Goal: Task Accomplishment & Management: Use online tool/utility

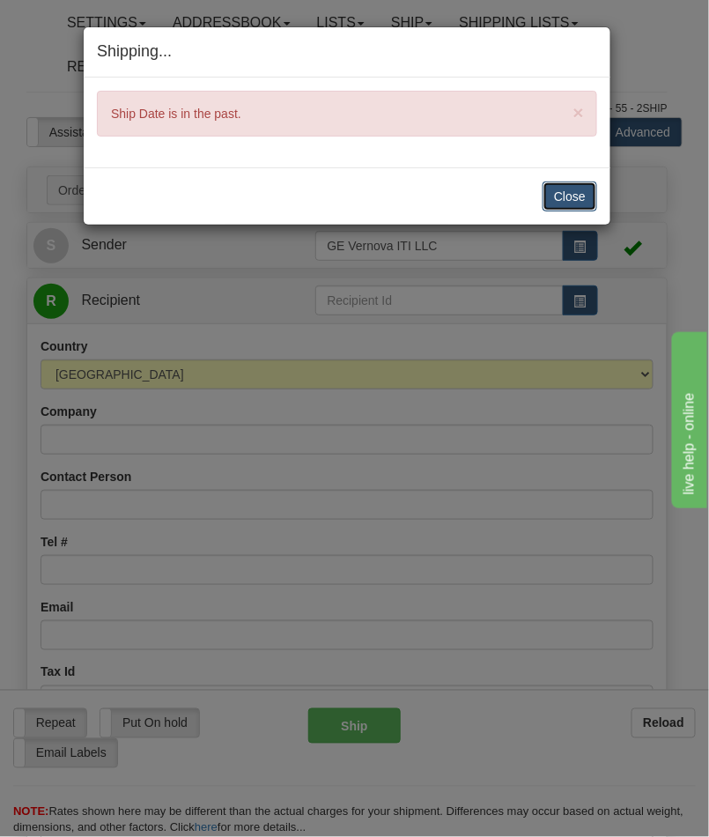
click at [582, 198] on button "Close" at bounding box center [570, 196] width 55 height 30
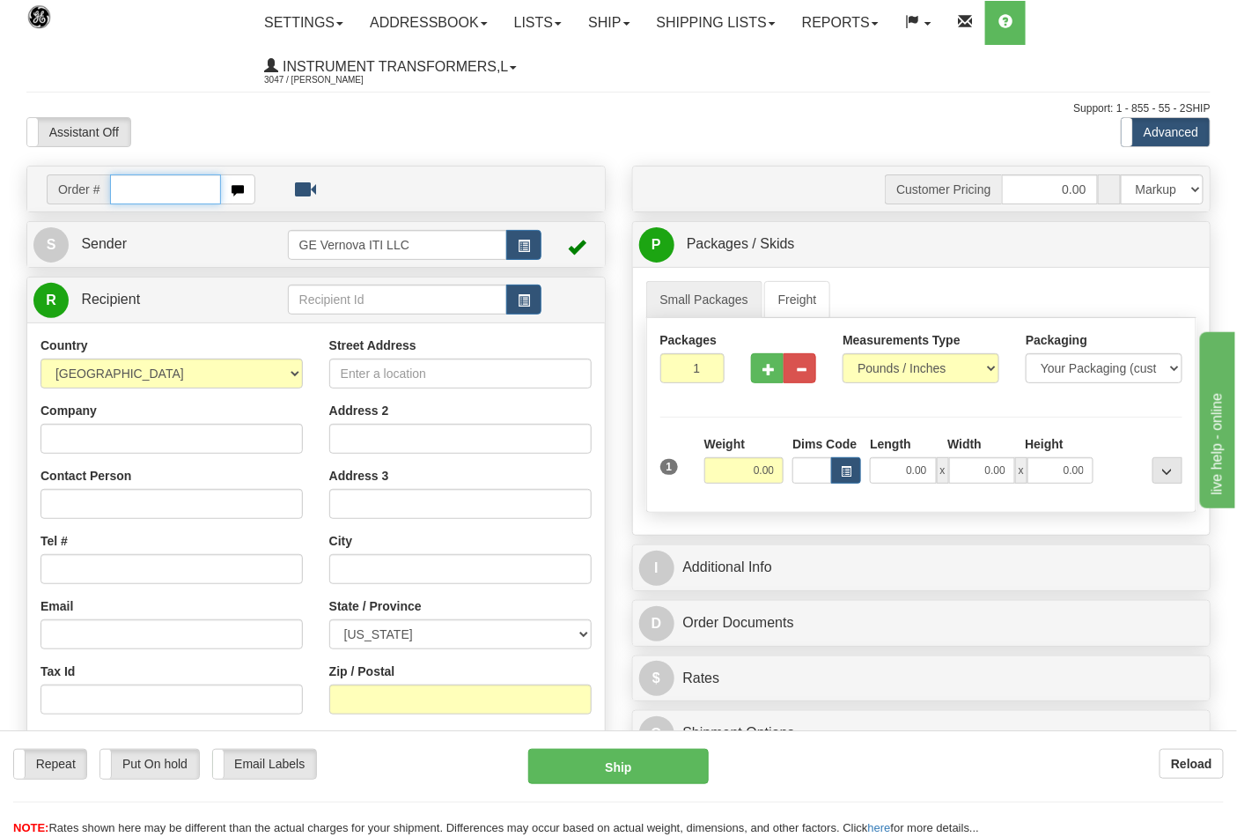
click at [147, 188] on input "text" at bounding box center [165, 189] width 111 height 30
type input "86695643"
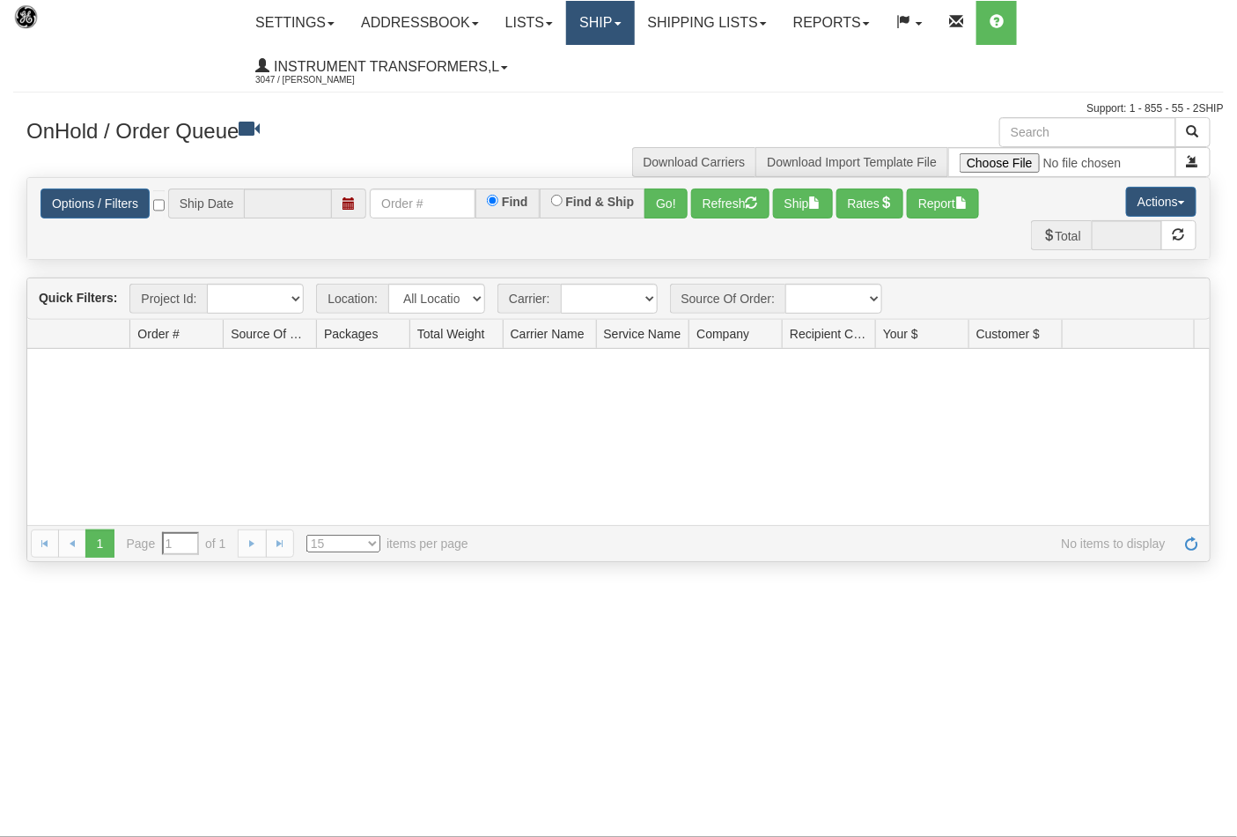
click at [602, 29] on link "Ship" at bounding box center [600, 23] width 68 height 44
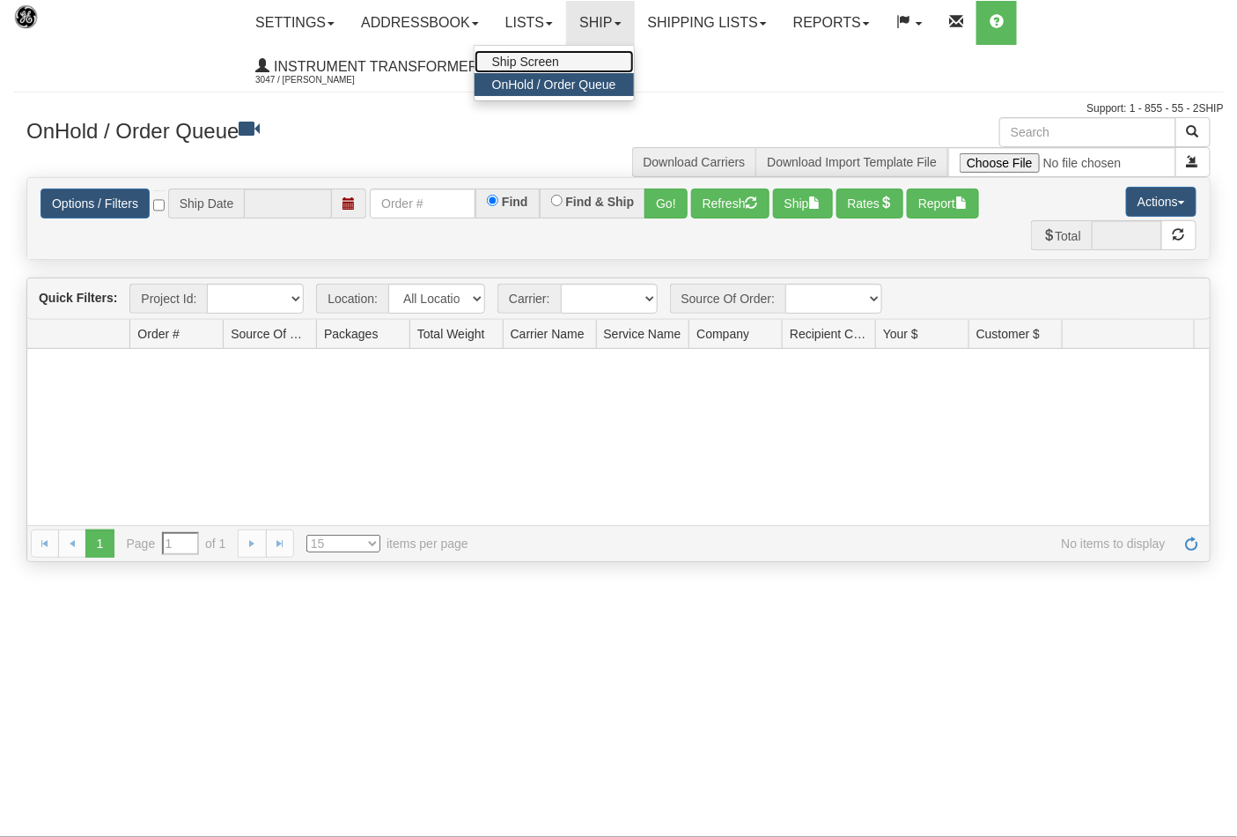
click at [583, 60] on link "Ship Screen" at bounding box center [554, 61] width 159 height 23
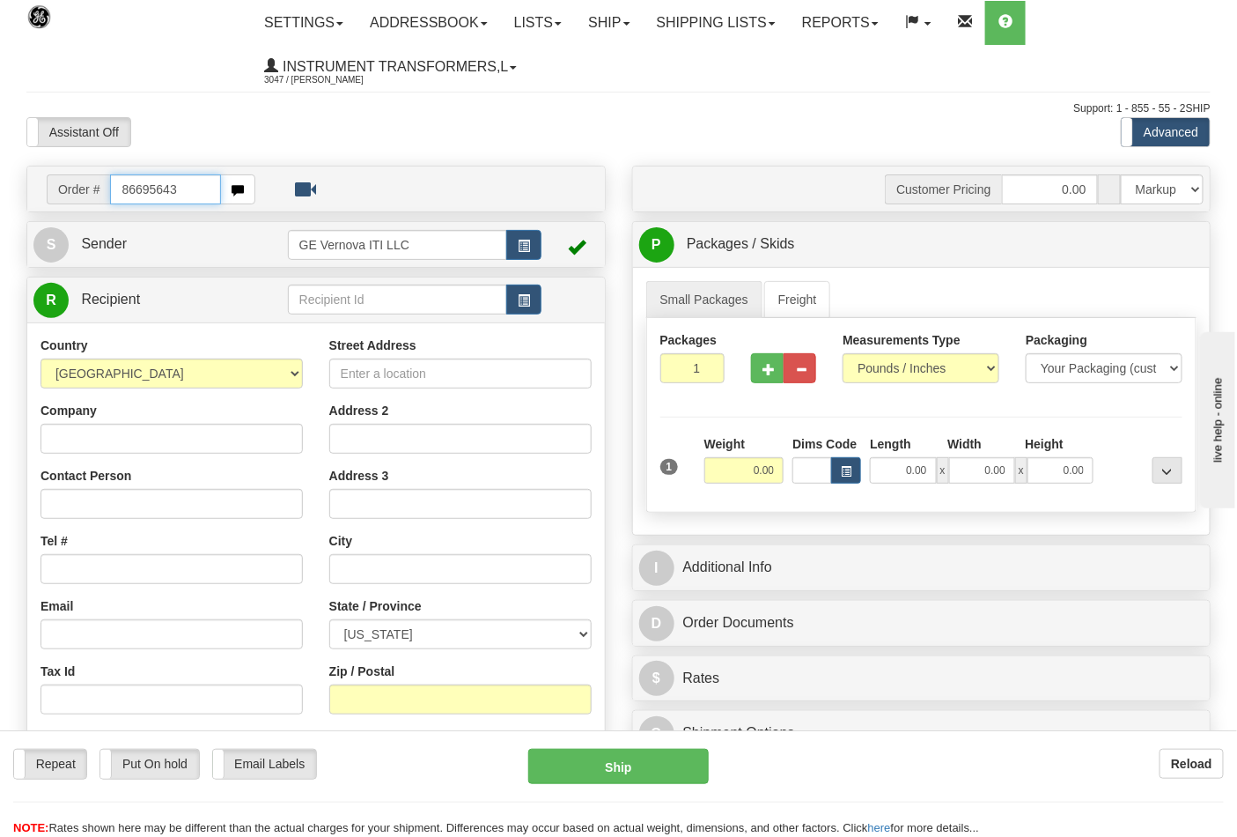
type input "86695643"
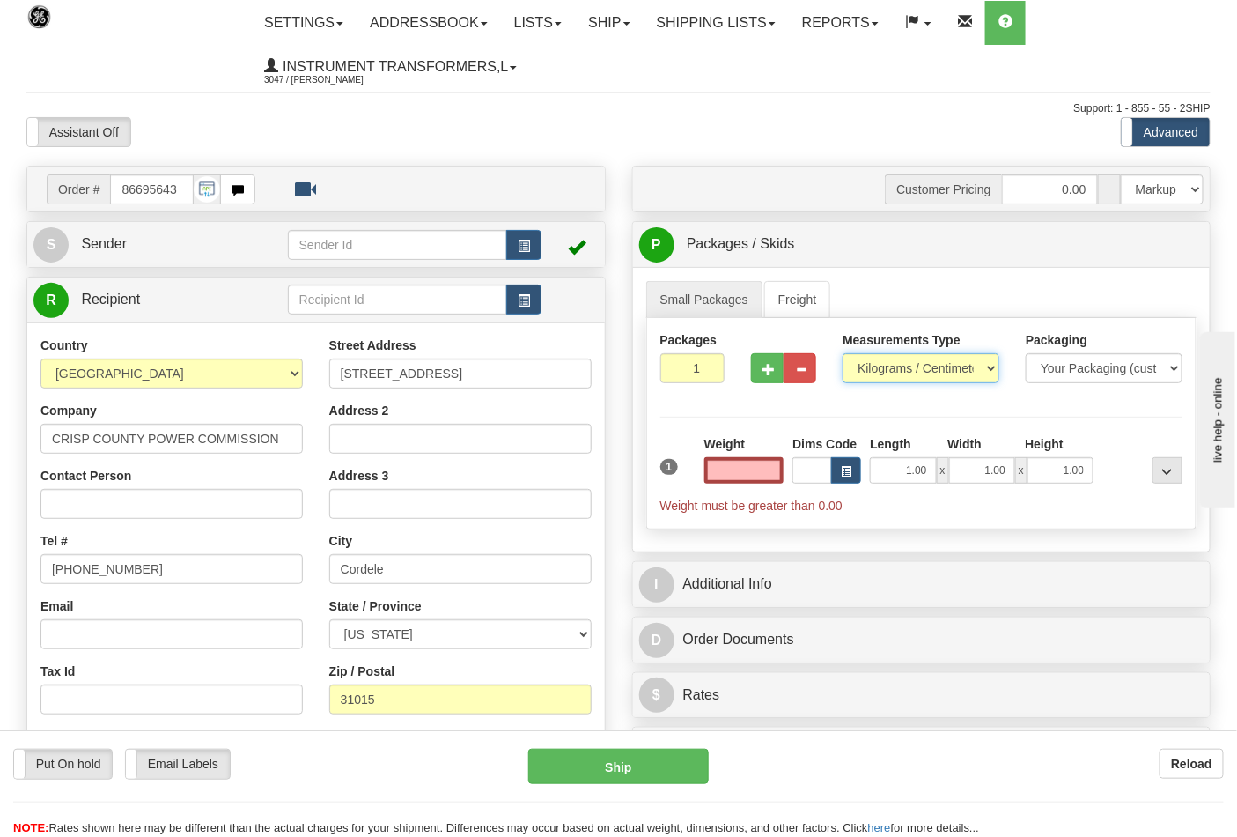
type input "0.00"
drag, startPoint x: 878, startPoint y: 372, endPoint x: 885, endPoint y: 379, distance: 10.0
click at [879, 372] on select "Pounds / Inches Kilograms / Centimeters" at bounding box center [921, 368] width 157 height 30
select select "0"
click at [843, 354] on select "Pounds / Inches Kilograms / Centimeters" at bounding box center [921, 368] width 157 height 30
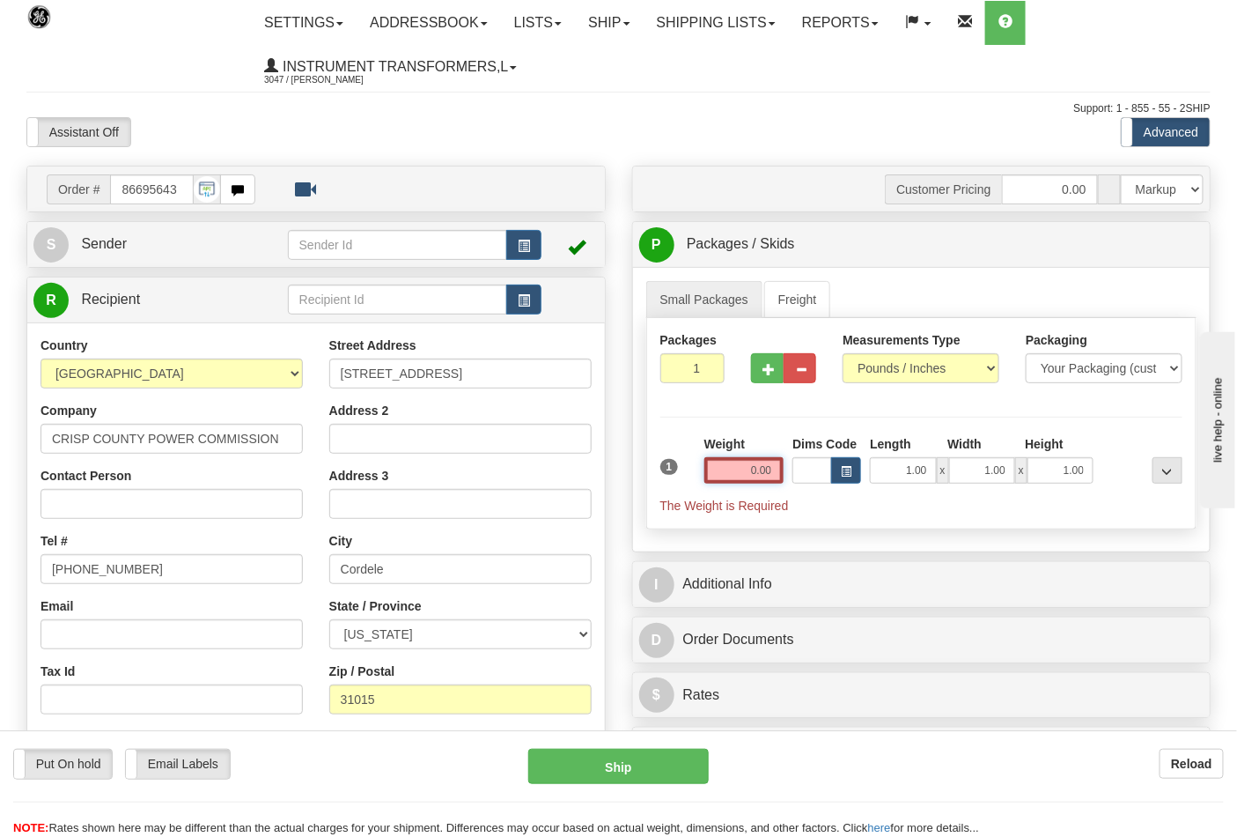
click at [778, 463] on input "0.00" at bounding box center [745, 470] width 80 height 26
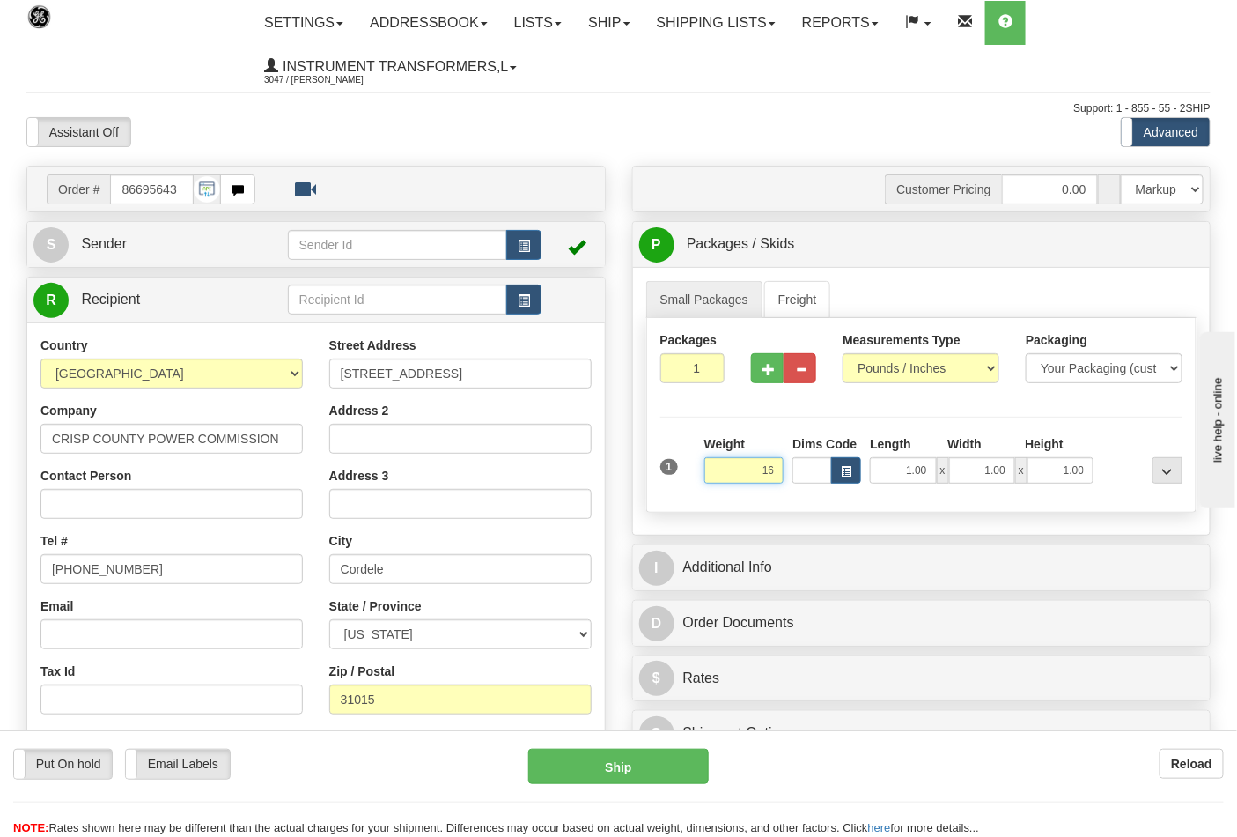
click button "Delete" at bounding box center [0, 0] width 0 height 0
type input "16.00"
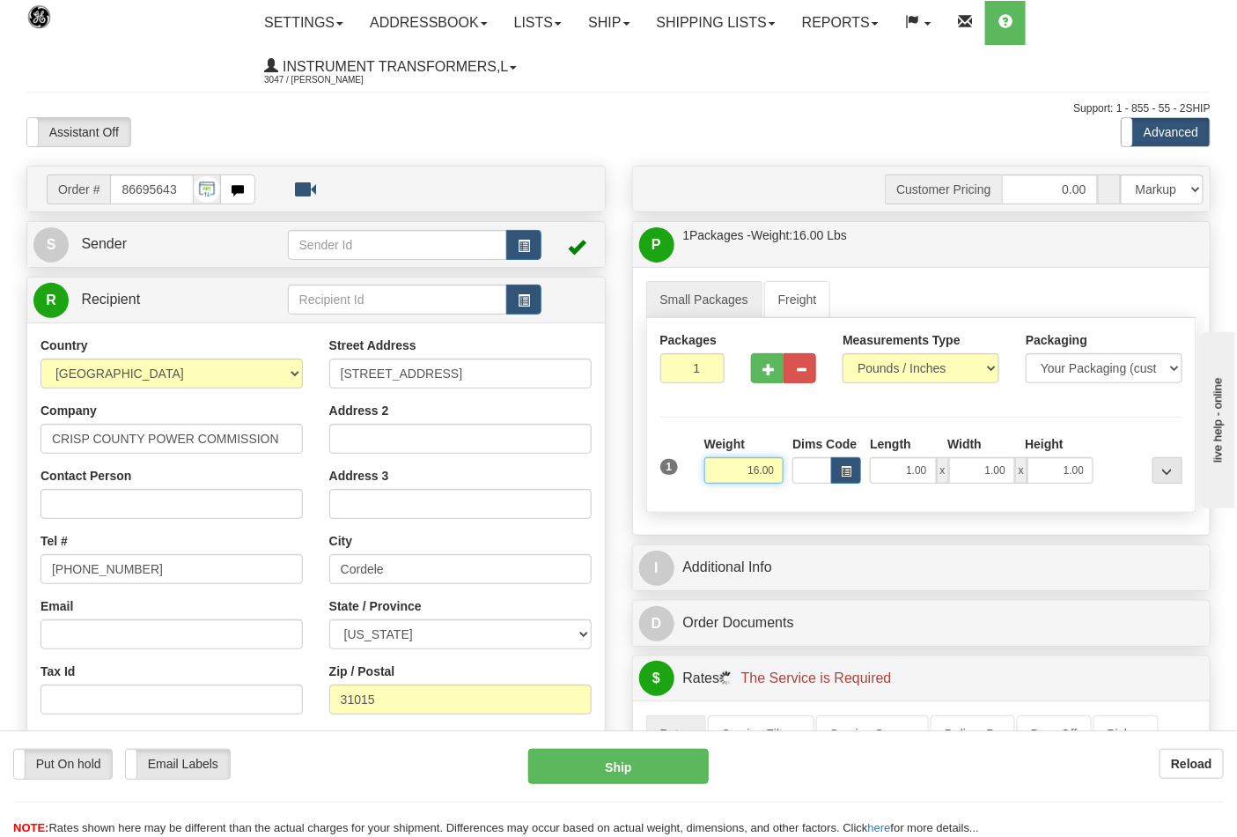
scroll to position [293, 0]
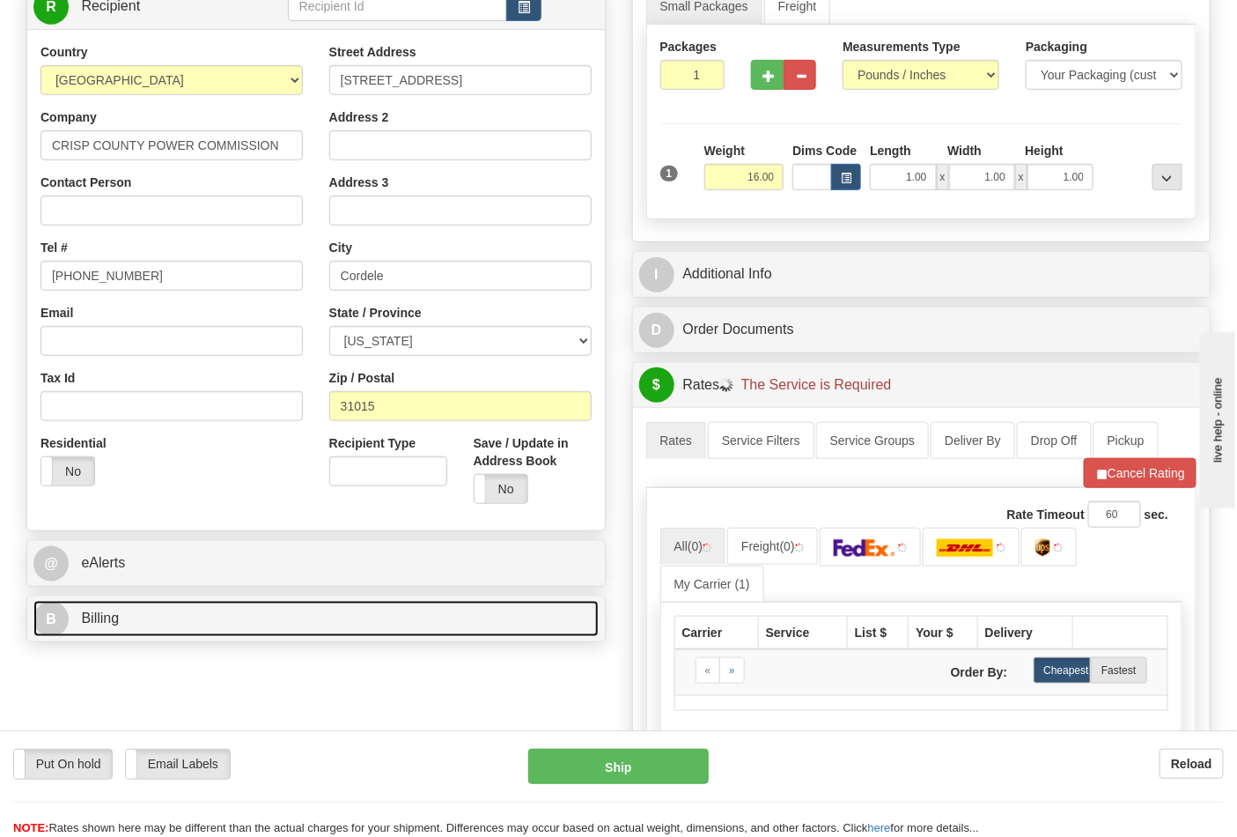
click at [147, 611] on link "B Billing" at bounding box center [315, 619] width 565 height 36
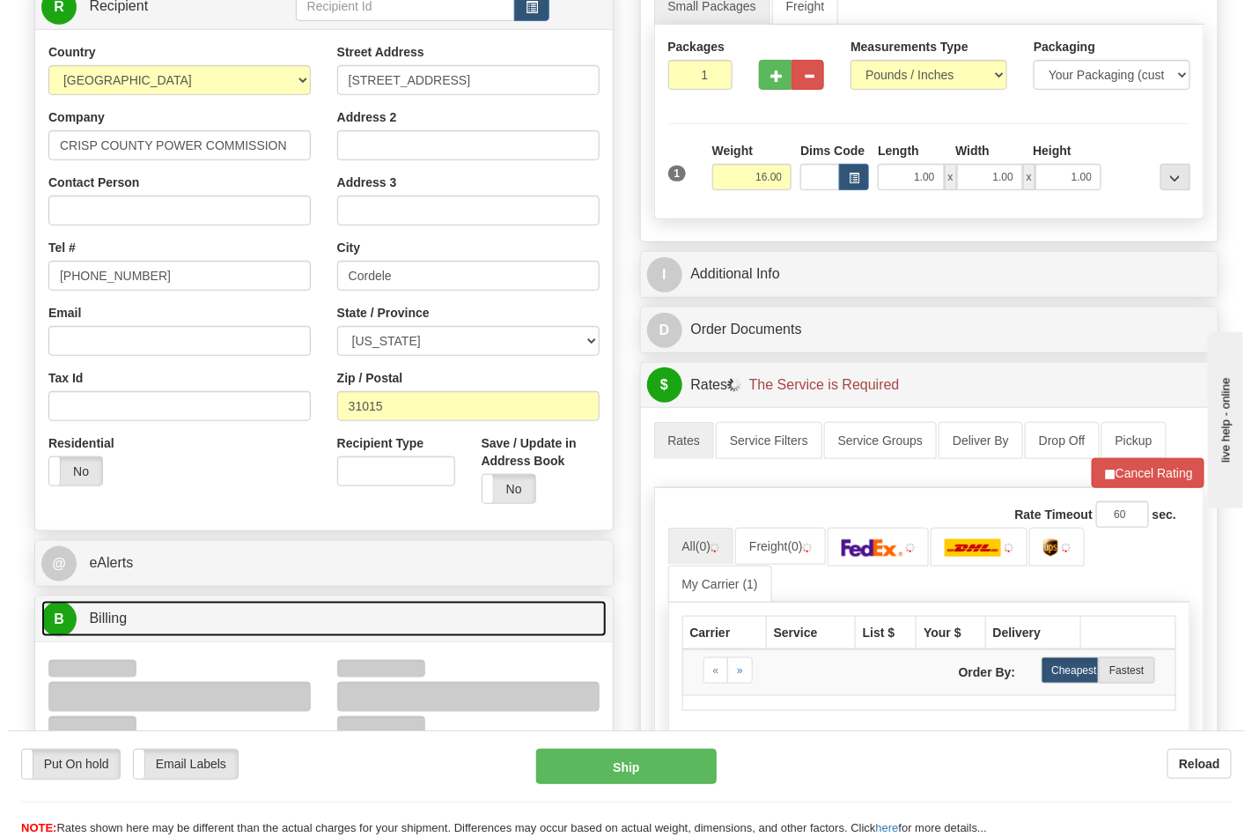
scroll to position [587, 0]
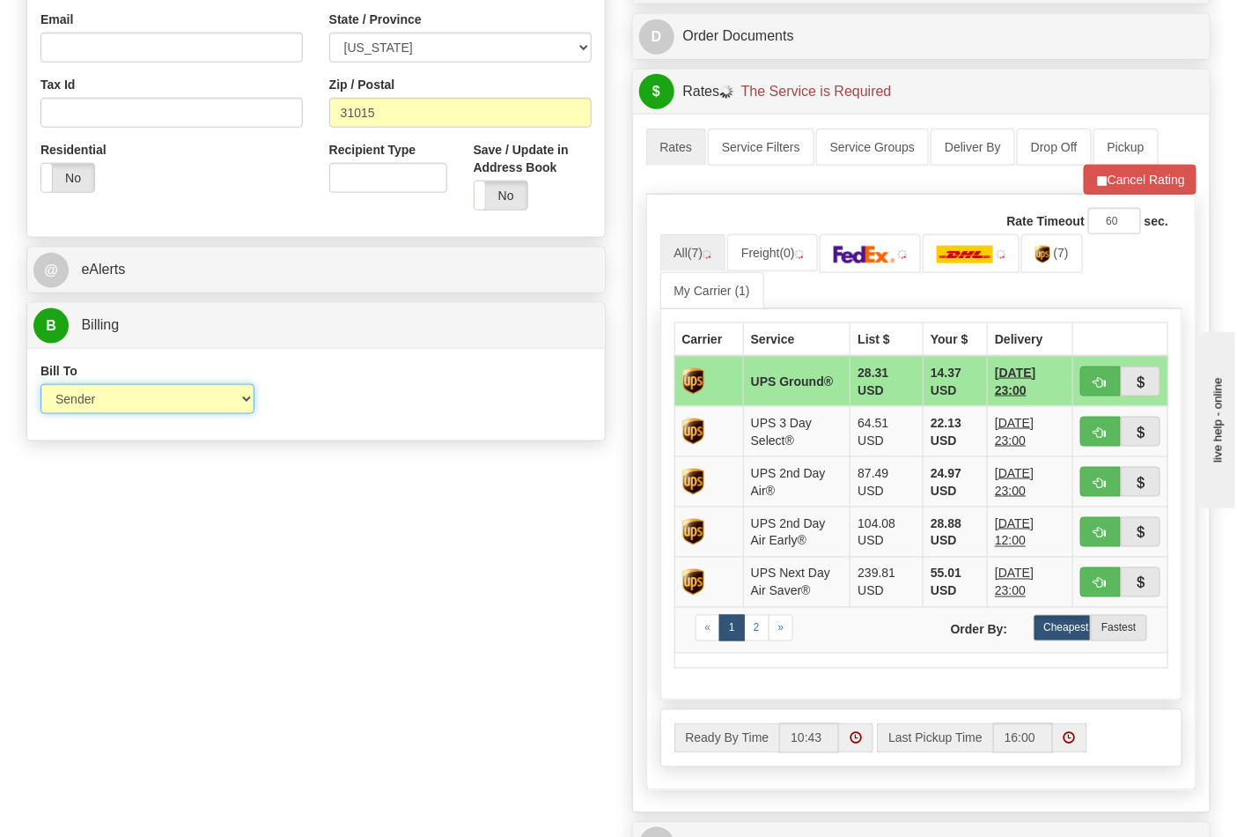
click at [78, 390] on select "Sender Recipient Third Party Collect" at bounding box center [148, 399] width 214 height 30
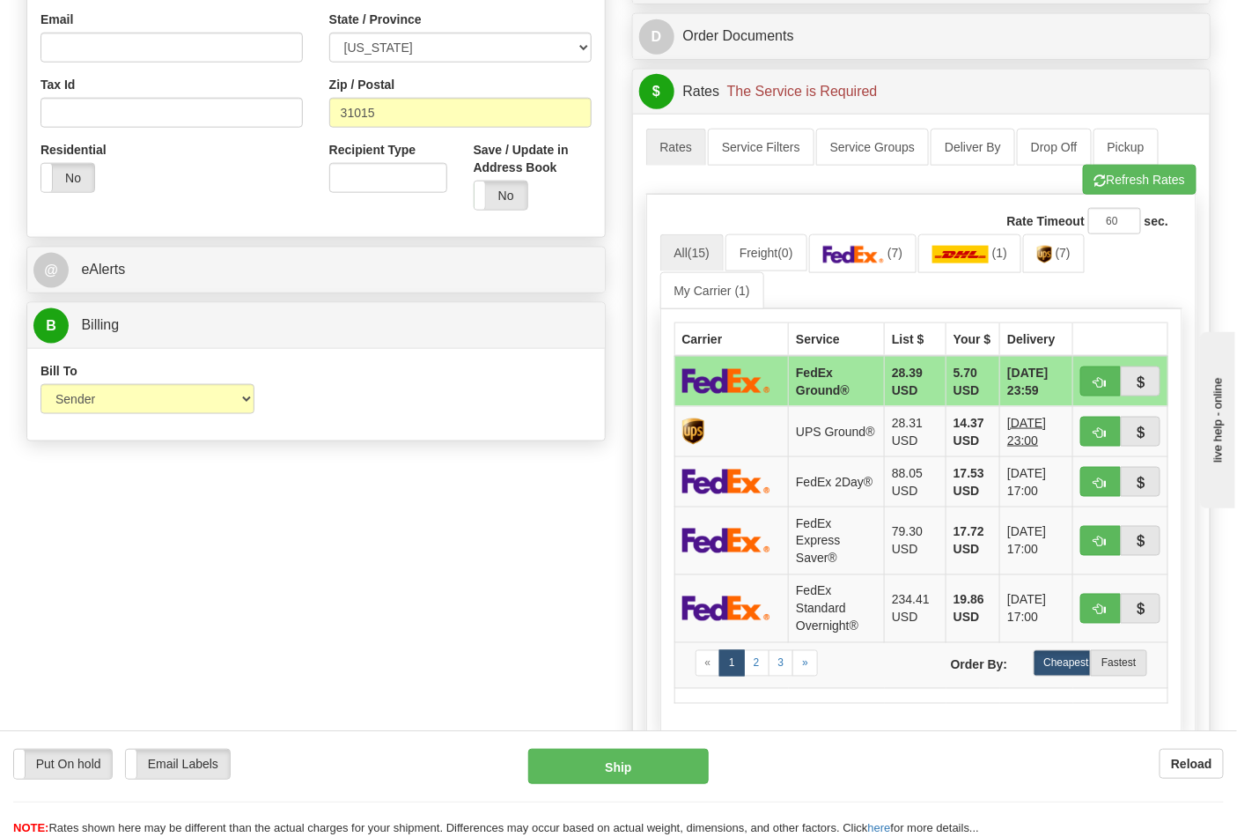
drag, startPoint x: 420, startPoint y: 444, endPoint x: 432, endPoint y: 435, distance: 14.4
click at [421, 444] on div "Order # 86695643 S" at bounding box center [316, 14] width 606 height 870
click at [1064, 266] on link "(7)" at bounding box center [1054, 253] width 62 height 38
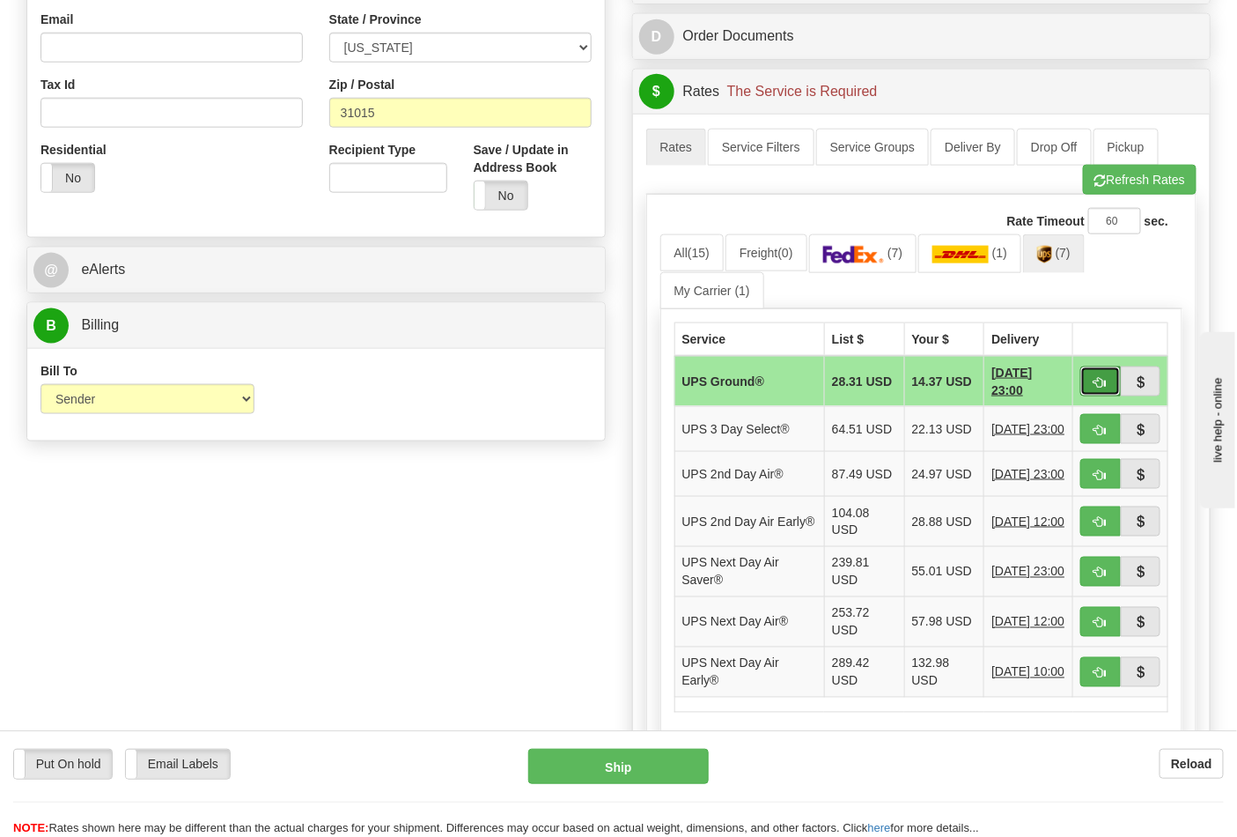
click at [1098, 379] on span "button" at bounding box center [1101, 382] width 12 height 11
type input "03"
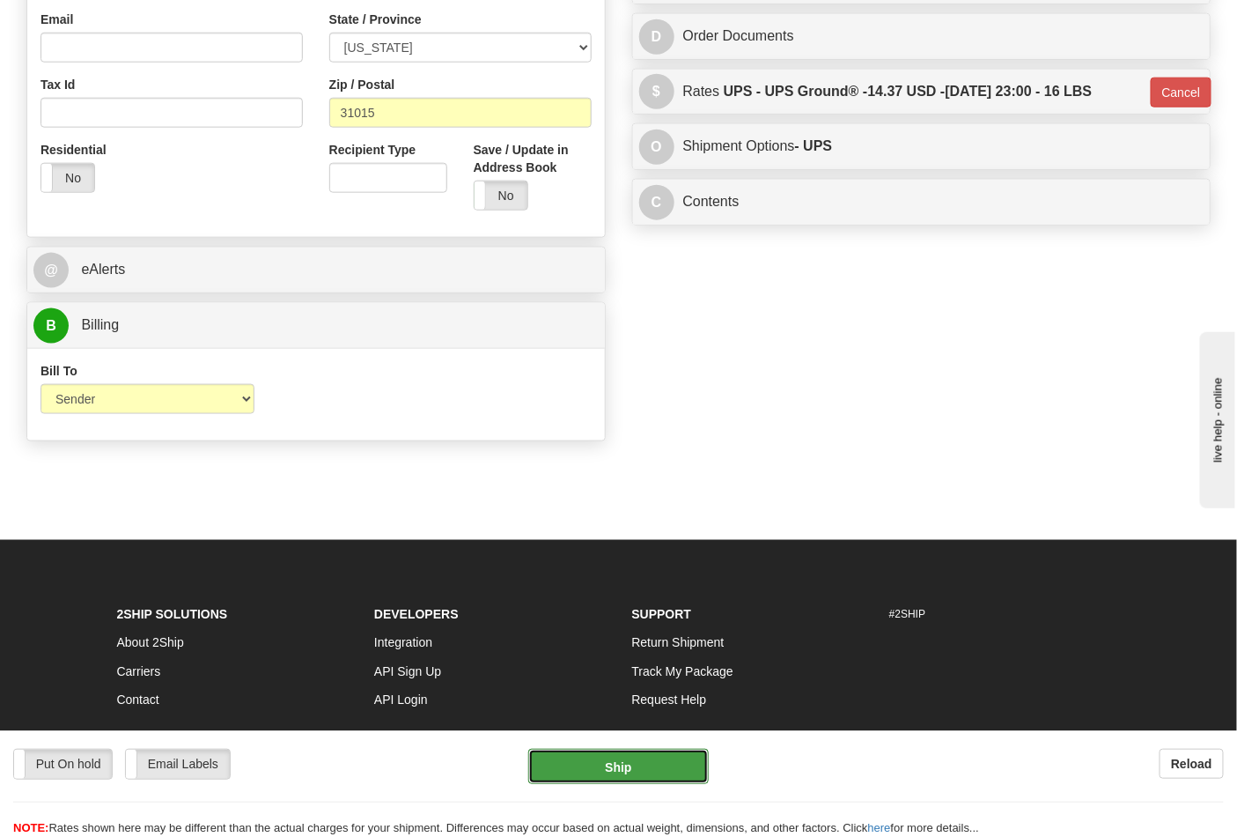
click at [647, 752] on button "Ship" at bounding box center [618, 766] width 180 height 35
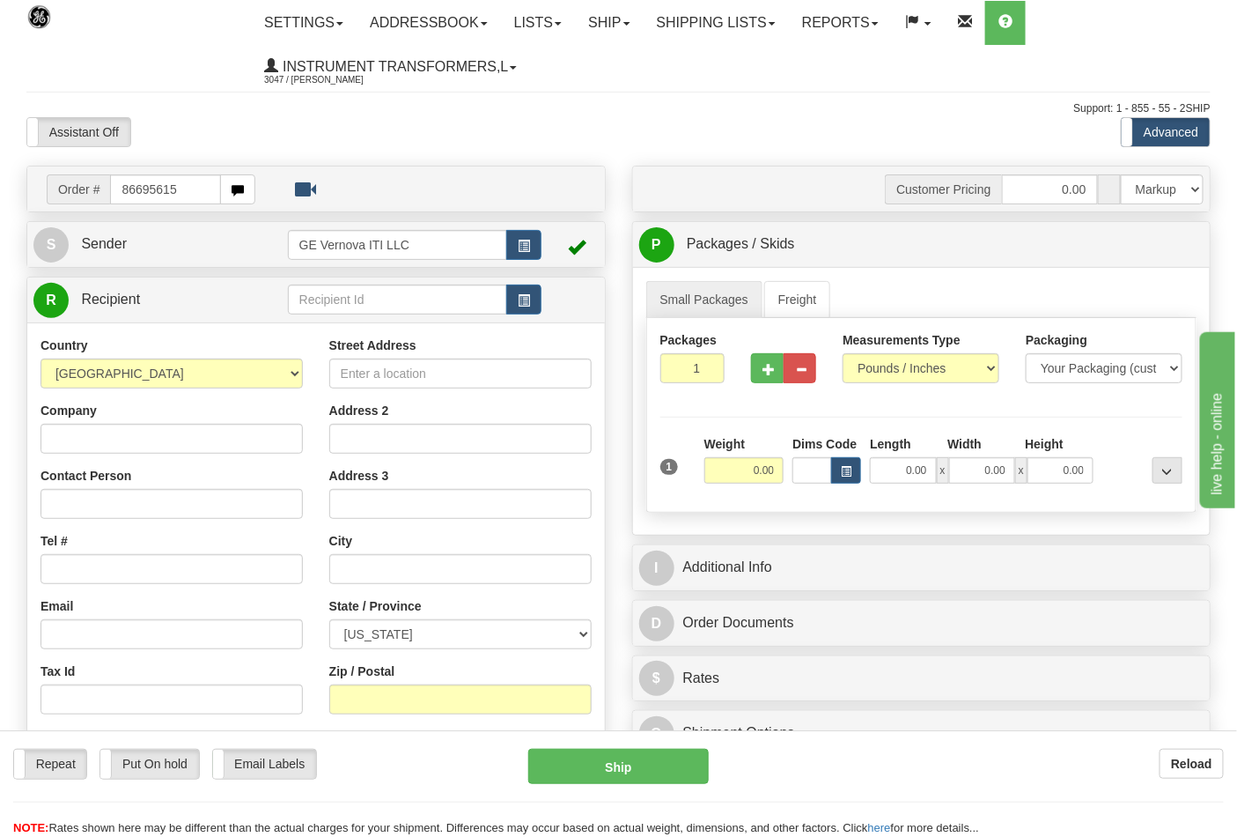
type input "86695615"
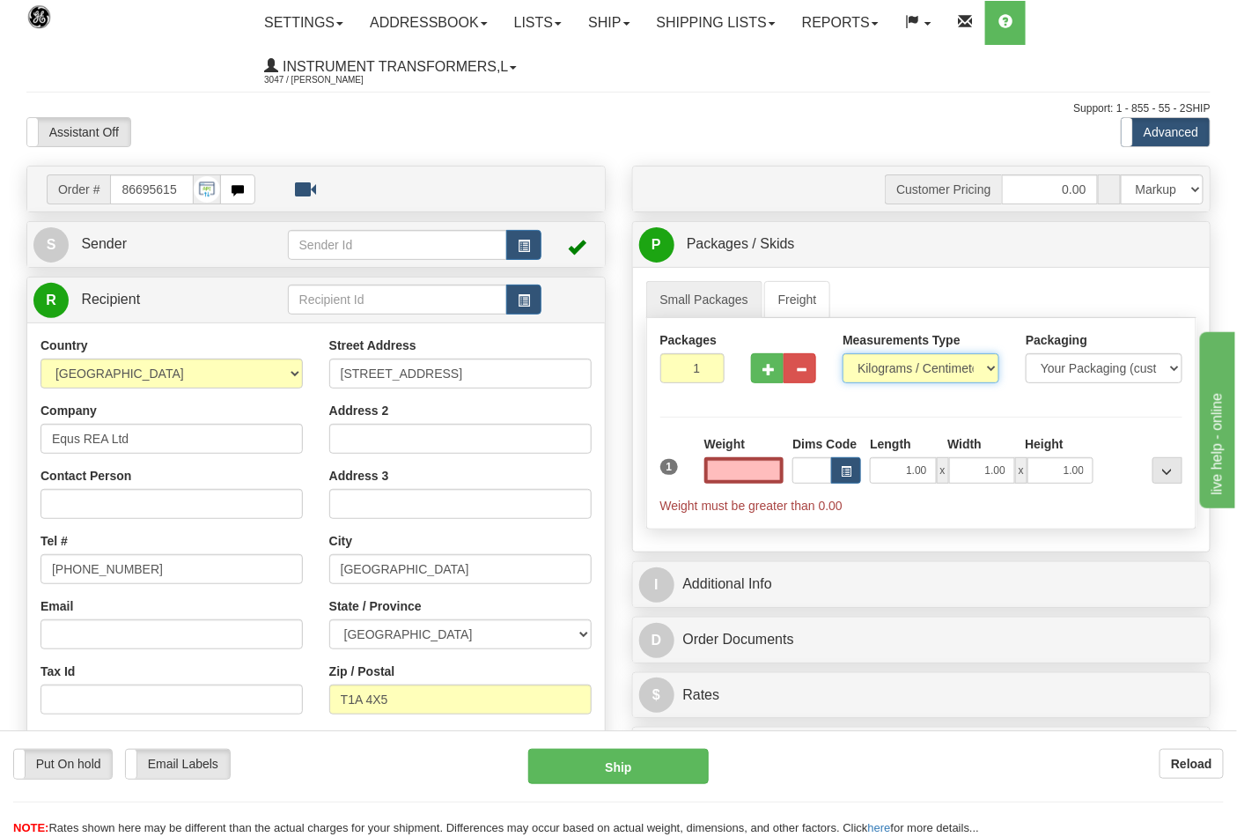
type input "0.00"
click at [905, 373] on select "Pounds / Inches Kilograms / Centimeters" at bounding box center [921, 368] width 157 height 30
select select "0"
click at [843, 354] on select "Pounds / Inches Kilograms / Centimeters" at bounding box center [921, 368] width 157 height 30
click at [772, 478] on input "0.00" at bounding box center [745, 470] width 80 height 26
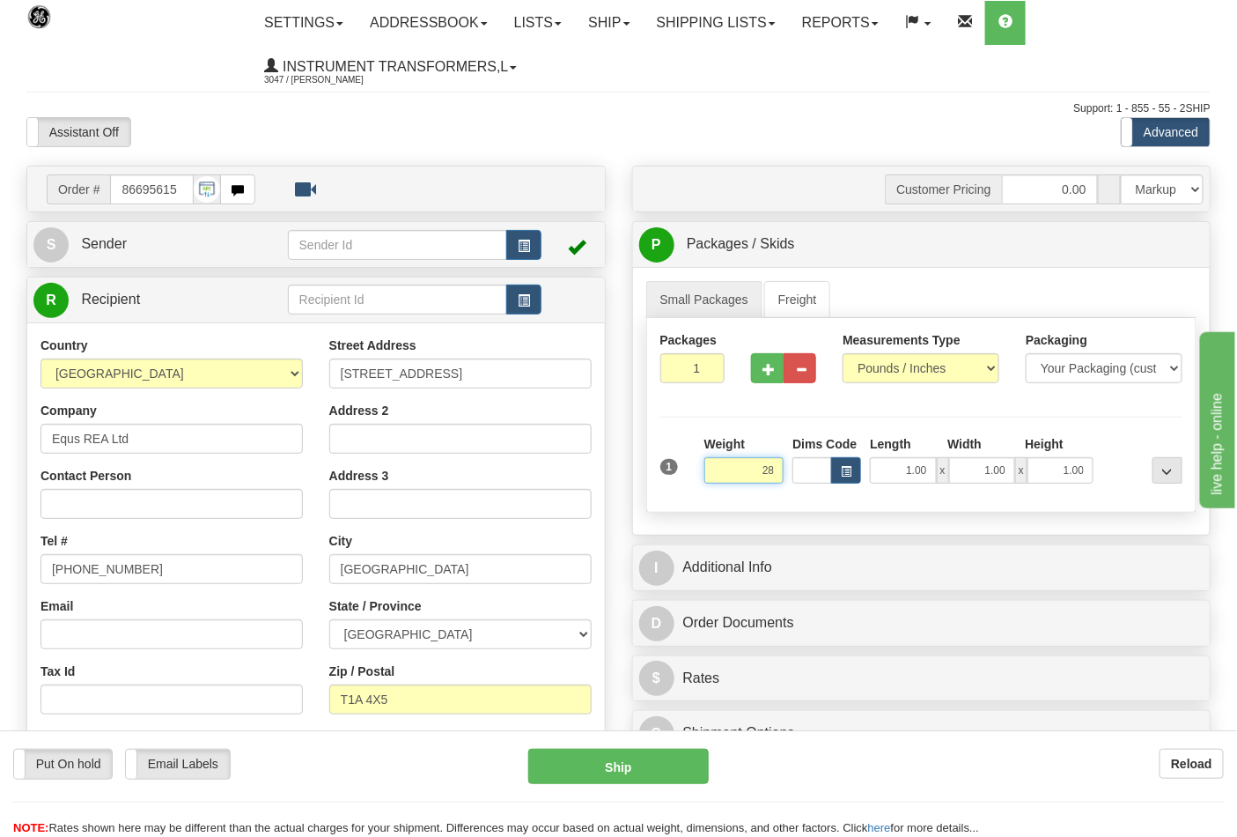
click button "Delete" at bounding box center [0, 0] width 0 height 0
type input "28.00"
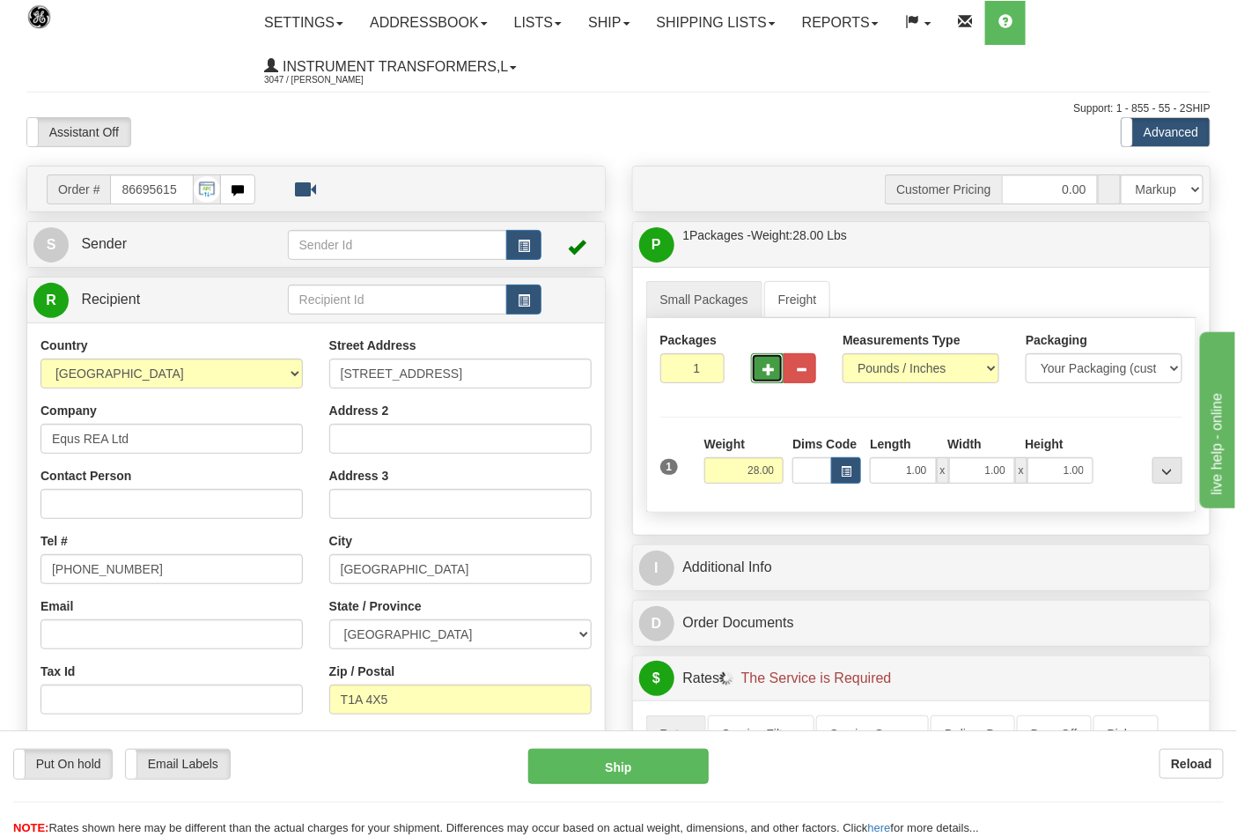
click at [772, 372] on span "button" at bounding box center [769, 369] width 12 height 11
type input "2"
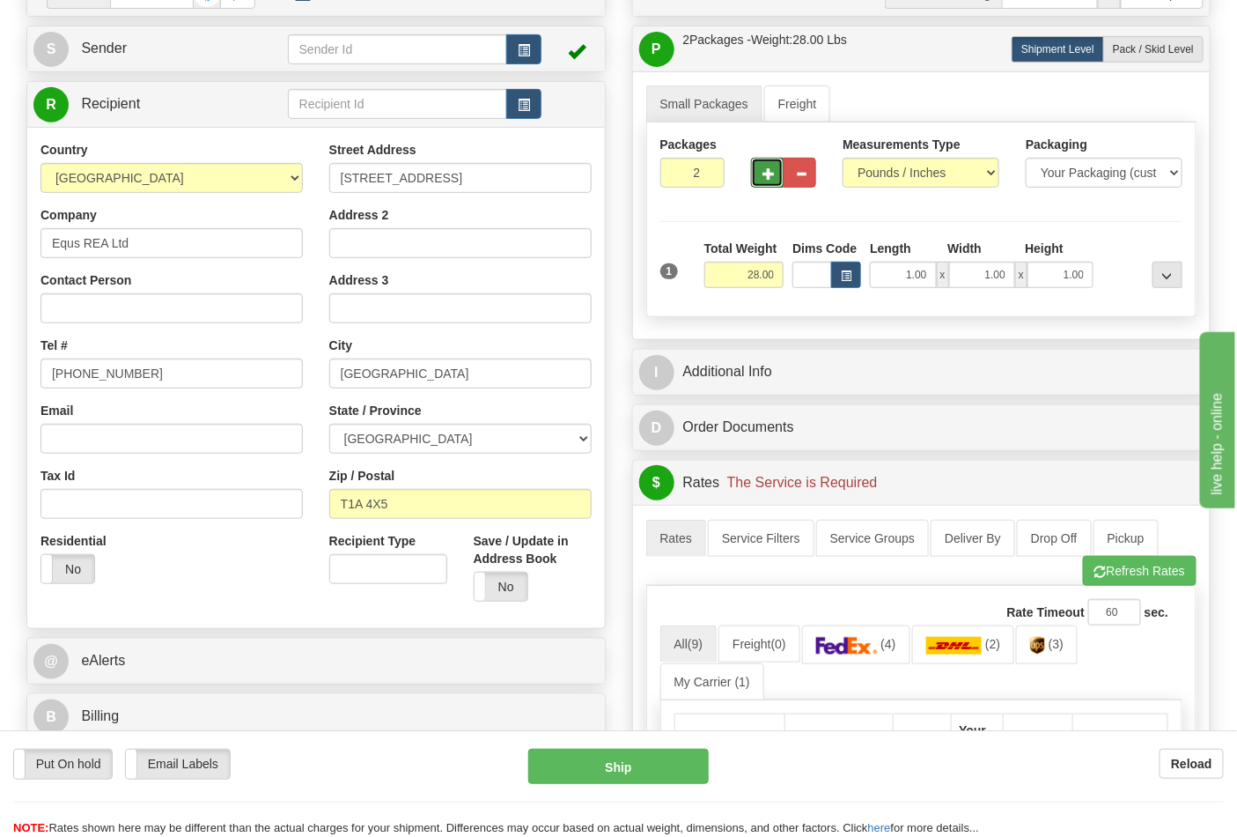
scroll to position [489, 0]
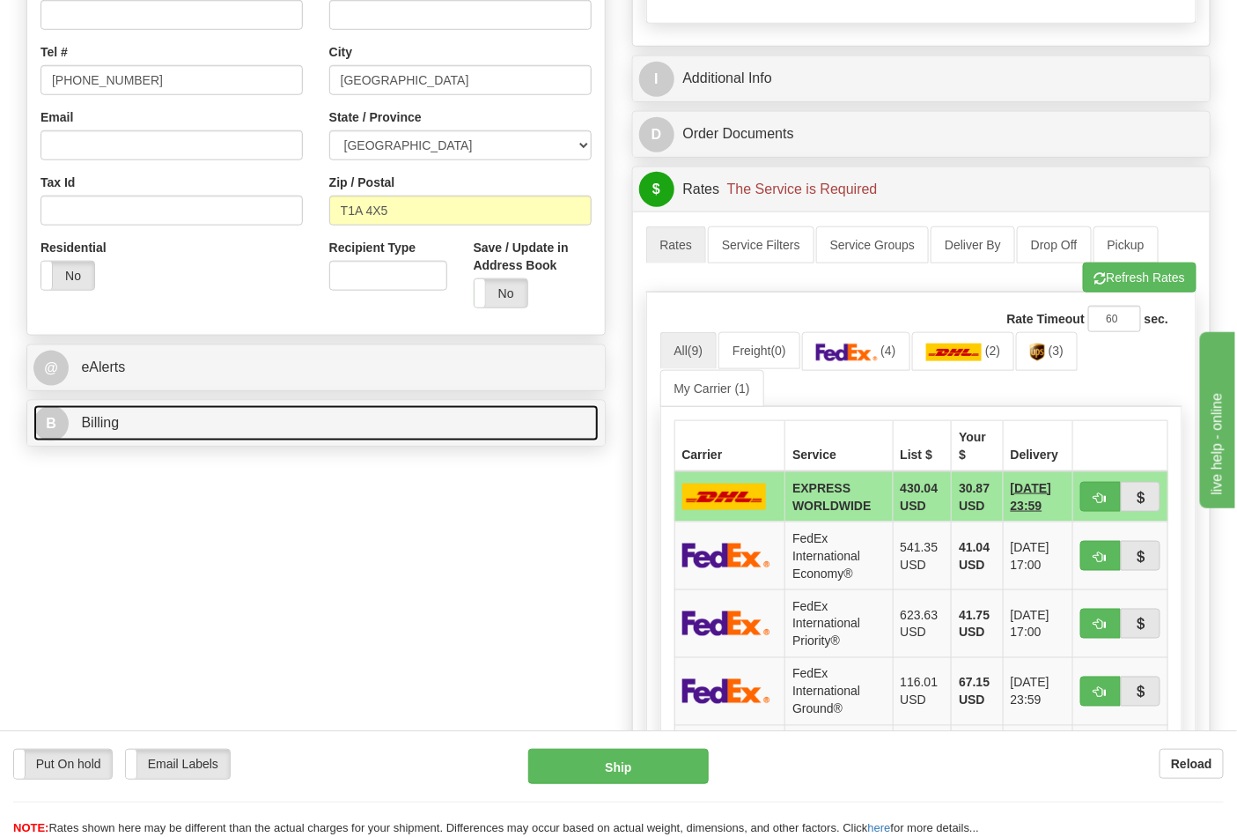
click at [188, 434] on link "B Billing" at bounding box center [315, 423] width 565 height 36
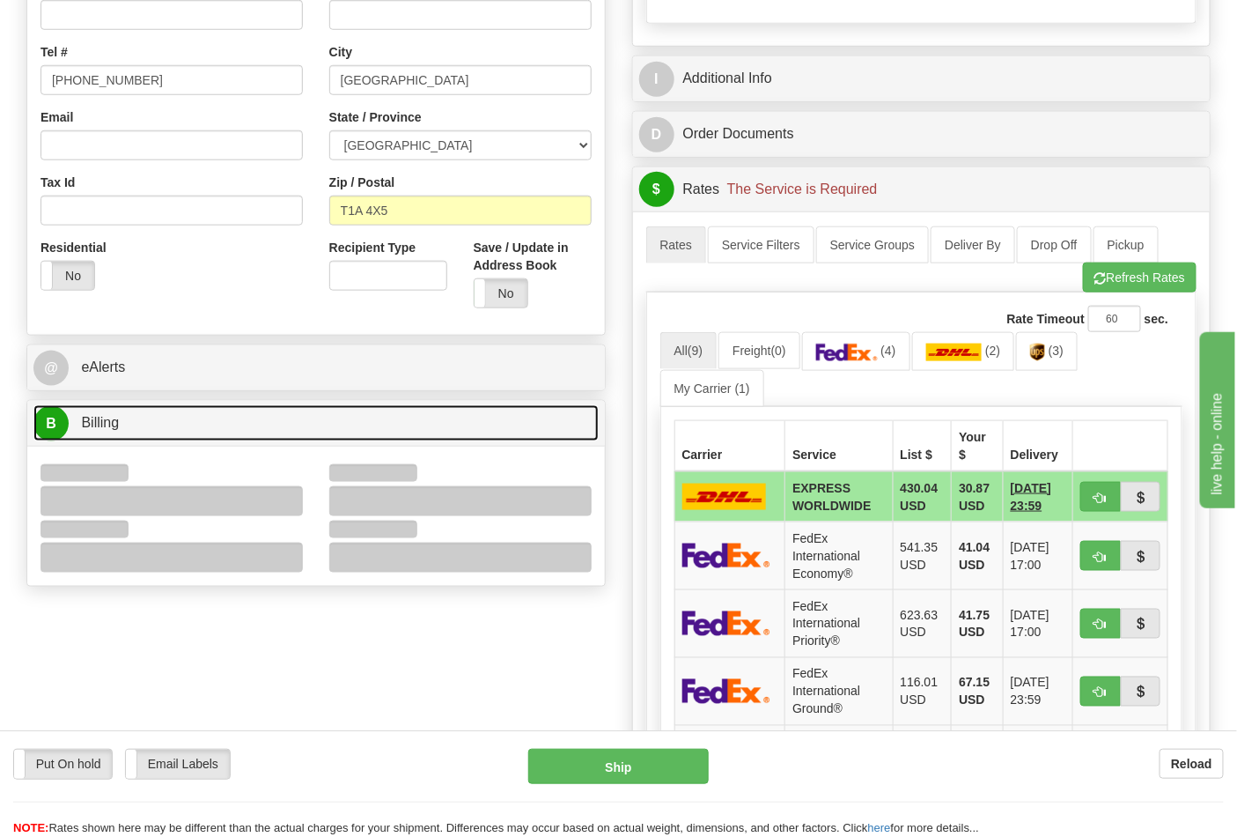
scroll to position [587, 0]
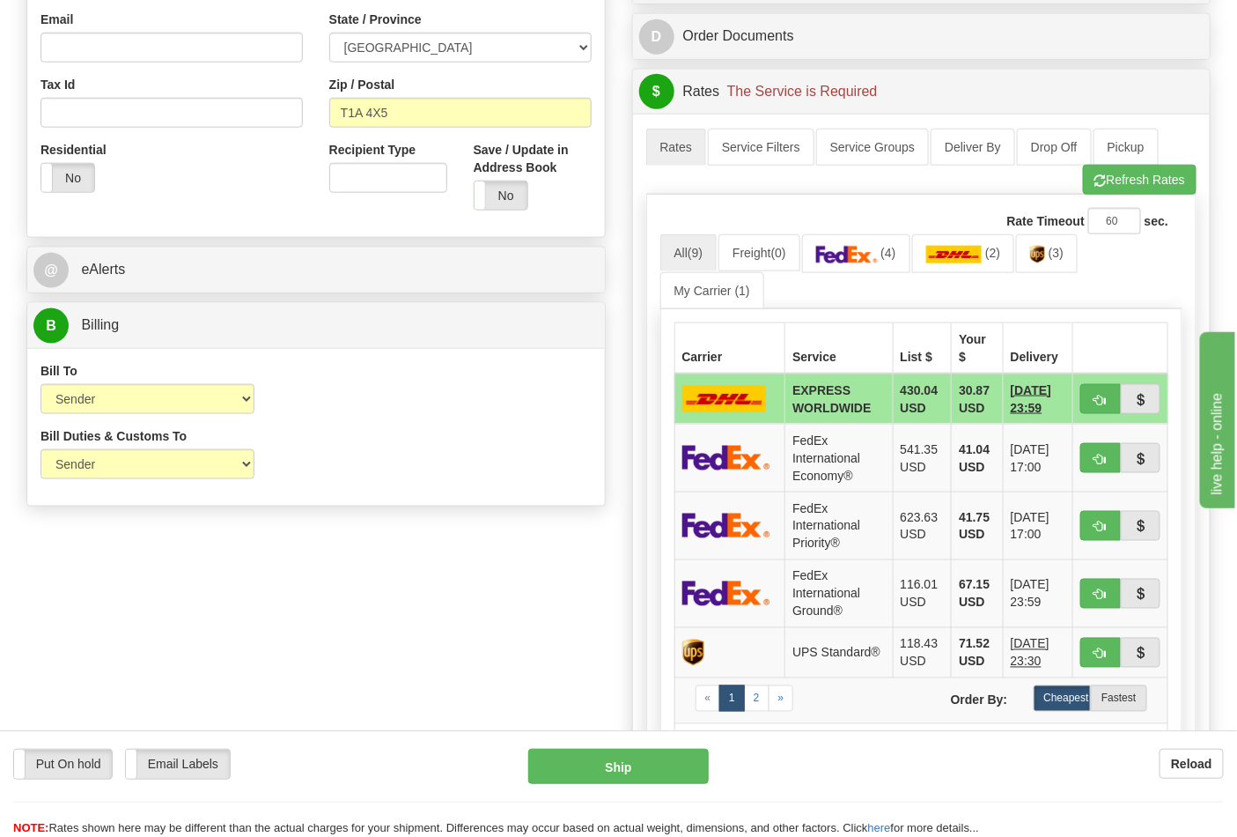
click at [1043, 277] on ul "All (9) Freight (0) (4) (2) (3) My Carrier (1)" at bounding box center [922, 271] width 523 height 74
click at [1050, 265] on link "(3)" at bounding box center [1047, 253] width 62 height 38
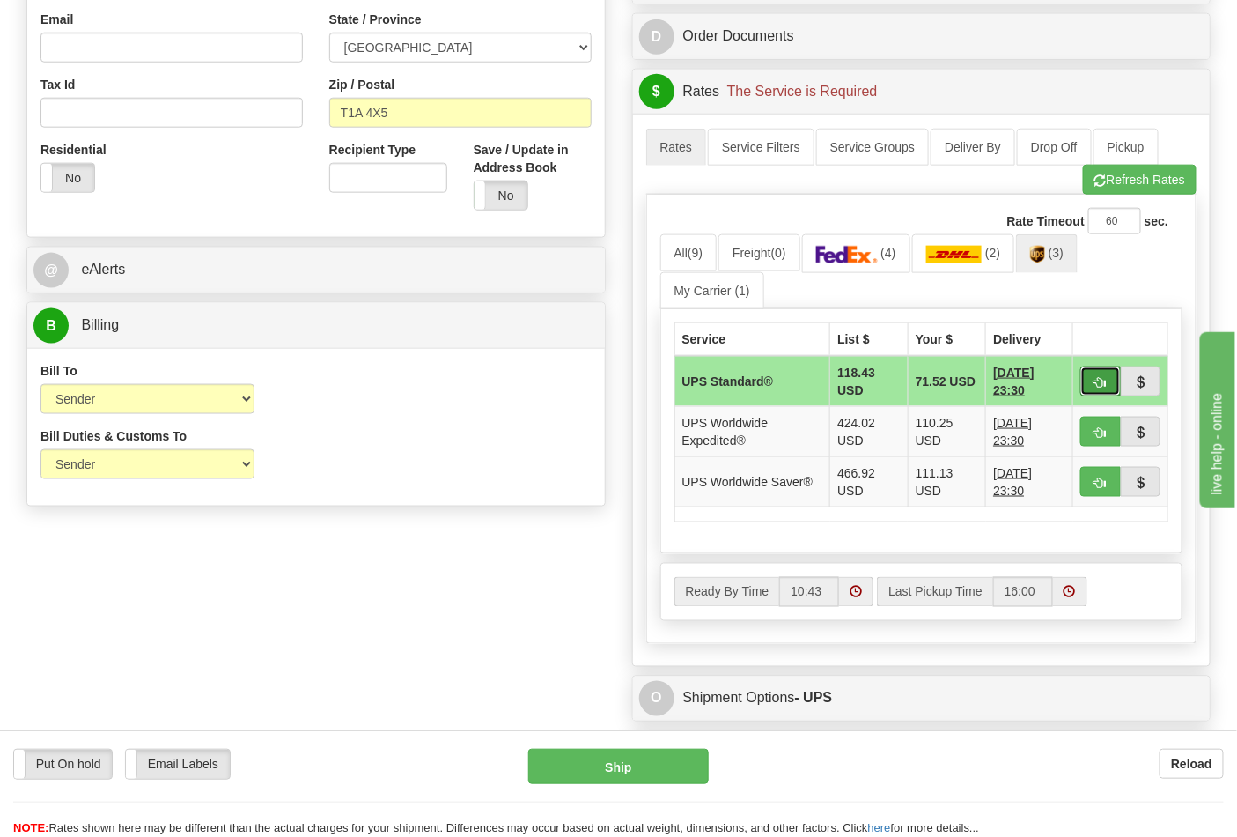
click at [1110, 386] on button "button" at bounding box center [1101, 381] width 41 height 30
type input "11"
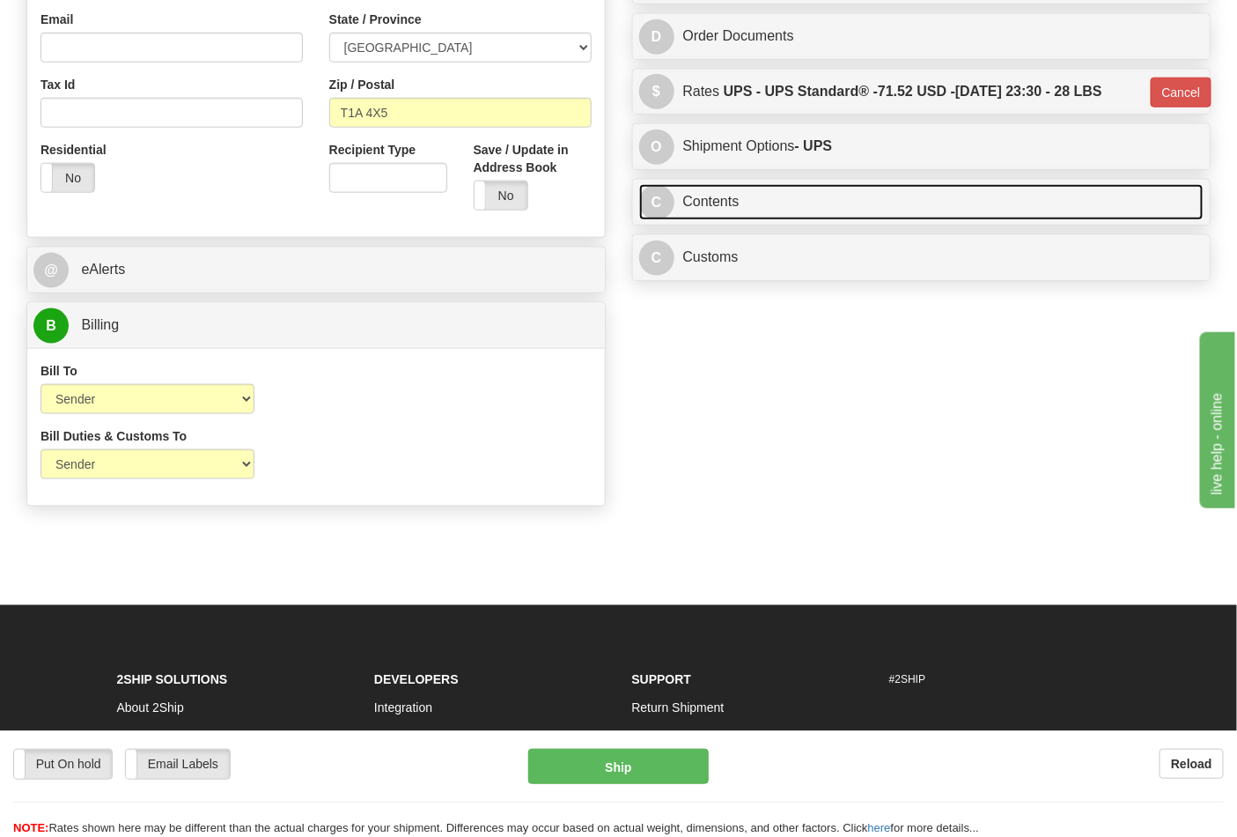
click at [766, 218] on link "C Contents" at bounding box center [921, 202] width 565 height 36
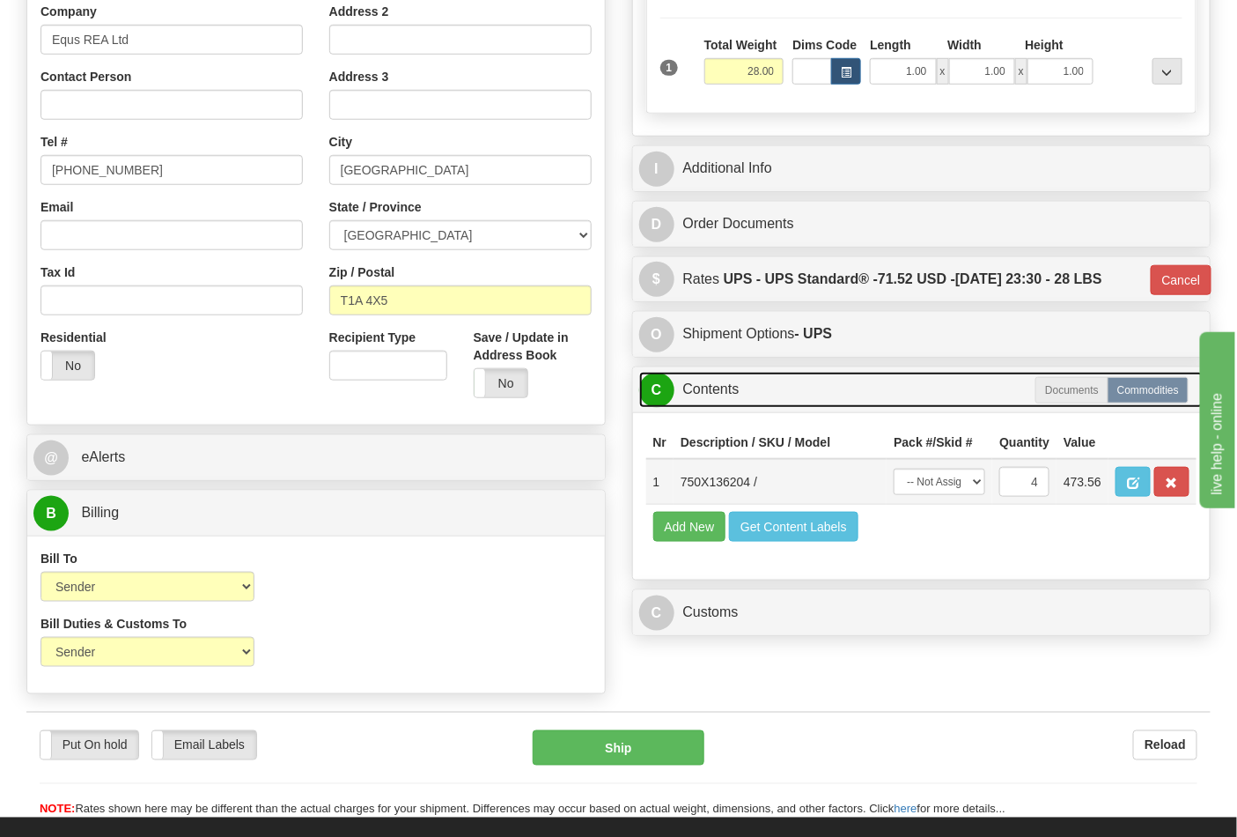
scroll to position [684, 0]
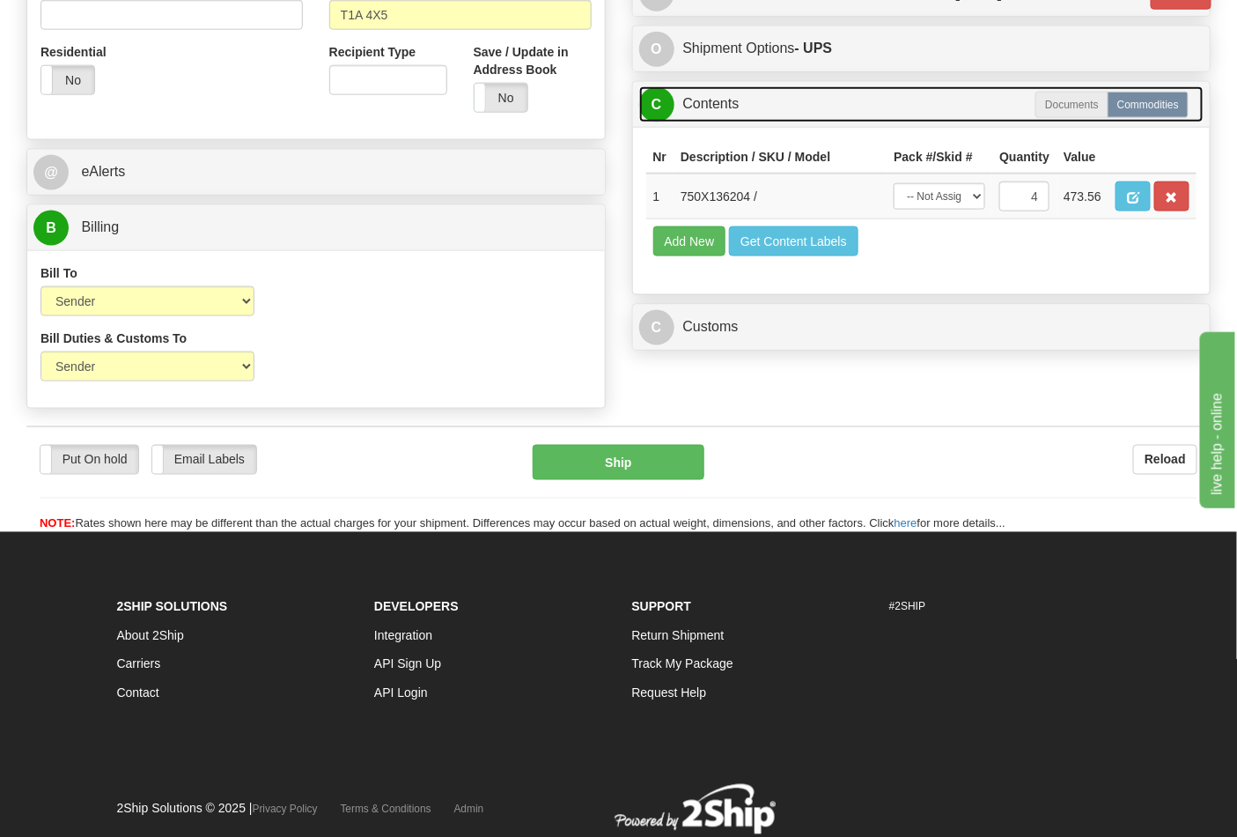
click at [800, 122] on link "C Contents" at bounding box center [921, 104] width 565 height 36
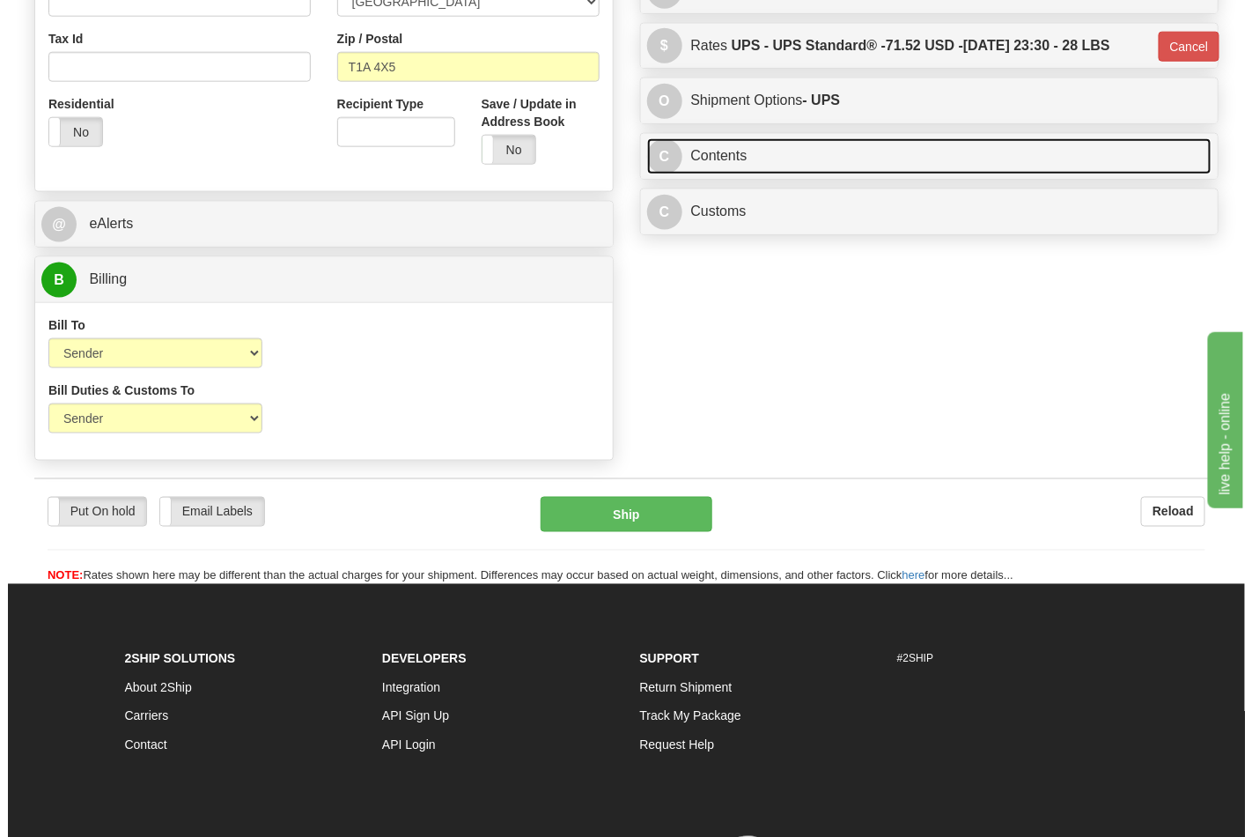
scroll to position [489, 0]
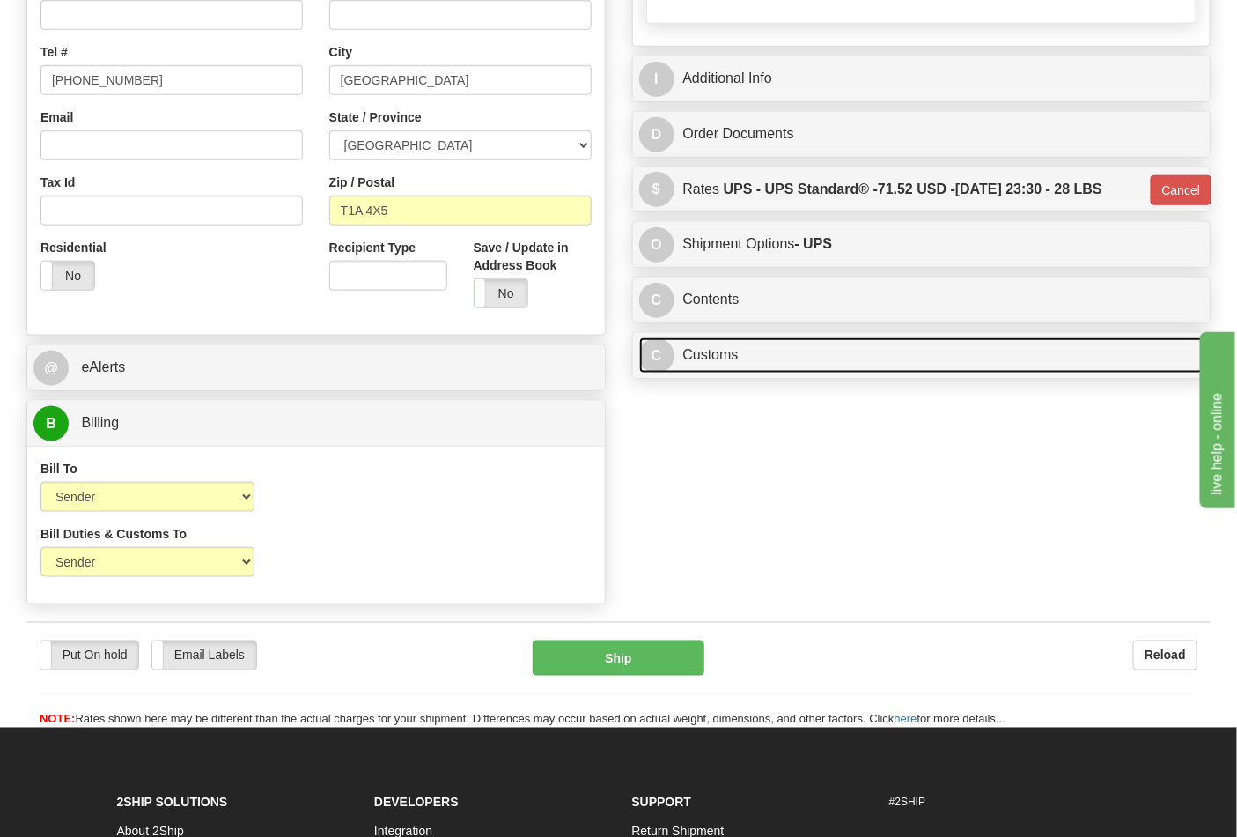
click at [828, 363] on link "C Customs" at bounding box center [921, 355] width 565 height 36
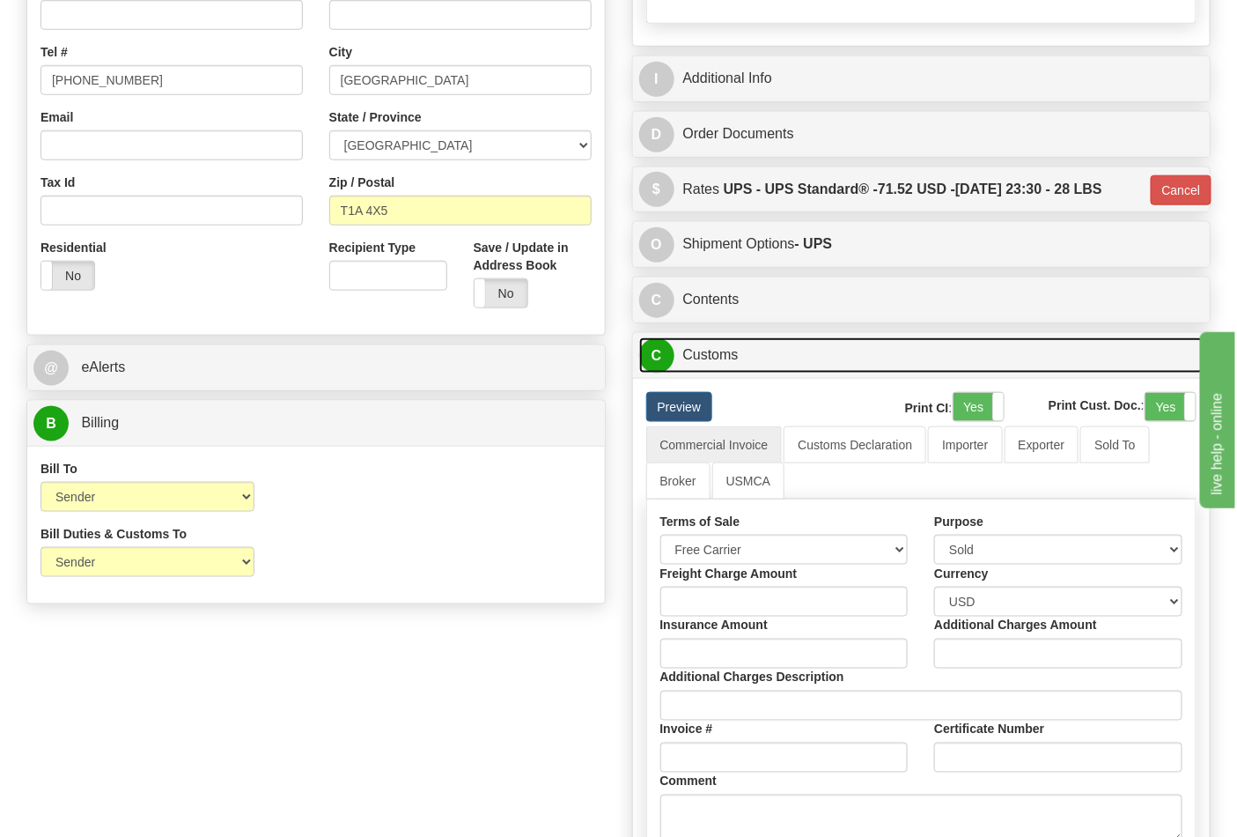
click at [829, 361] on link "C Customs" at bounding box center [921, 355] width 565 height 36
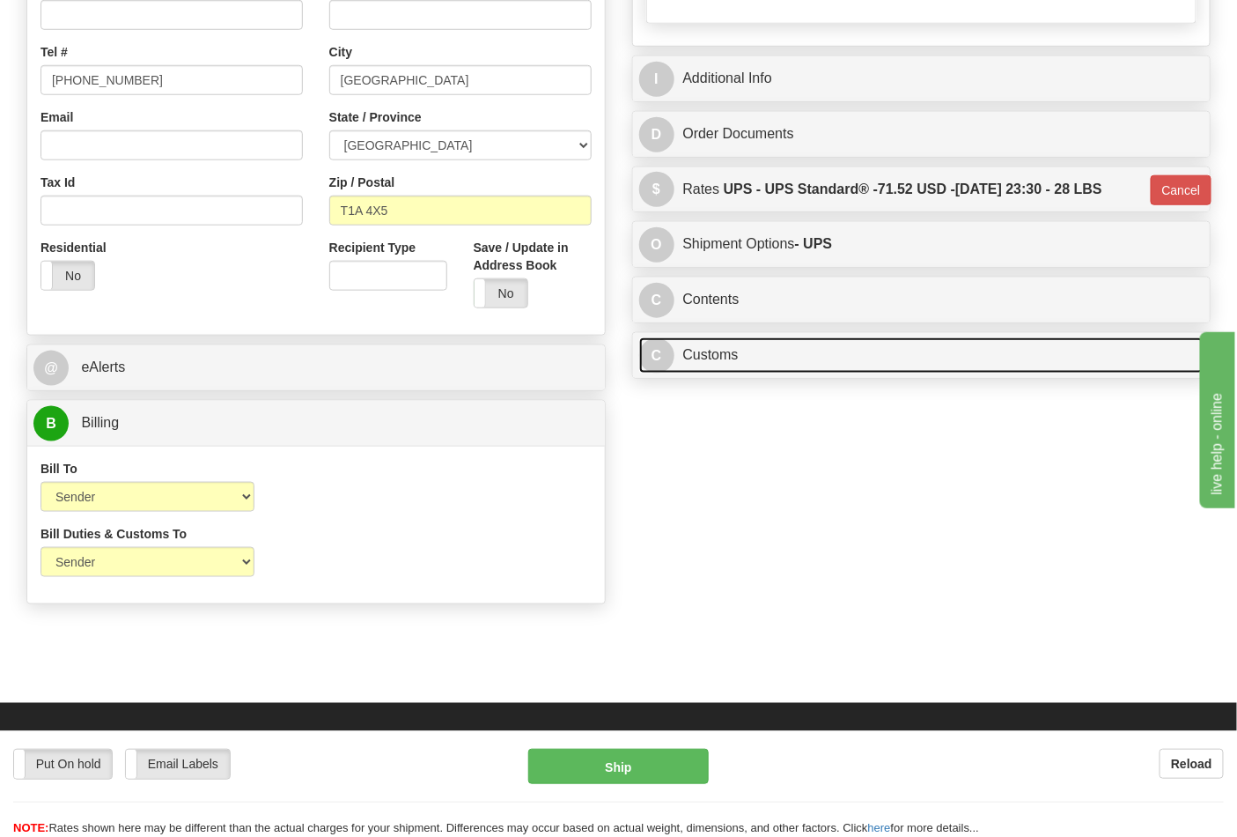
click at [764, 354] on link "C Customs" at bounding box center [921, 355] width 565 height 36
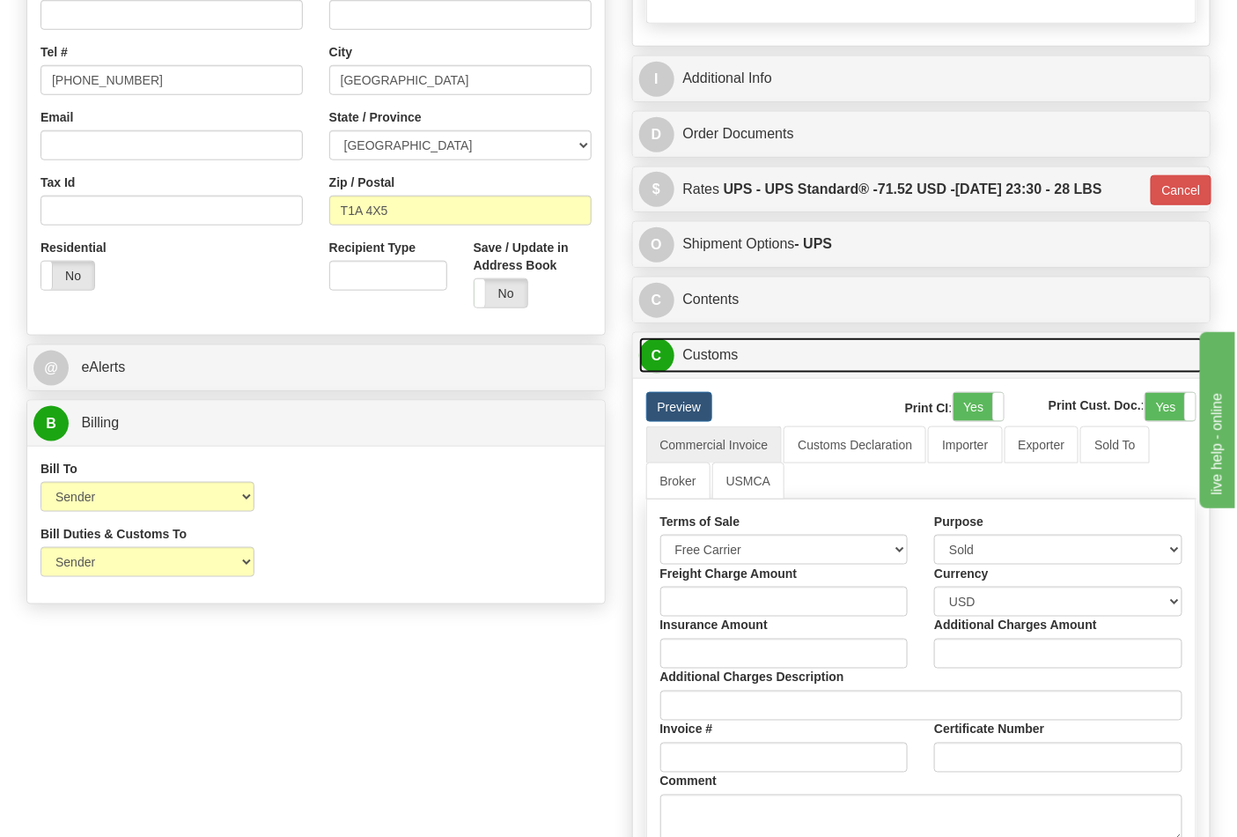
click at [770, 354] on link "C Customs" at bounding box center [921, 355] width 565 height 36
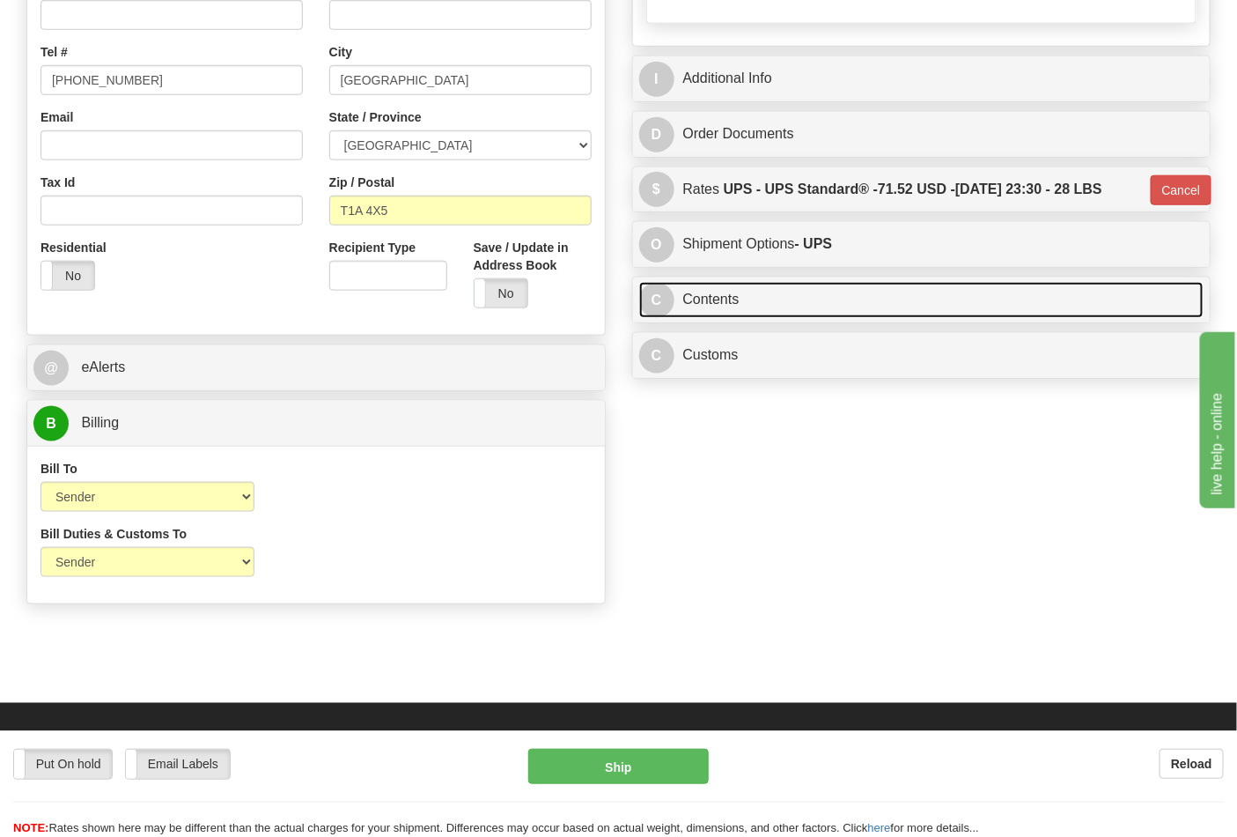
click at [758, 306] on link "C Contents" at bounding box center [921, 300] width 565 height 36
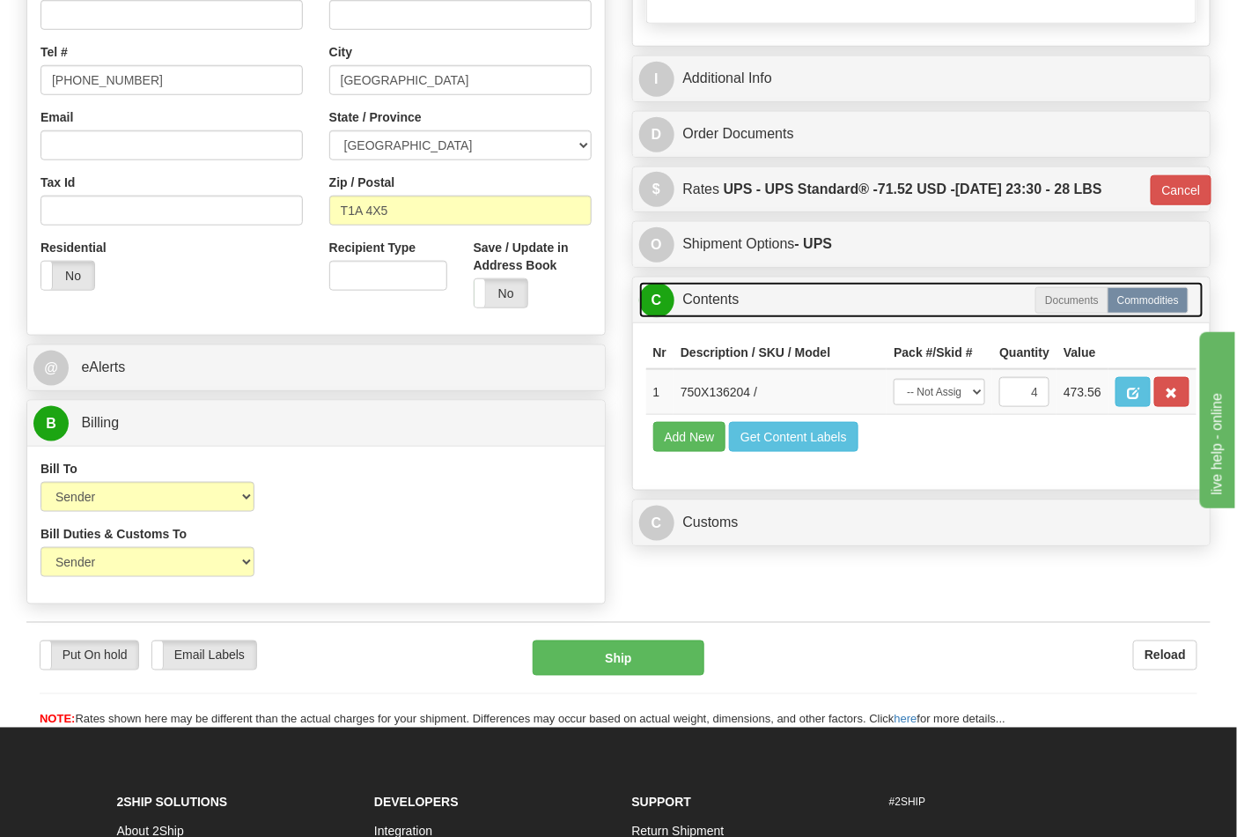
click at [758, 306] on link "C Contents" at bounding box center [921, 300] width 565 height 36
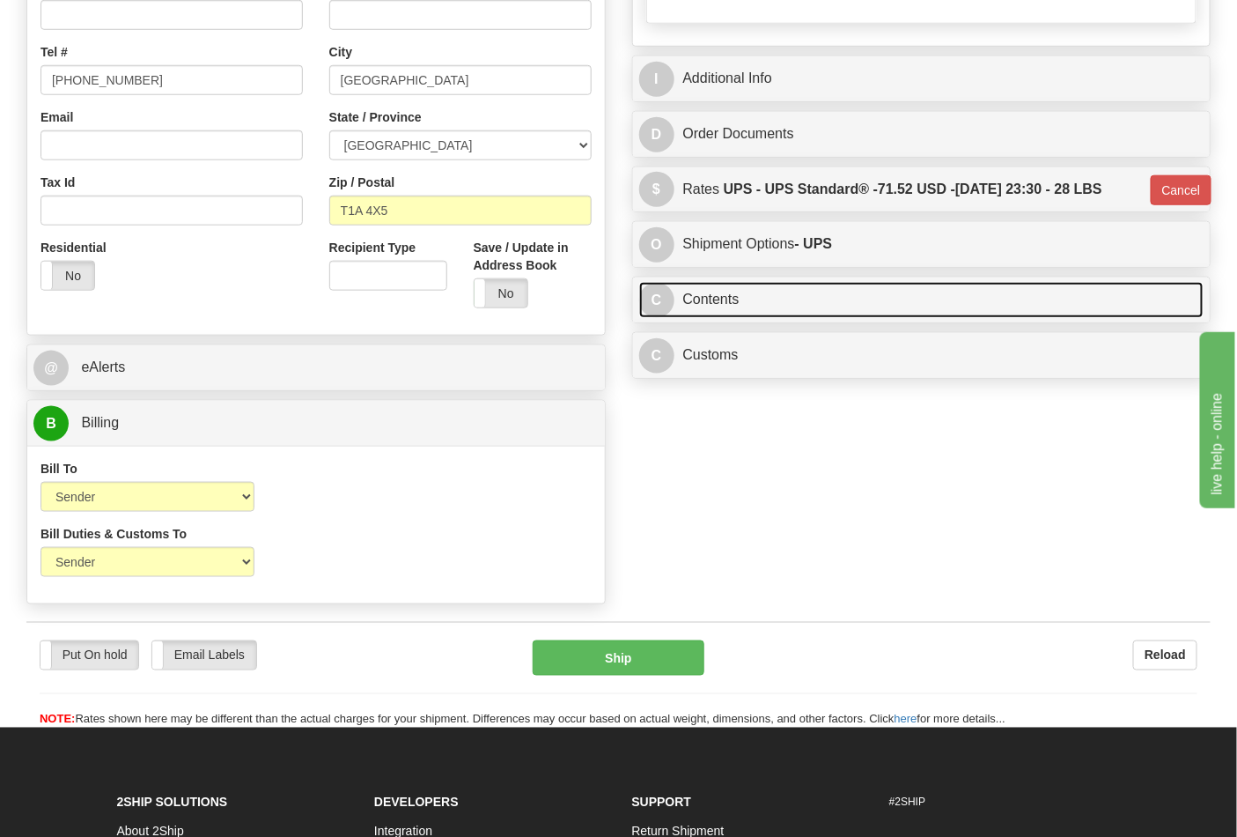
click at [758, 306] on link "C Contents" at bounding box center [921, 300] width 565 height 36
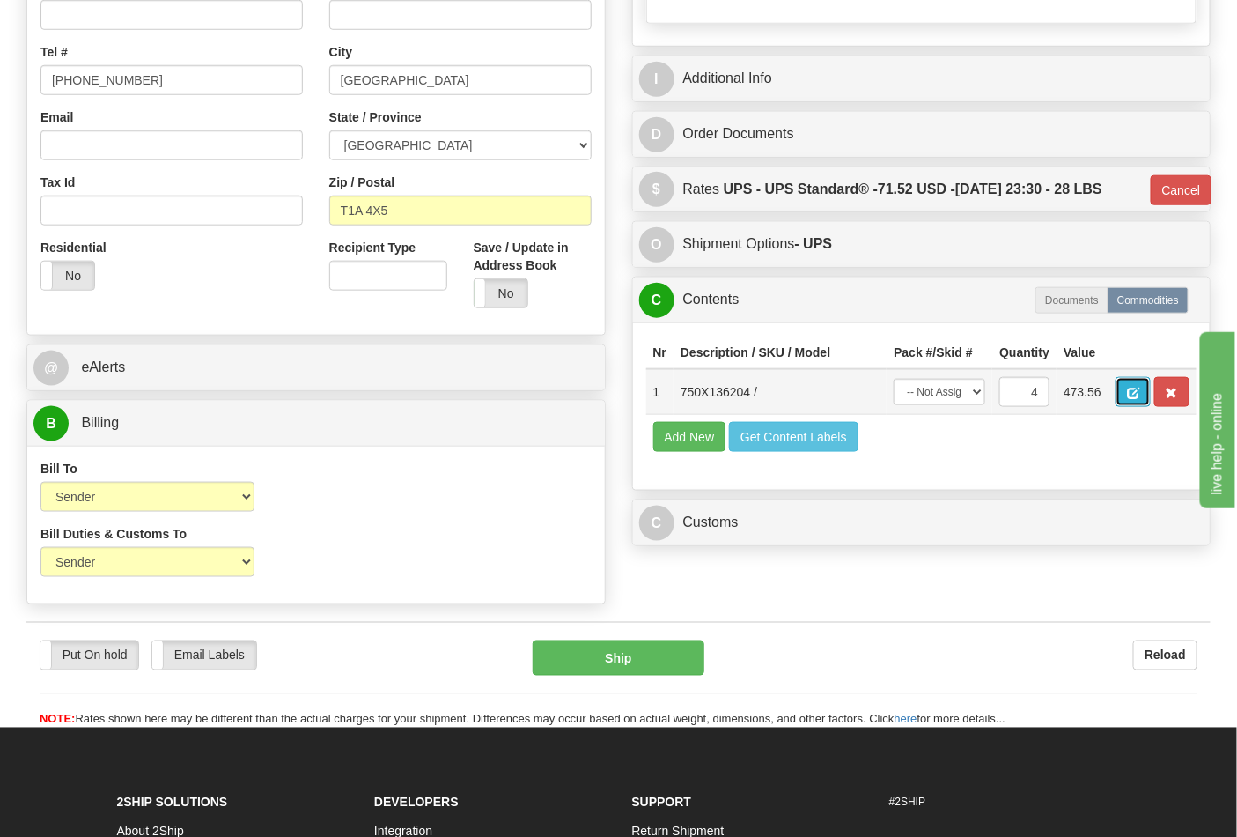
click at [1140, 398] on span "button" at bounding box center [1133, 393] width 12 height 11
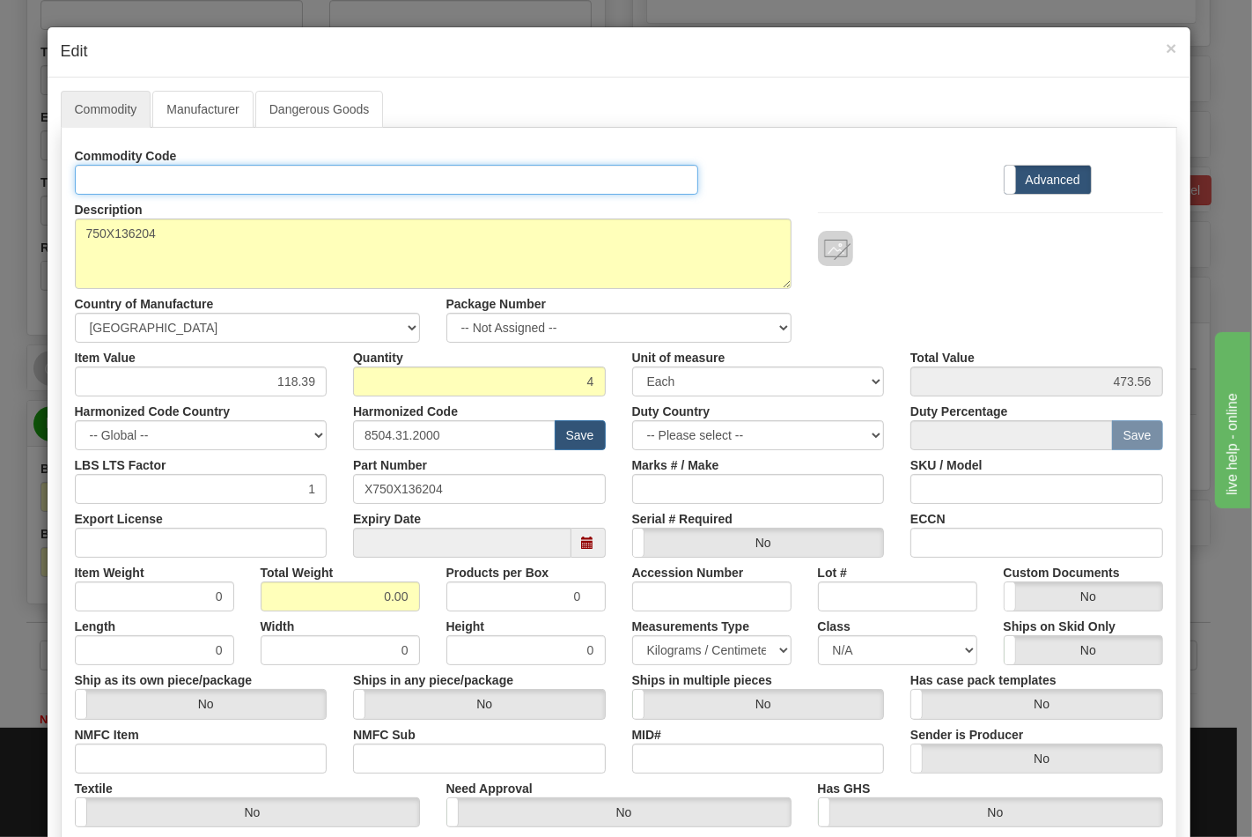
click at [196, 178] on input "Id" at bounding box center [387, 180] width 624 height 30
type input "TRANSFORMERS"
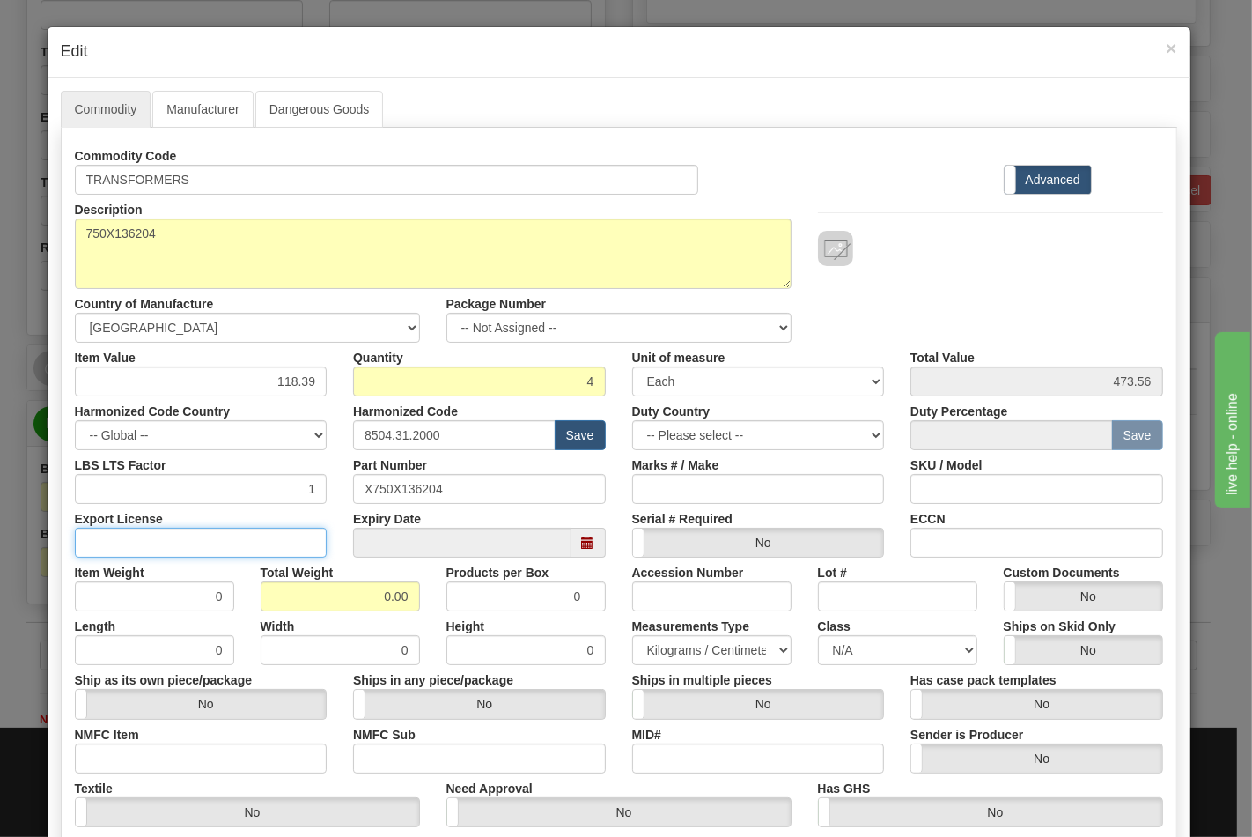
click at [265, 548] on input "Export License" at bounding box center [201, 543] width 253 height 30
type input "N/A"
drag, startPoint x: 338, startPoint y: 594, endPoint x: 417, endPoint y: 594, distance: 78.4
click at [415, 594] on div "Total Weight 0.00" at bounding box center [340, 585] width 186 height 54
type input "28"
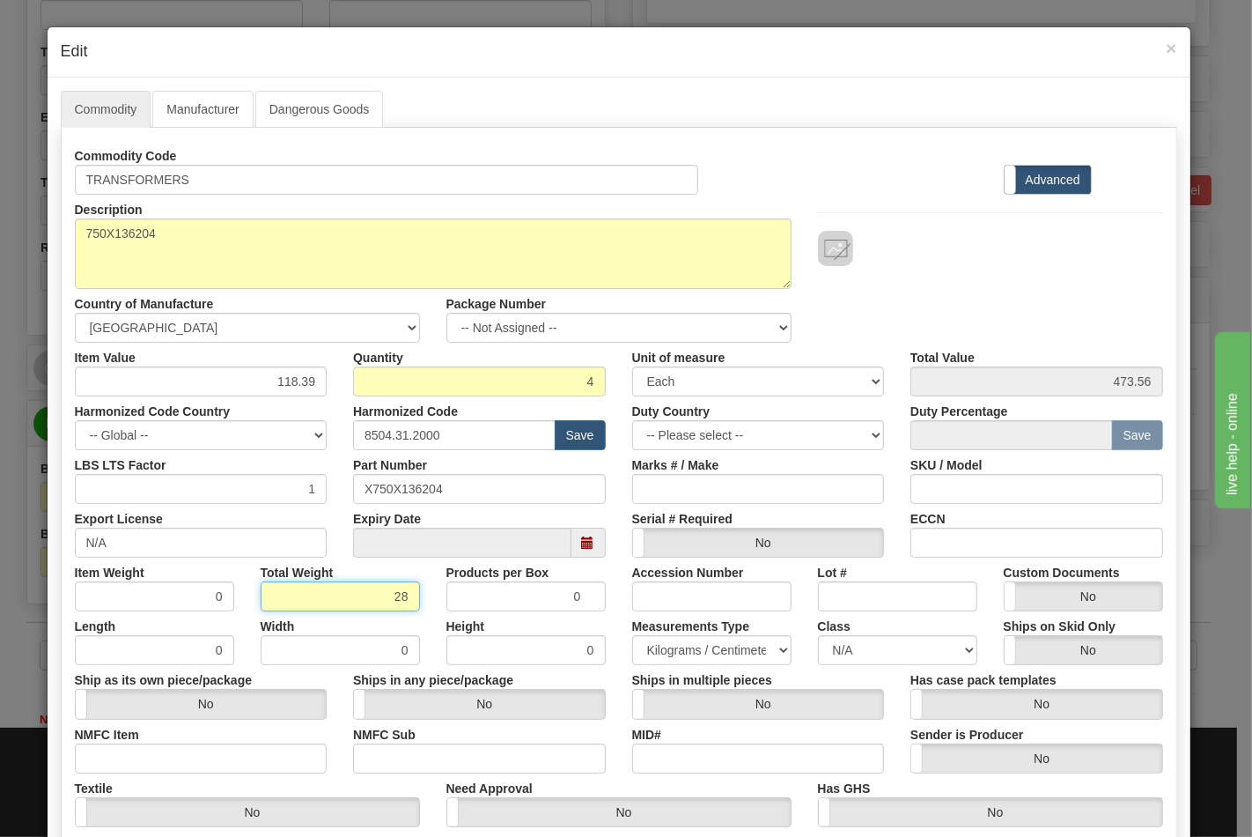
type input "7.0000"
click at [125, 773] on div "Textile Yes No" at bounding box center [248, 800] width 372 height 54
click at [137, 759] on input "NMFC Item" at bounding box center [201, 758] width 253 height 30
type input "63170"
click at [402, 764] on input "NMFC Sub" at bounding box center [479, 758] width 253 height 30
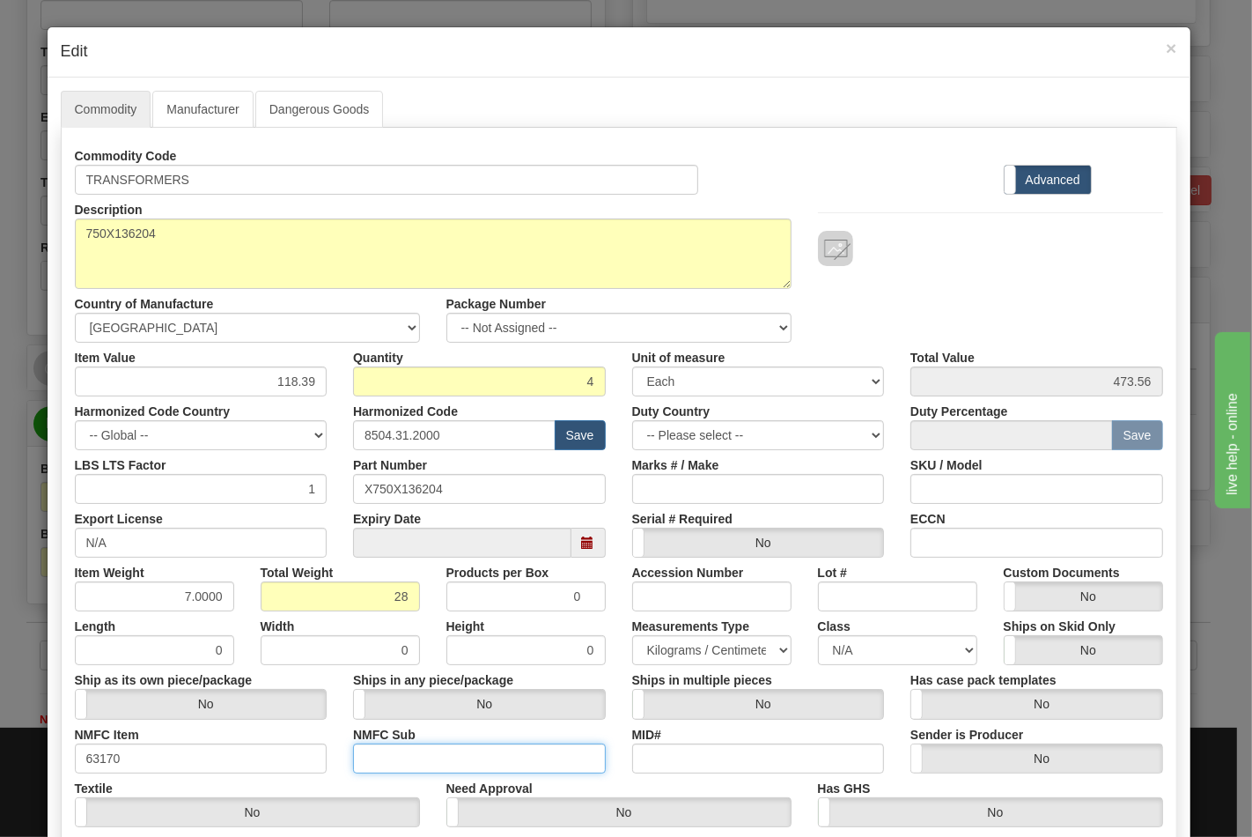
type input "4"
click at [690, 763] on input "MID#" at bounding box center [758, 758] width 253 height 30
click at [844, 646] on select "N/A 50.0 55.0 60.0 65.0 70.0 85.0 92.5 100.0 125.0 175.0 250.0 300.0 400.0" at bounding box center [897, 650] width 159 height 30
select select "70.0"
click at [818, 635] on select "N/A 50.0 55.0 60.0 65.0 70.0 85.0 92.5 100.0 125.0 175.0 250.0 300.0 400.0" at bounding box center [897, 650] width 159 height 30
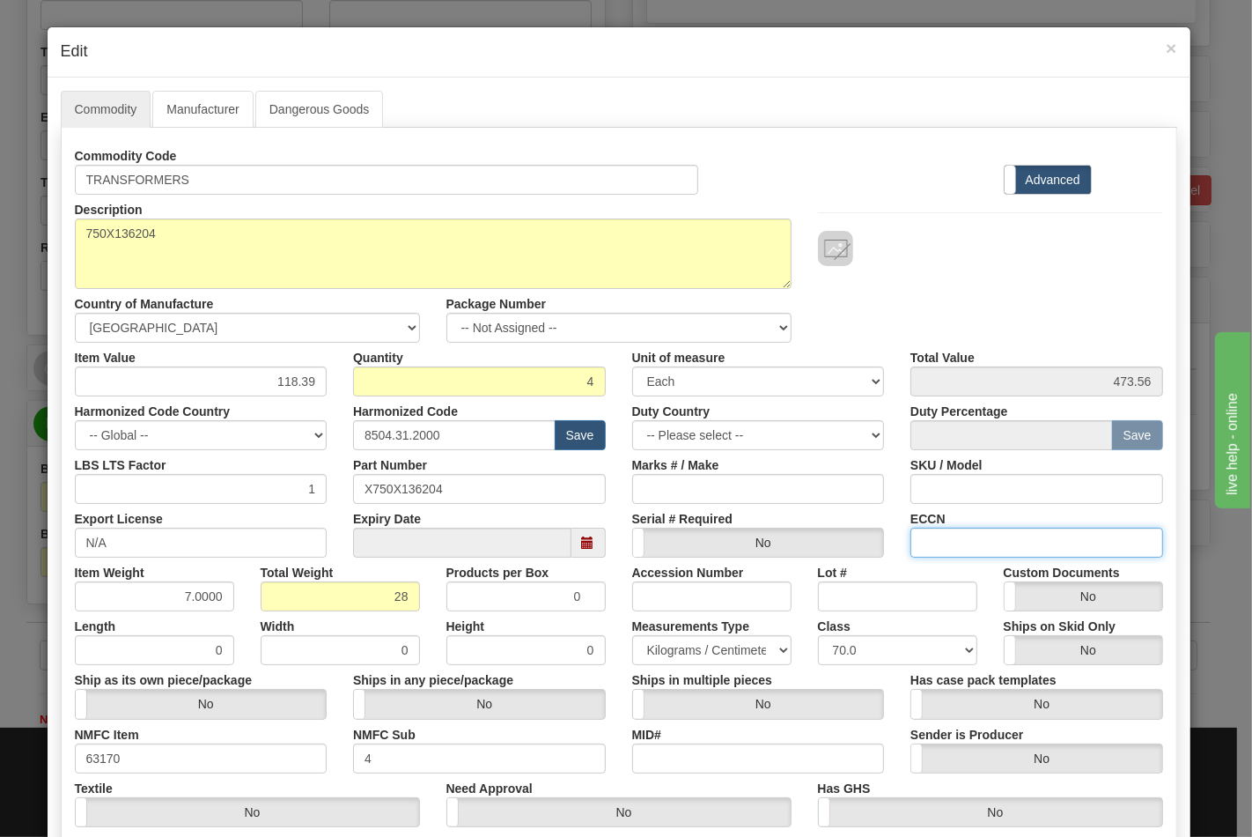
click at [952, 546] on input "ECCN" at bounding box center [1037, 543] width 253 height 30
type input "EAR99"
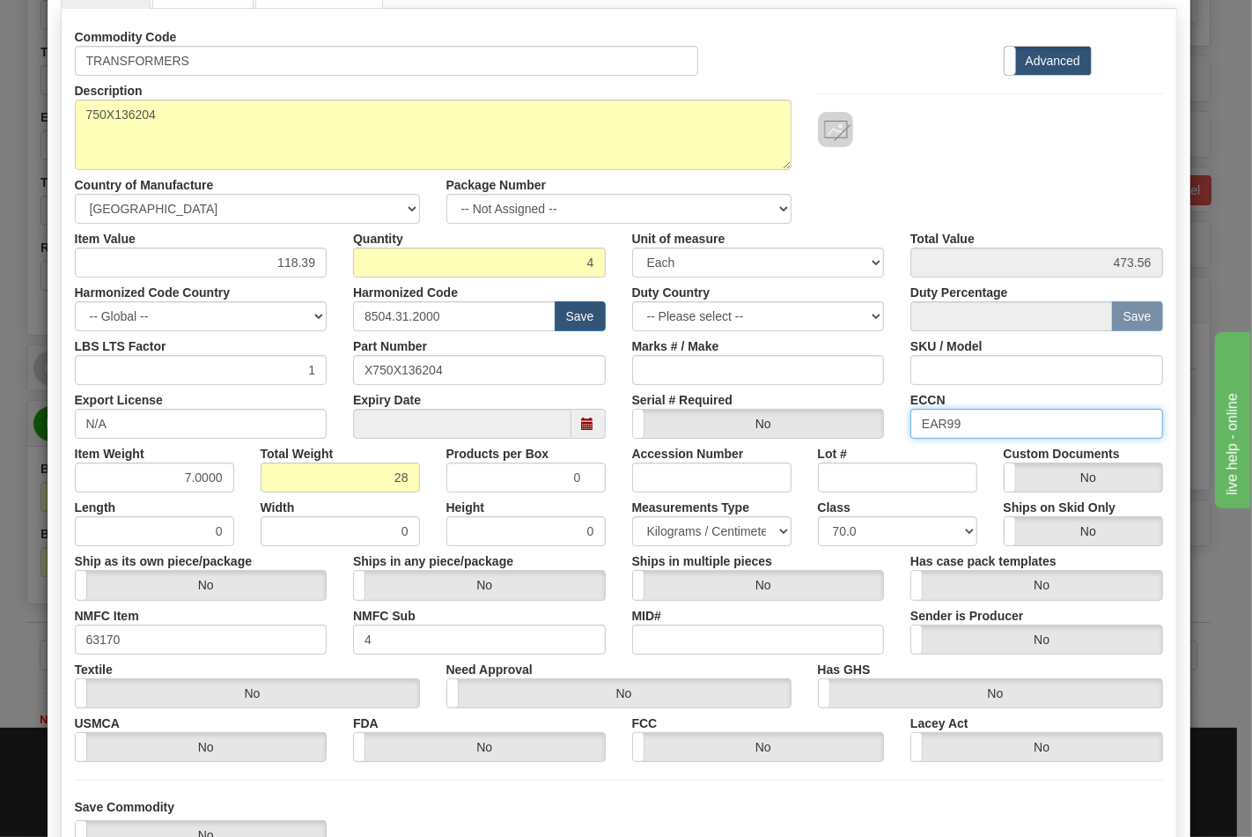
scroll to position [253, 0]
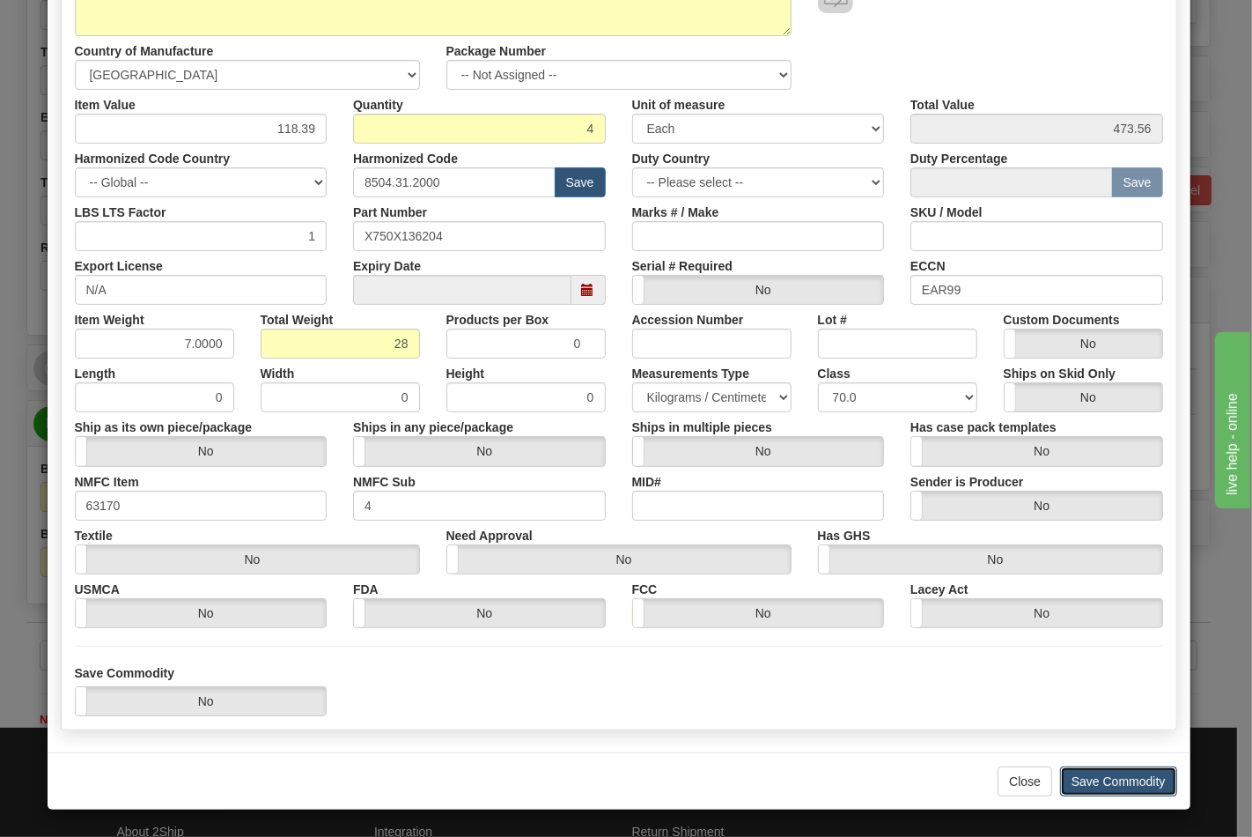
drag, startPoint x: 1131, startPoint y: 778, endPoint x: 1103, endPoint y: 768, distance: 29.8
click at [1131, 779] on button "Save Commodity" at bounding box center [1118, 781] width 117 height 30
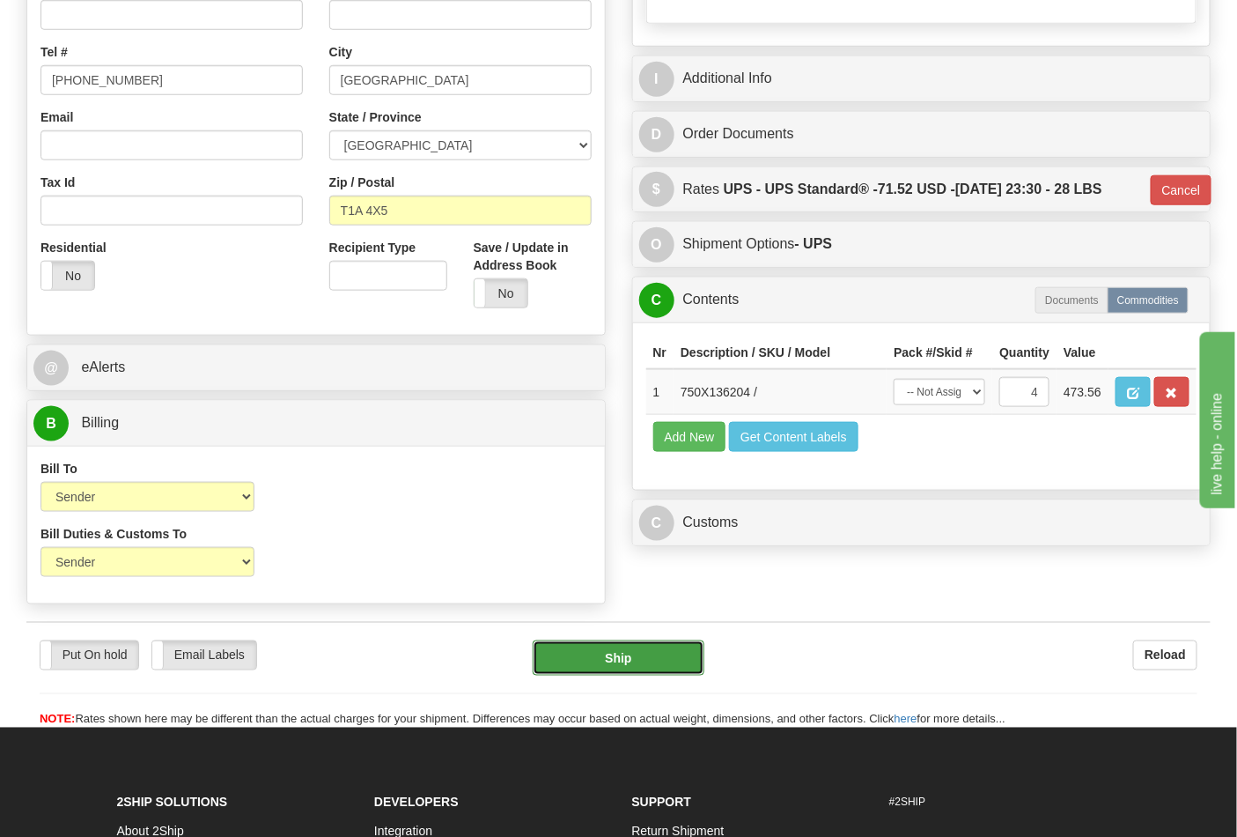
click at [655, 654] on button "Ship" at bounding box center [618, 657] width 171 height 35
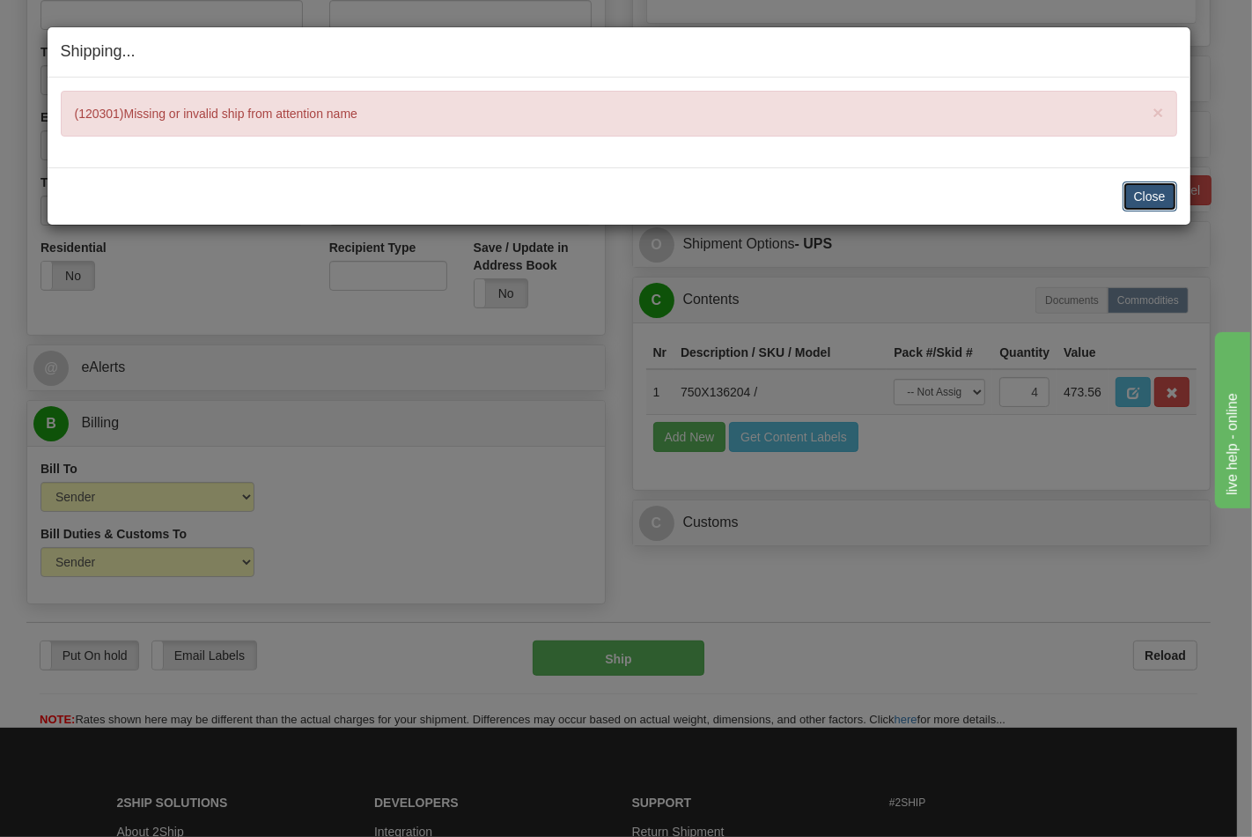
click at [1152, 201] on button "Close" at bounding box center [1150, 196] width 55 height 30
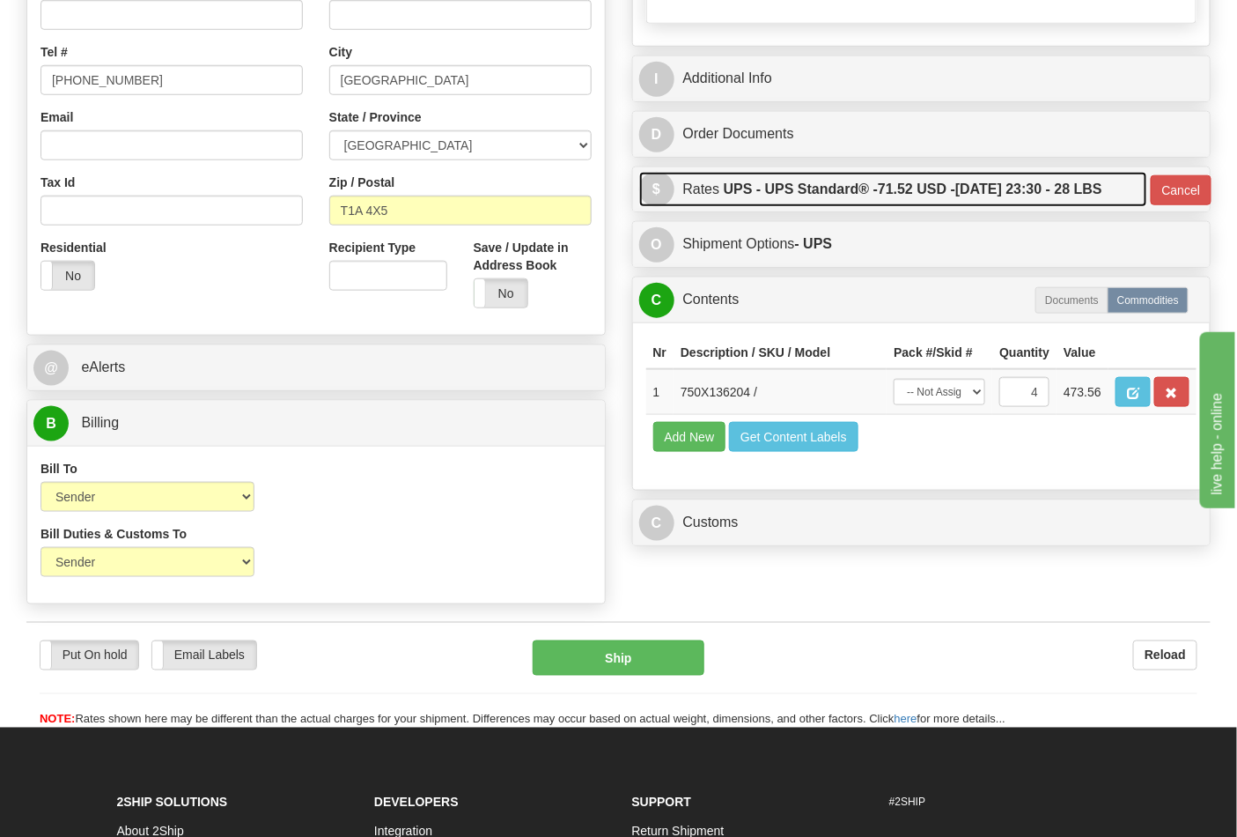
click at [988, 201] on label "UPS - UPS Standard® - 71.52 USD - 09/22/2025 23:30 - 28 LBS" at bounding box center [913, 189] width 379 height 35
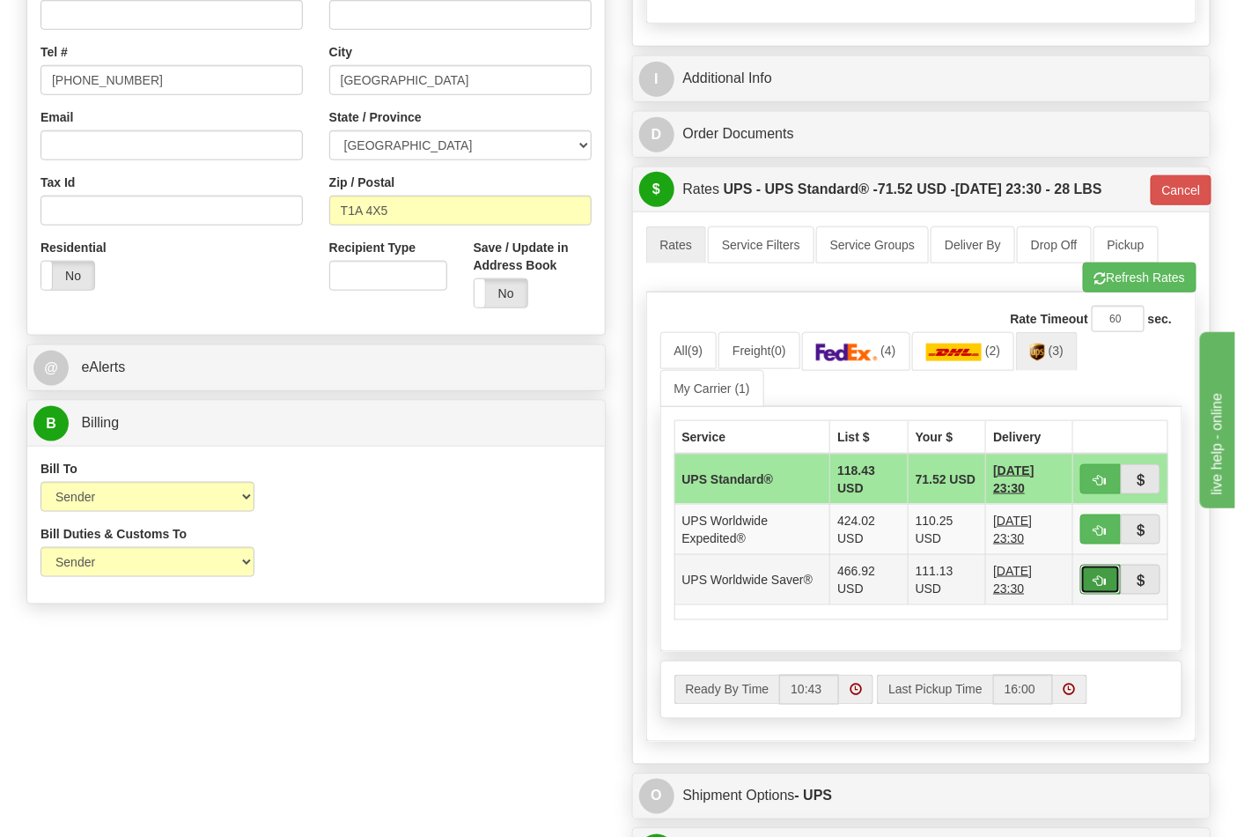
click at [1097, 578] on span "button" at bounding box center [1101, 580] width 12 height 11
type input "65"
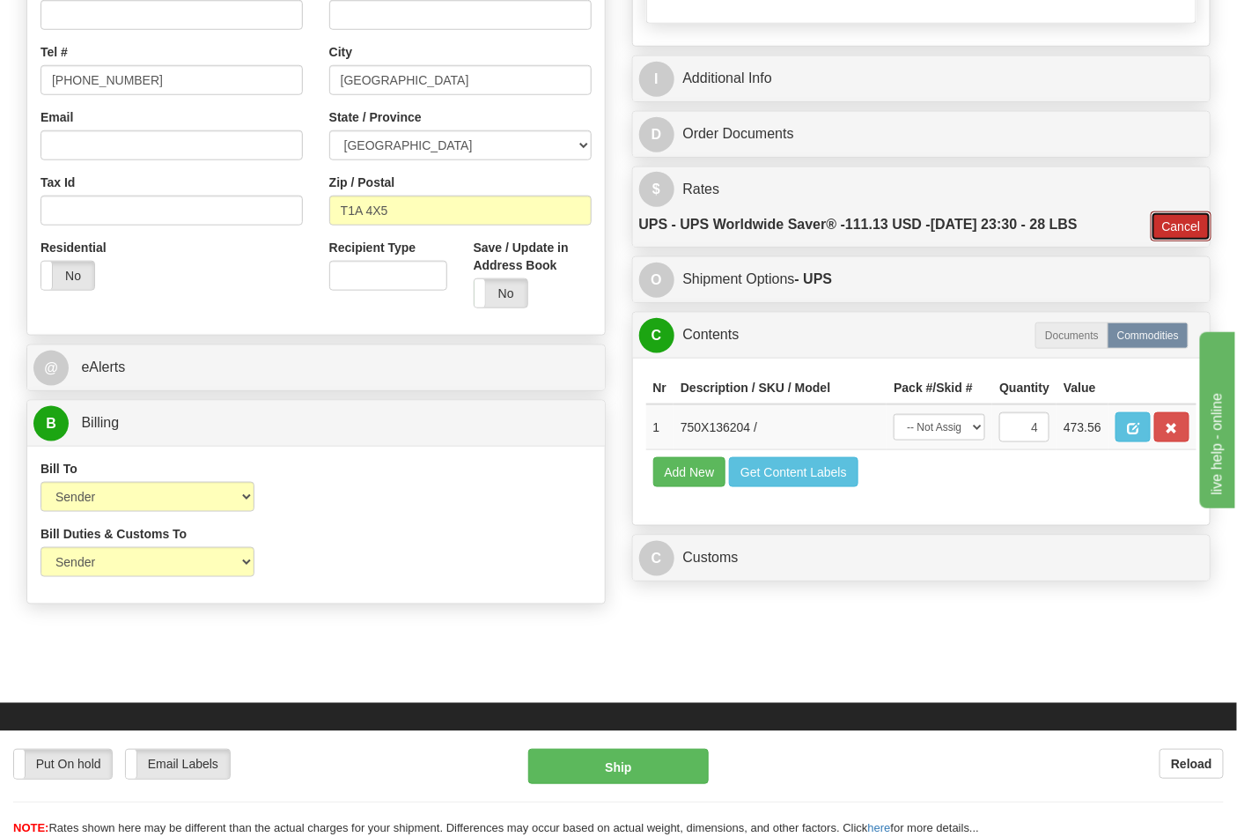
drag, startPoint x: 1171, startPoint y: 240, endPoint x: 1131, endPoint y: 245, distance: 40.9
click at [1171, 240] on button "Cancel" at bounding box center [1182, 226] width 62 height 30
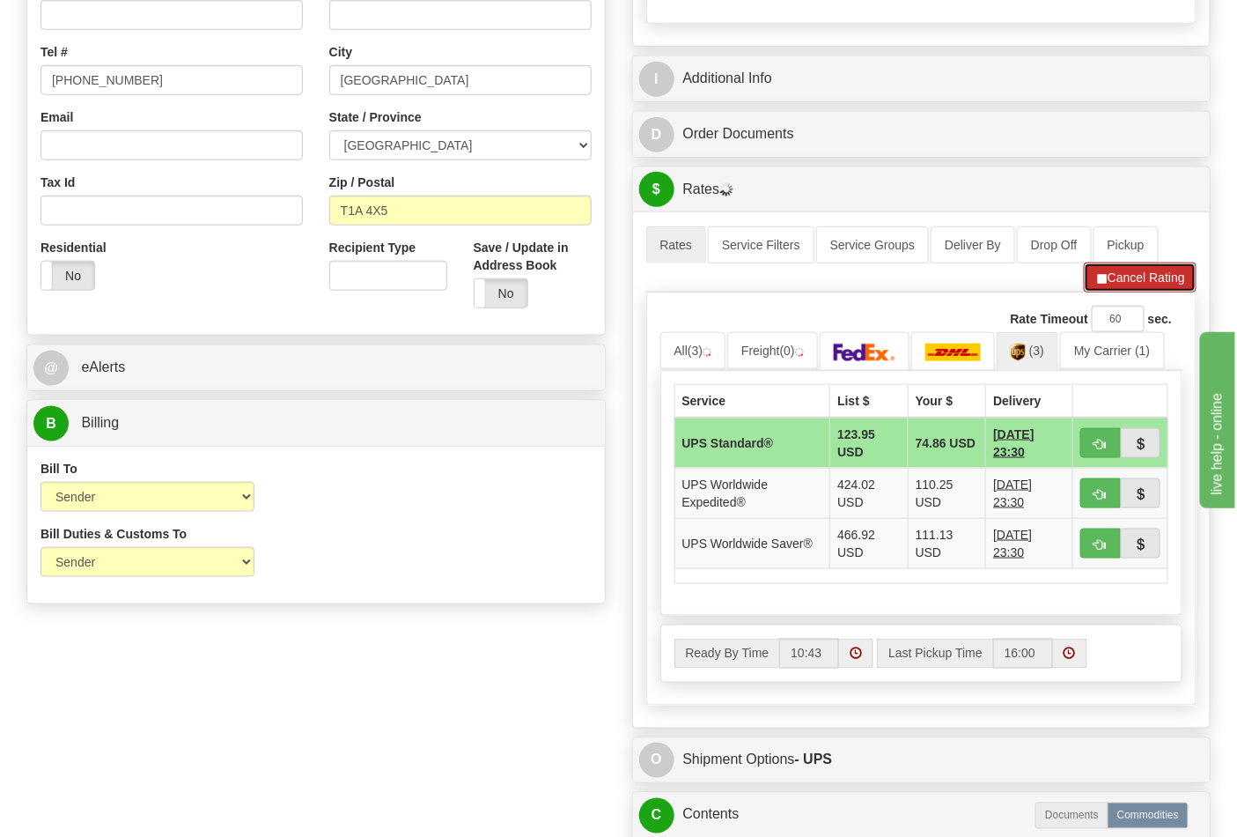
click at [1106, 283] on button "Cancel Rating" at bounding box center [1140, 277] width 113 height 30
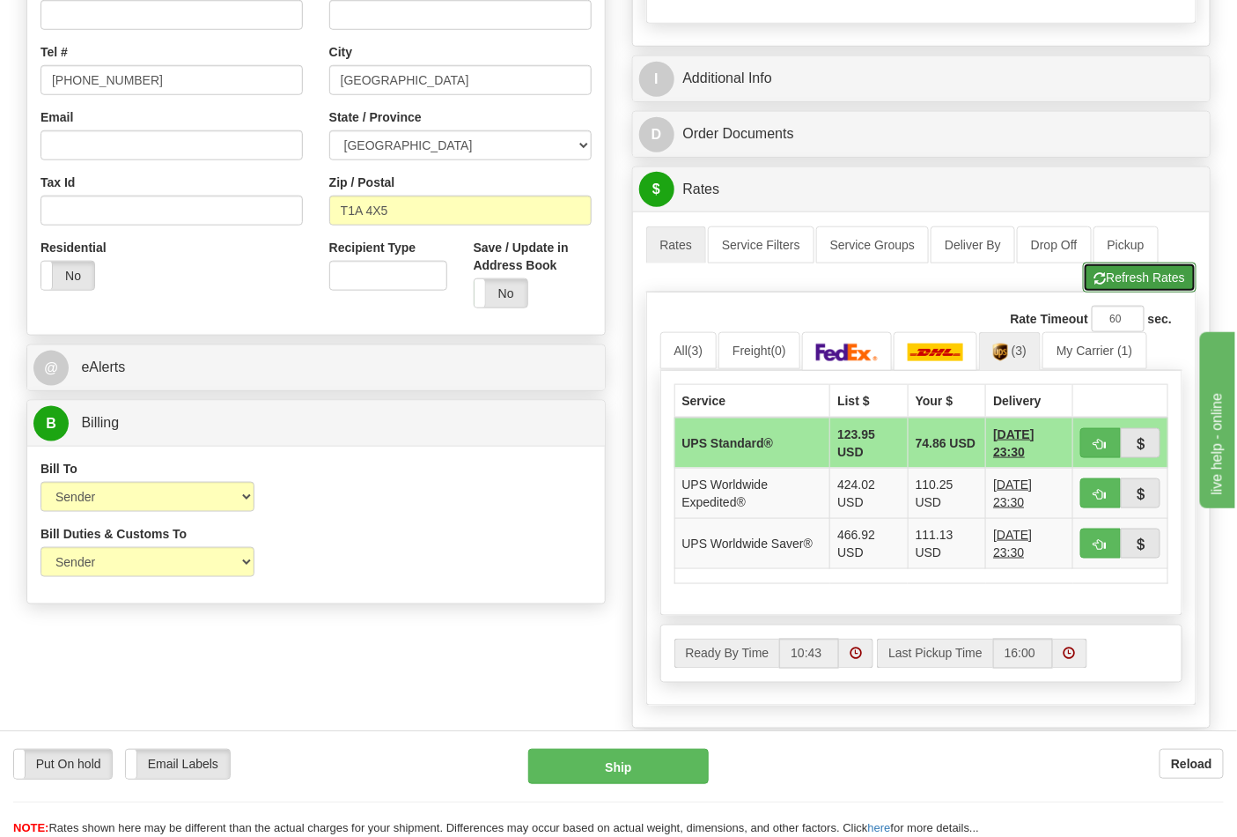
click at [1131, 291] on button "Refresh Rates" at bounding box center [1140, 277] width 114 height 30
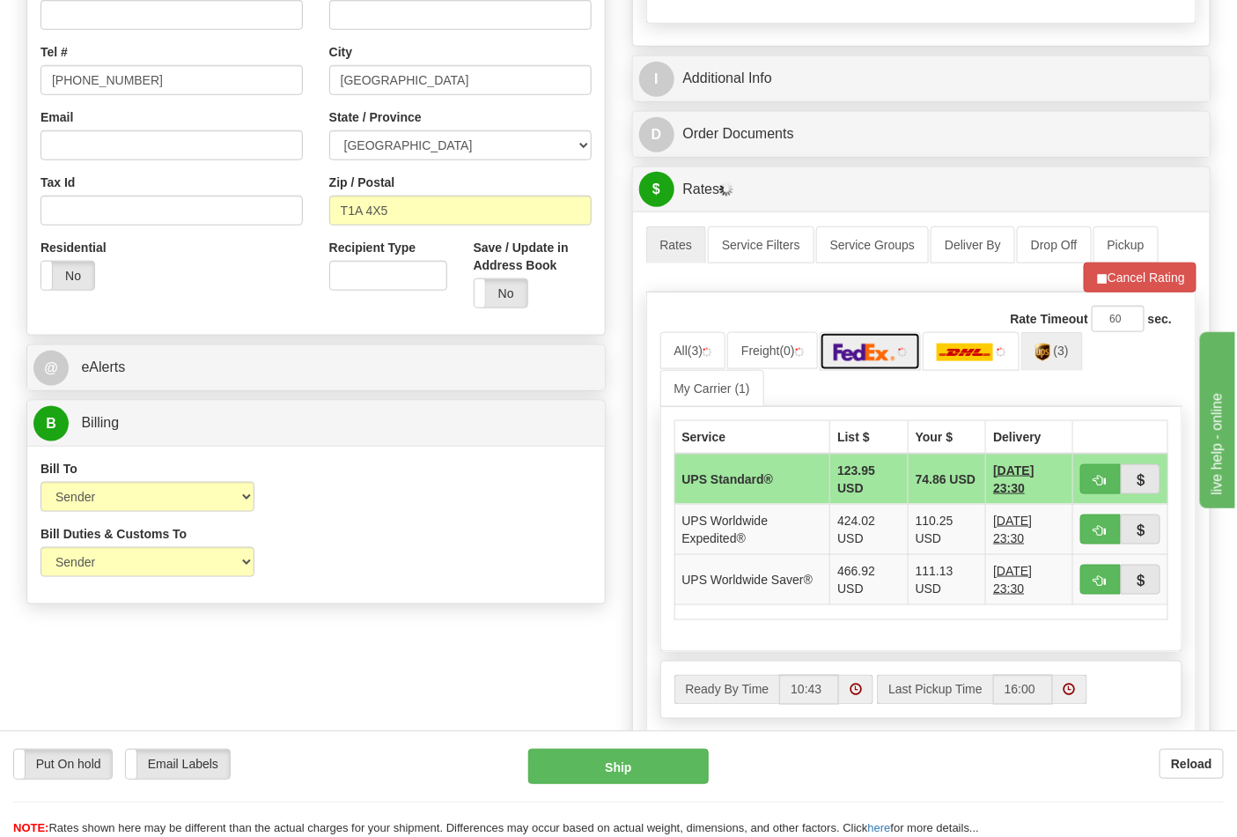
click at [892, 359] on img at bounding box center [865, 352] width 62 height 18
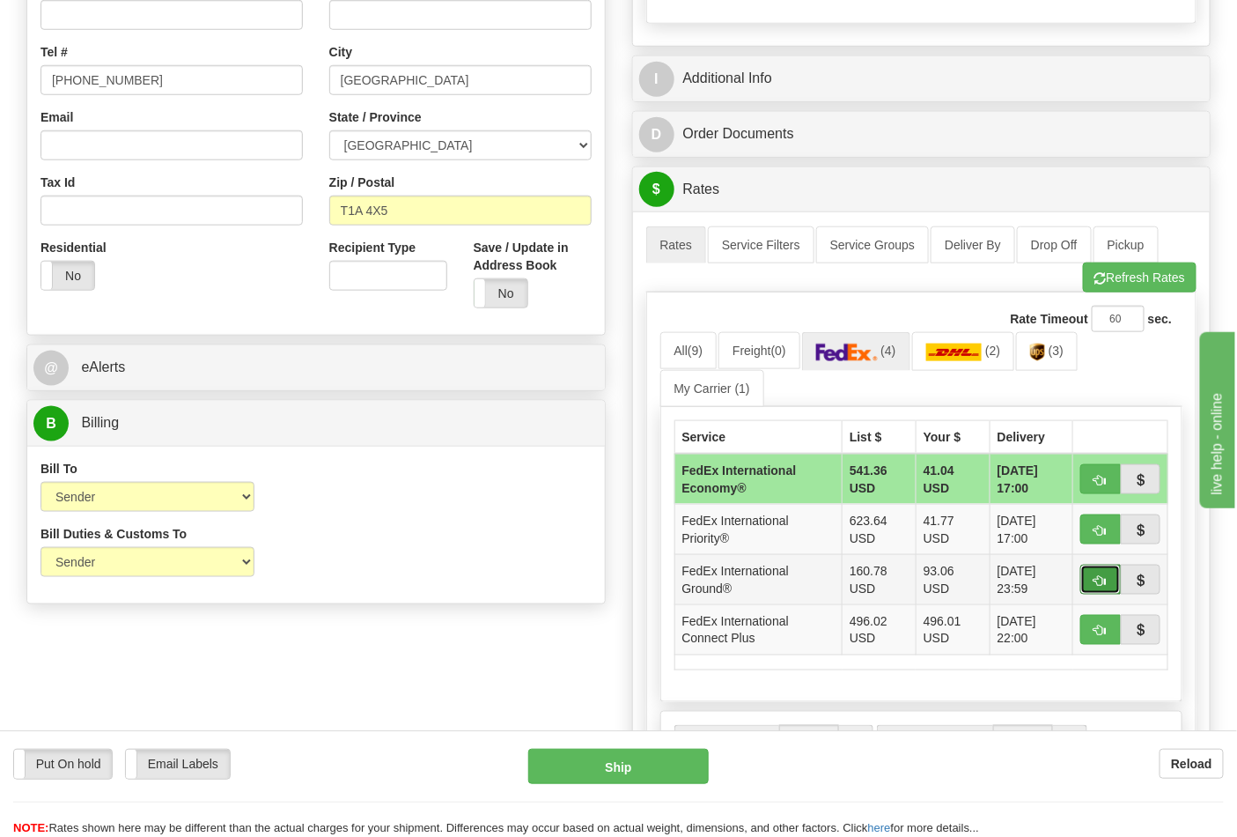
click at [1095, 580] on span "button" at bounding box center [1101, 580] width 12 height 11
type input "92"
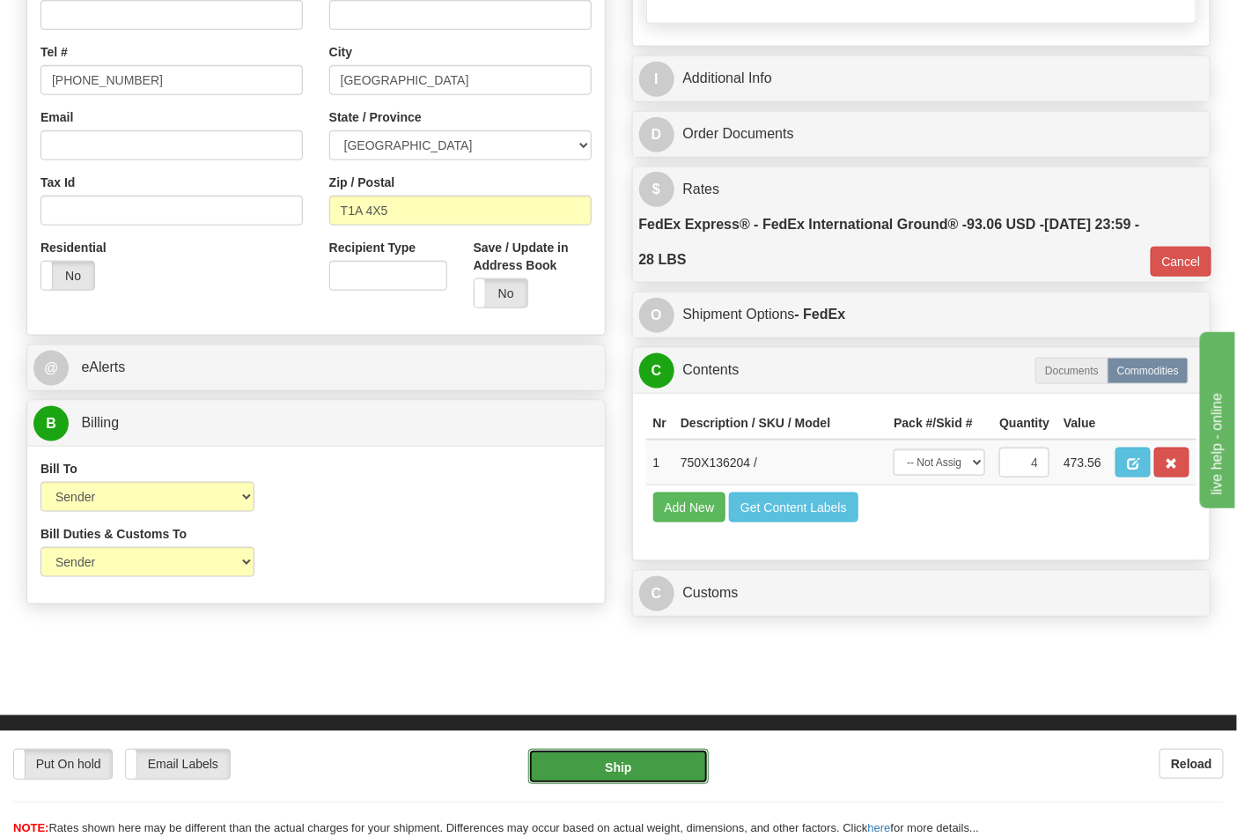
click at [631, 762] on button "Ship" at bounding box center [618, 766] width 180 height 35
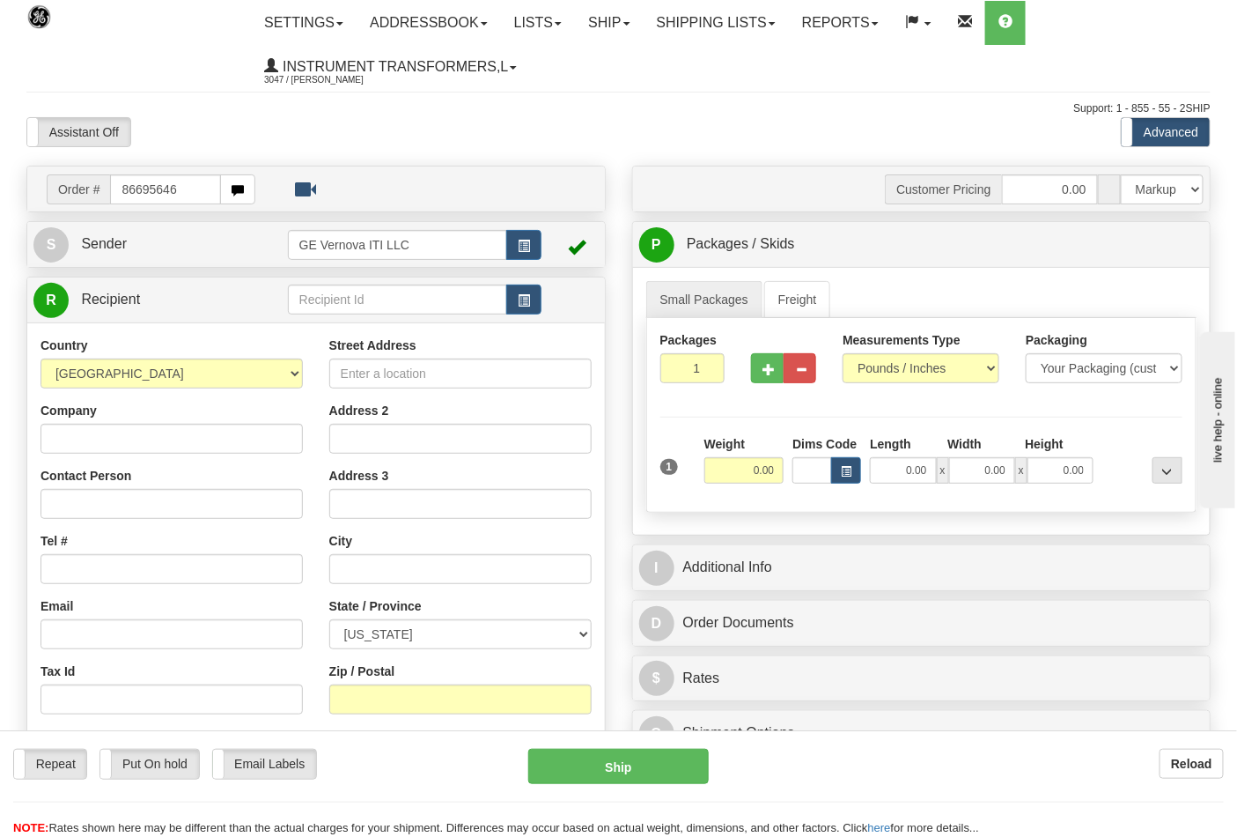
type input "86695646"
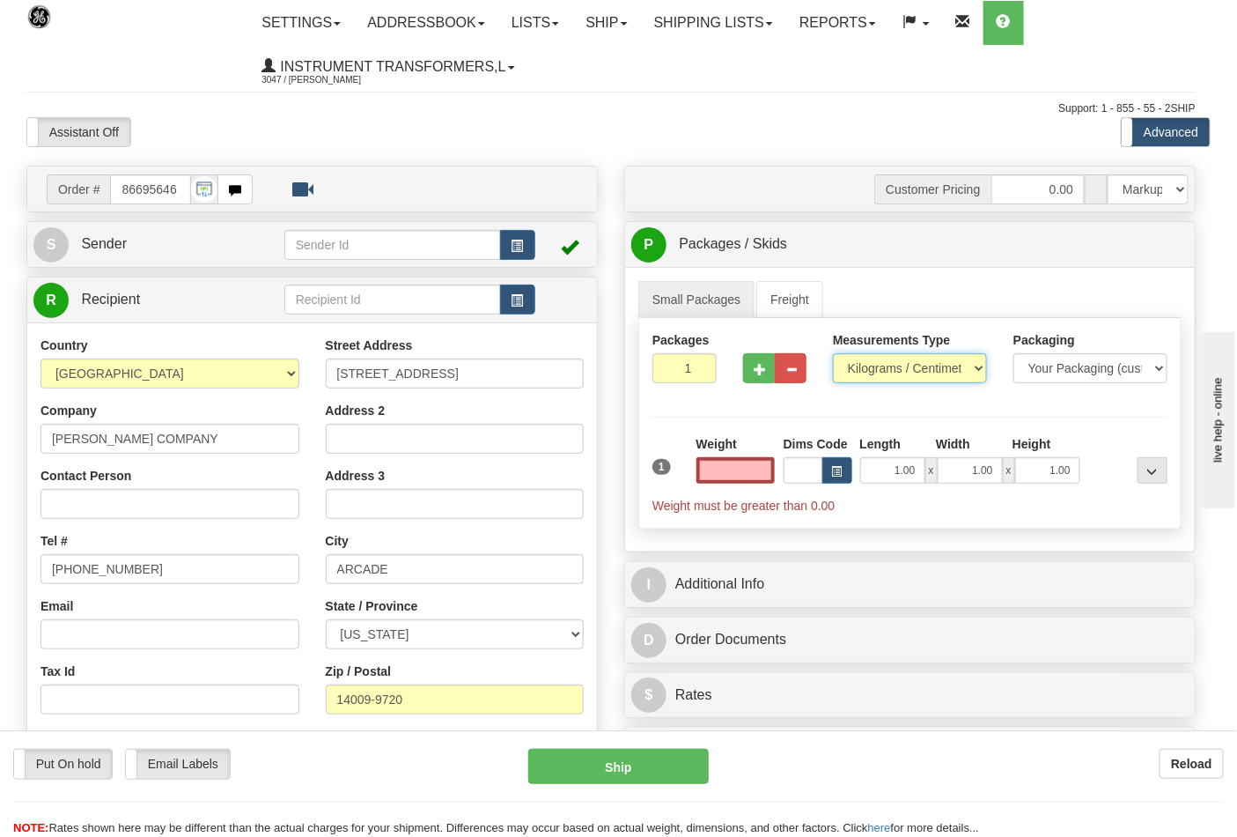
type input "0.00"
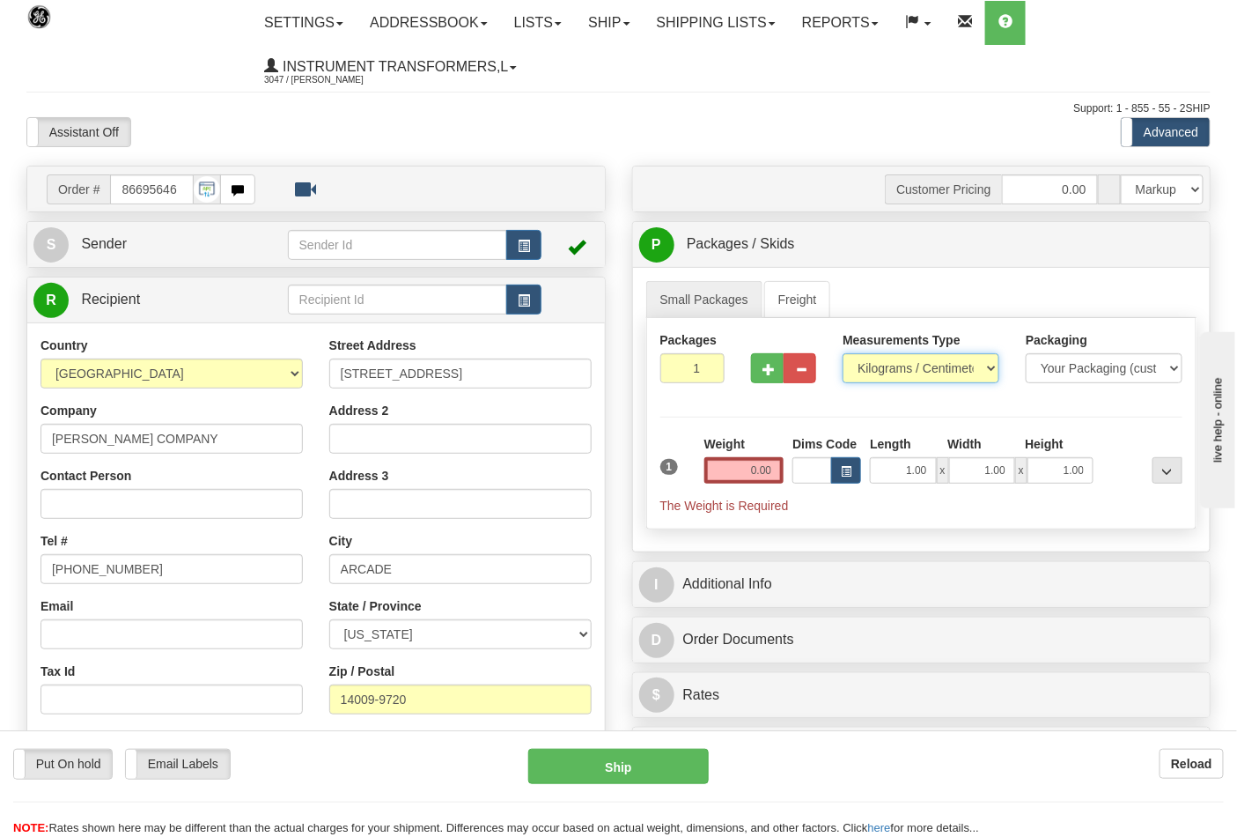
click at [890, 377] on select "Pounds / Inches Kilograms / Centimeters" at bounding box center [921, 368] width 157 height 30
select select "0"
click at [843, 354] on select "Pounds / Inches Kilograms / Centimeters" at bounding box center [921, 368] width 157 height 30
click at [771, 372] on span "button" at bounding box center [769, 369] width 12 height 11
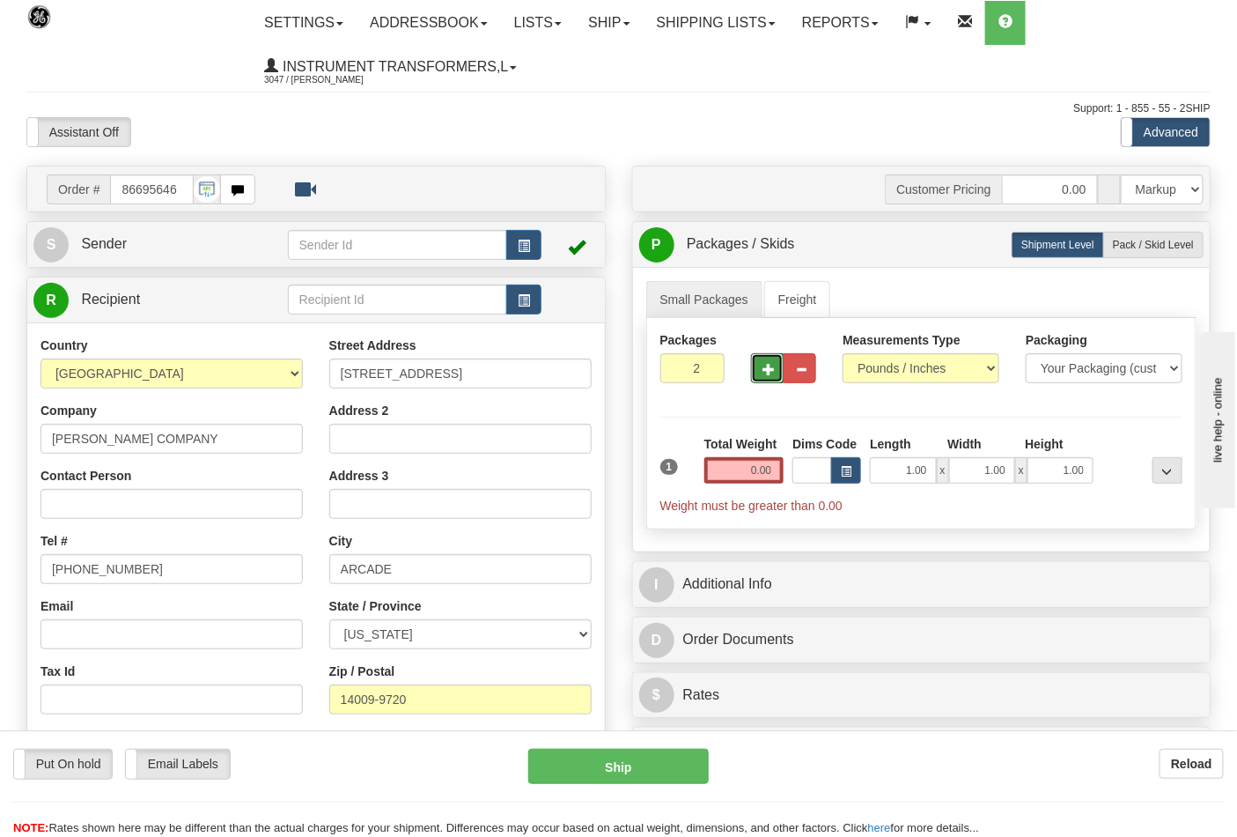
click at [771, 371] on span "button" at bounding box center [769, 369] width 12 height 11
click at [771, 370] on span "button" at bounding box center [769, 369] width 12 height 11
type input "4"
click at [771, 473] on input "0.00" at bounding box center [745, 470] width 80 height 26
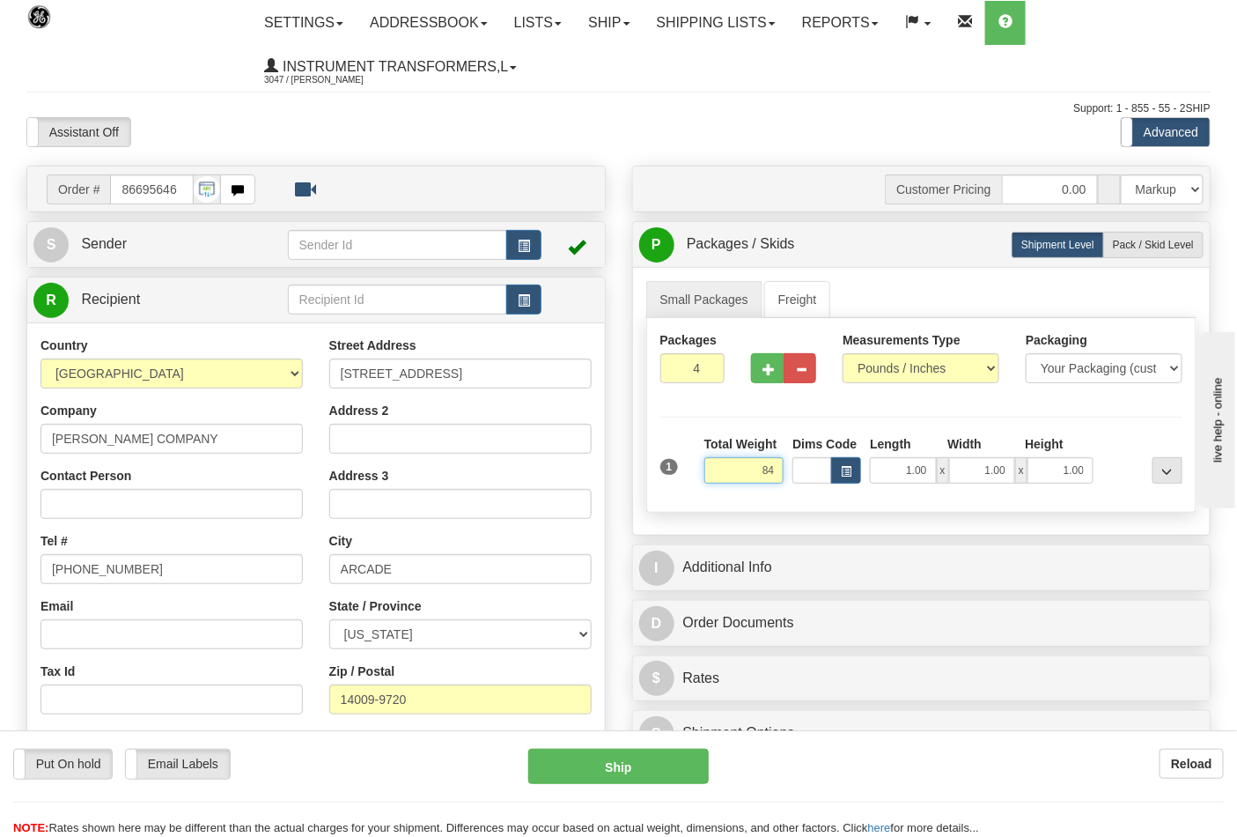
click button "Delete" at bounding box center [0, 0] width 0 height 0
type input "84.00"
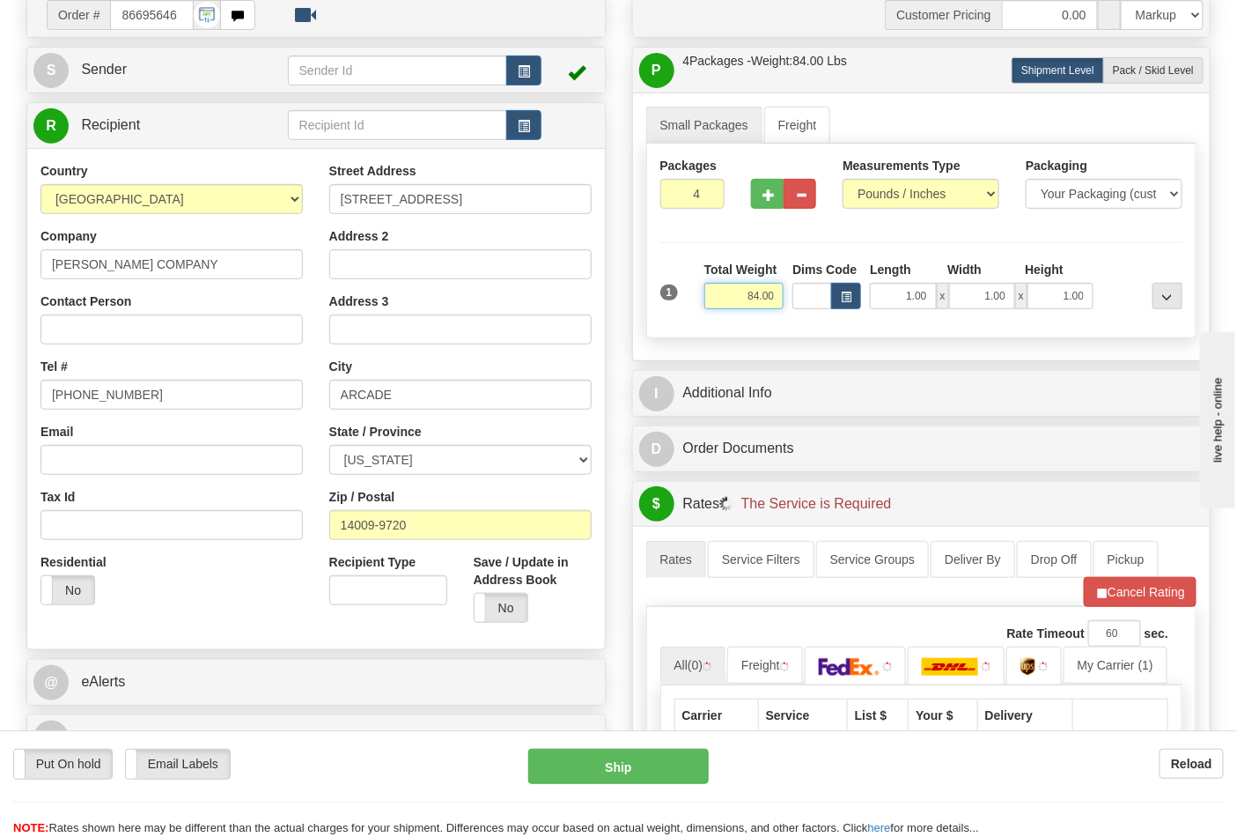
scroll to position [391, 0]
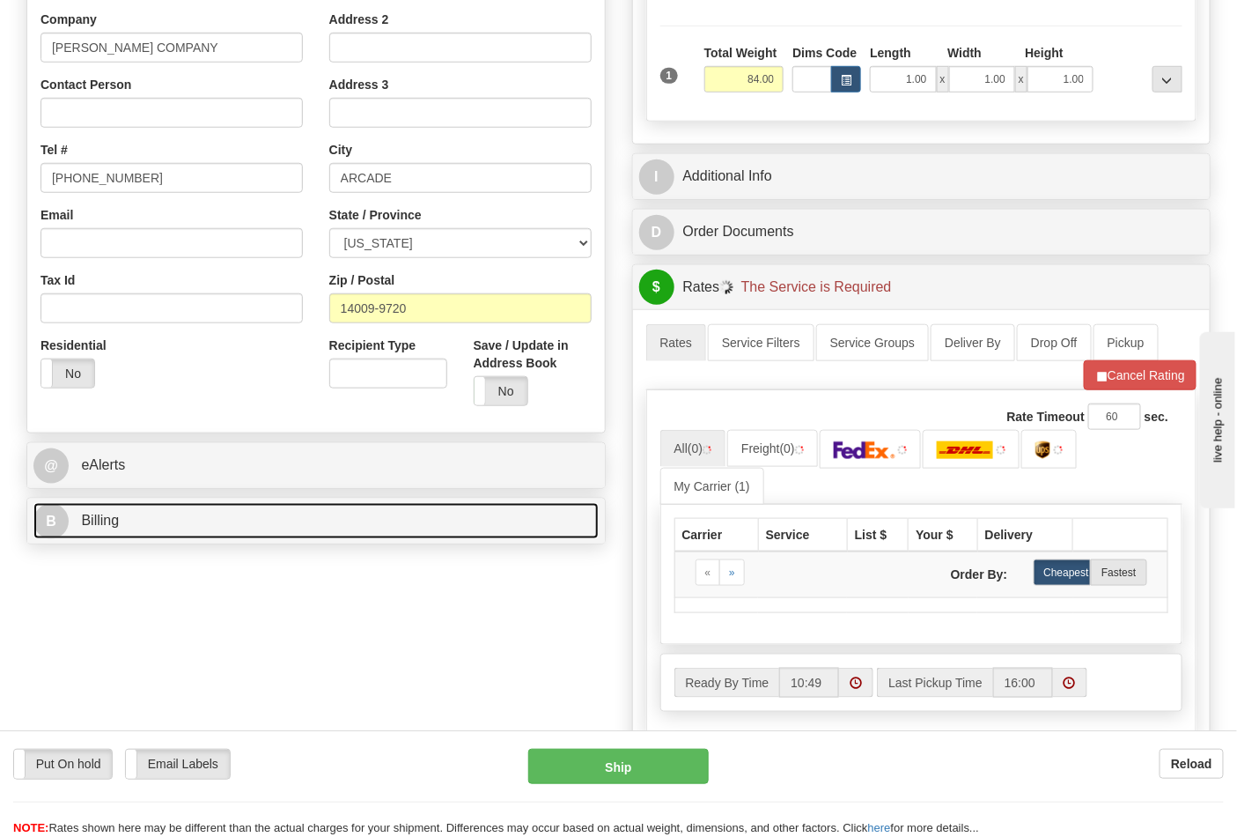
click at [191, 525] on link "B Billing" at bounding box center [315, 521] width 565 height 36
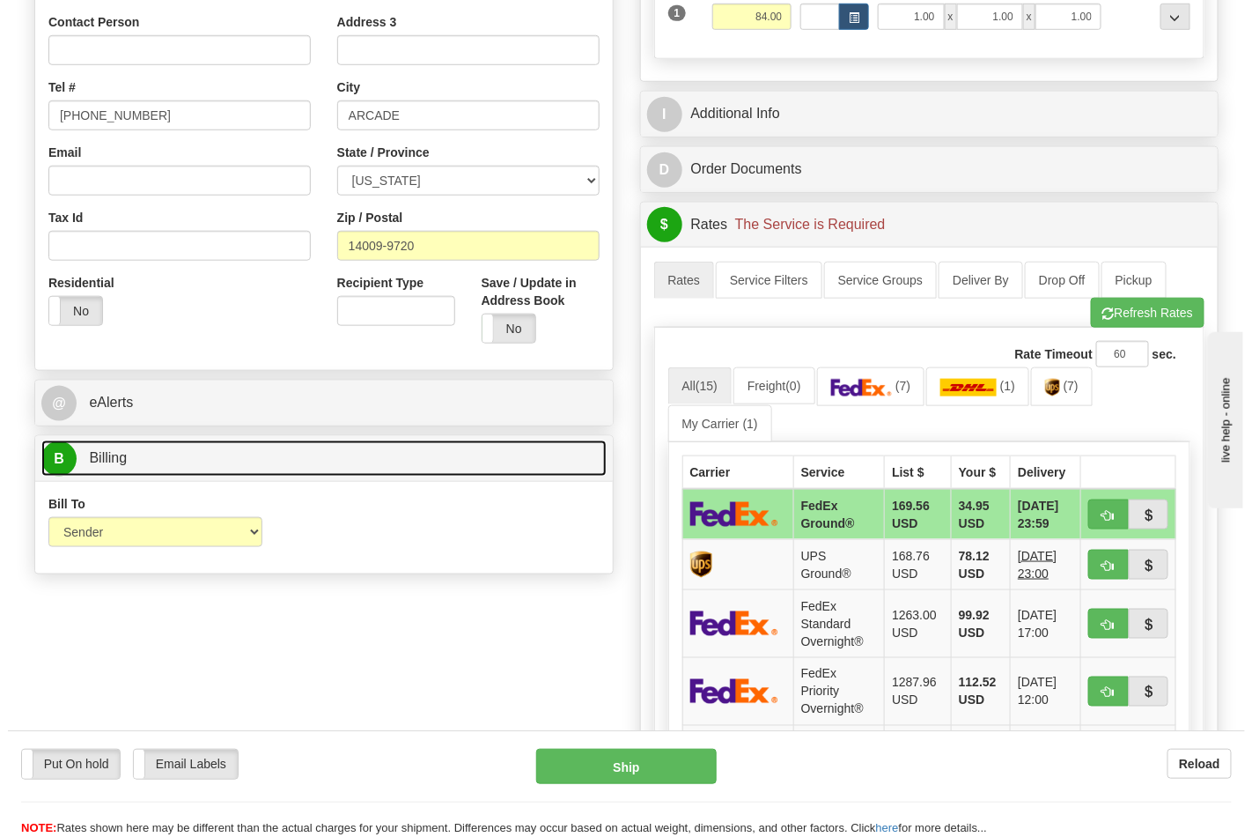
scroll to position [489, 0]
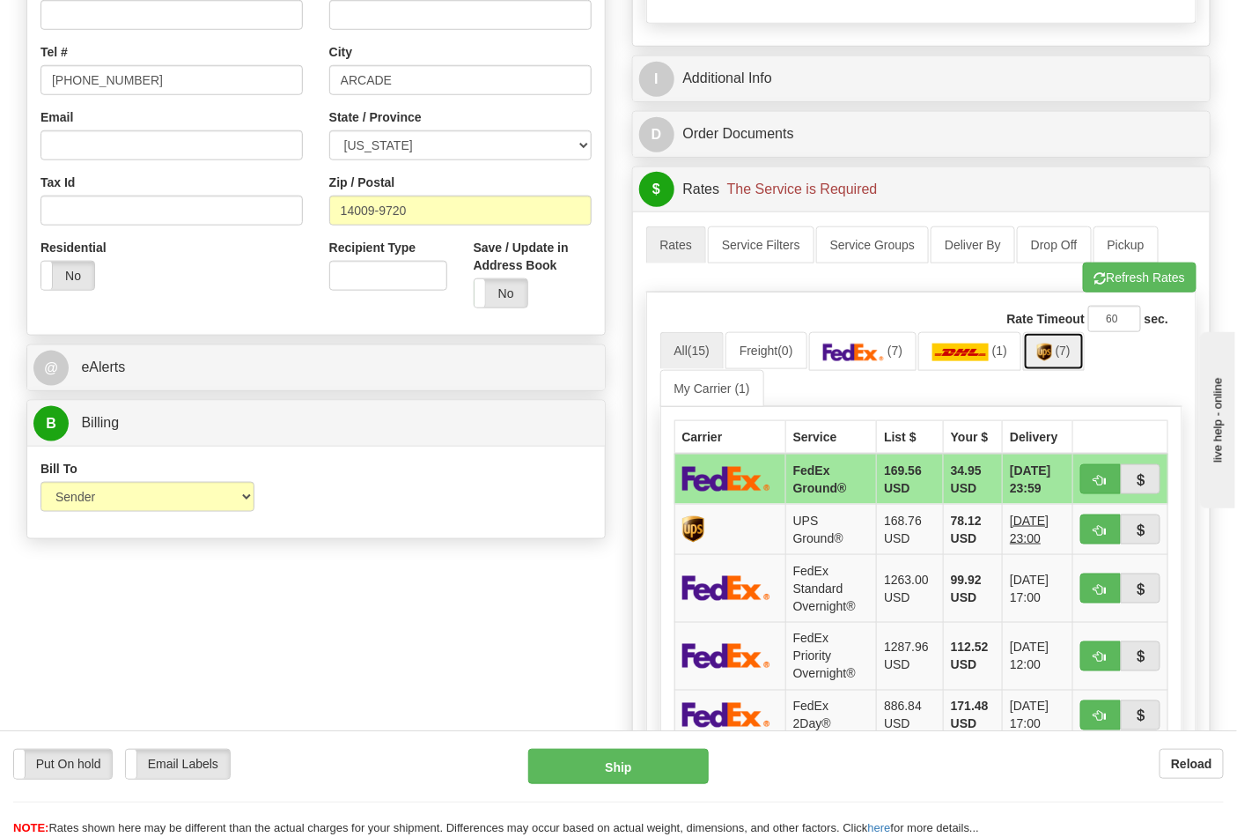
click at [1052, 367] on link "(7)" at bounding box center [1054, 351] width 62 height 38
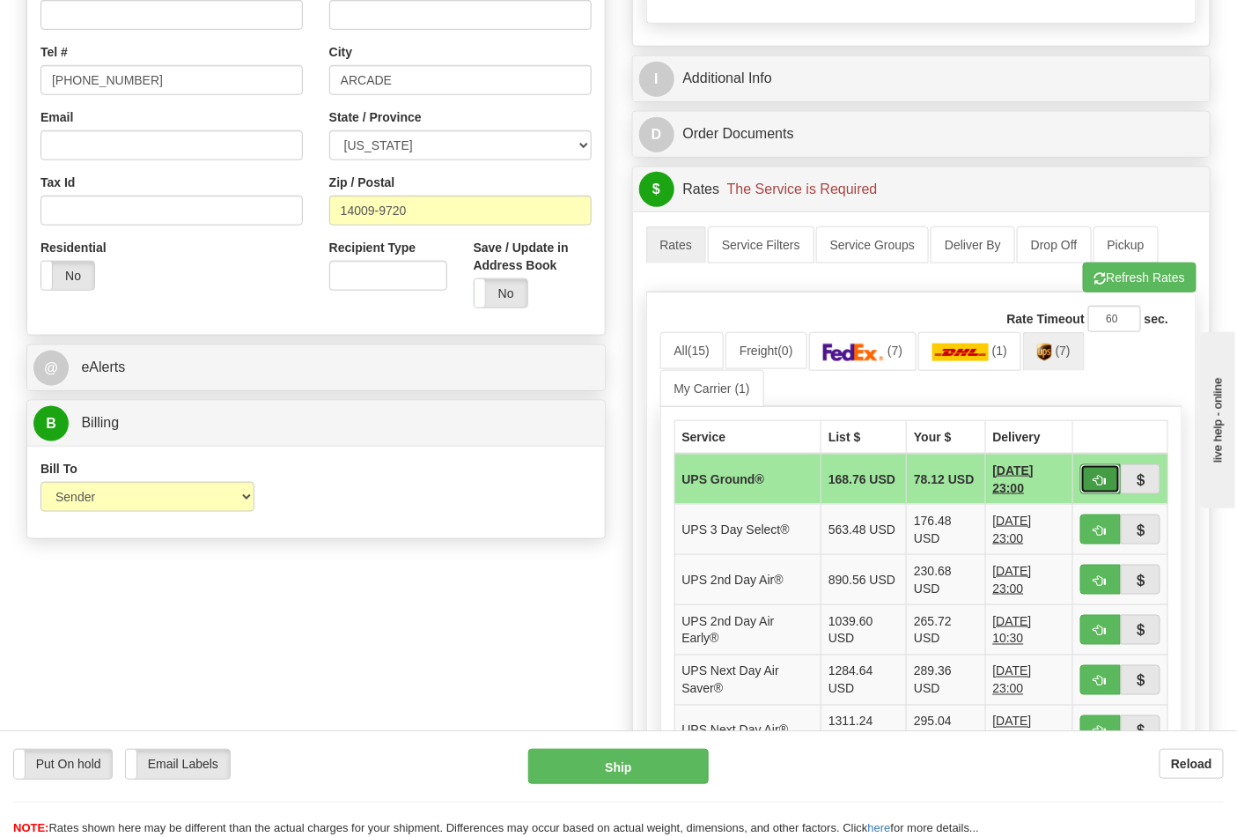
click at [1103, 481] on span "button" at bounding box center [1101, 480] width 12 height 11
type input "03"
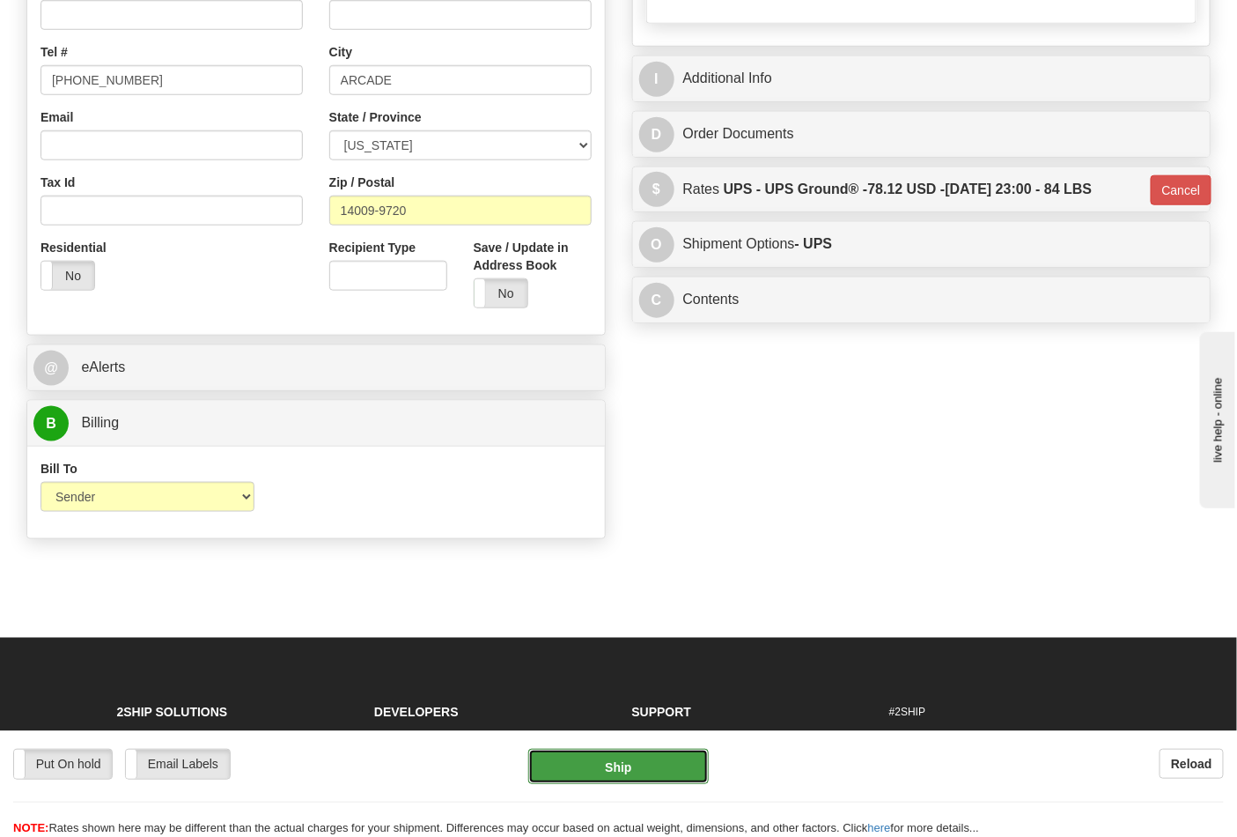
click at [649, 772] on button "Ship" at bounding box center [618, 766] width 180 height 35
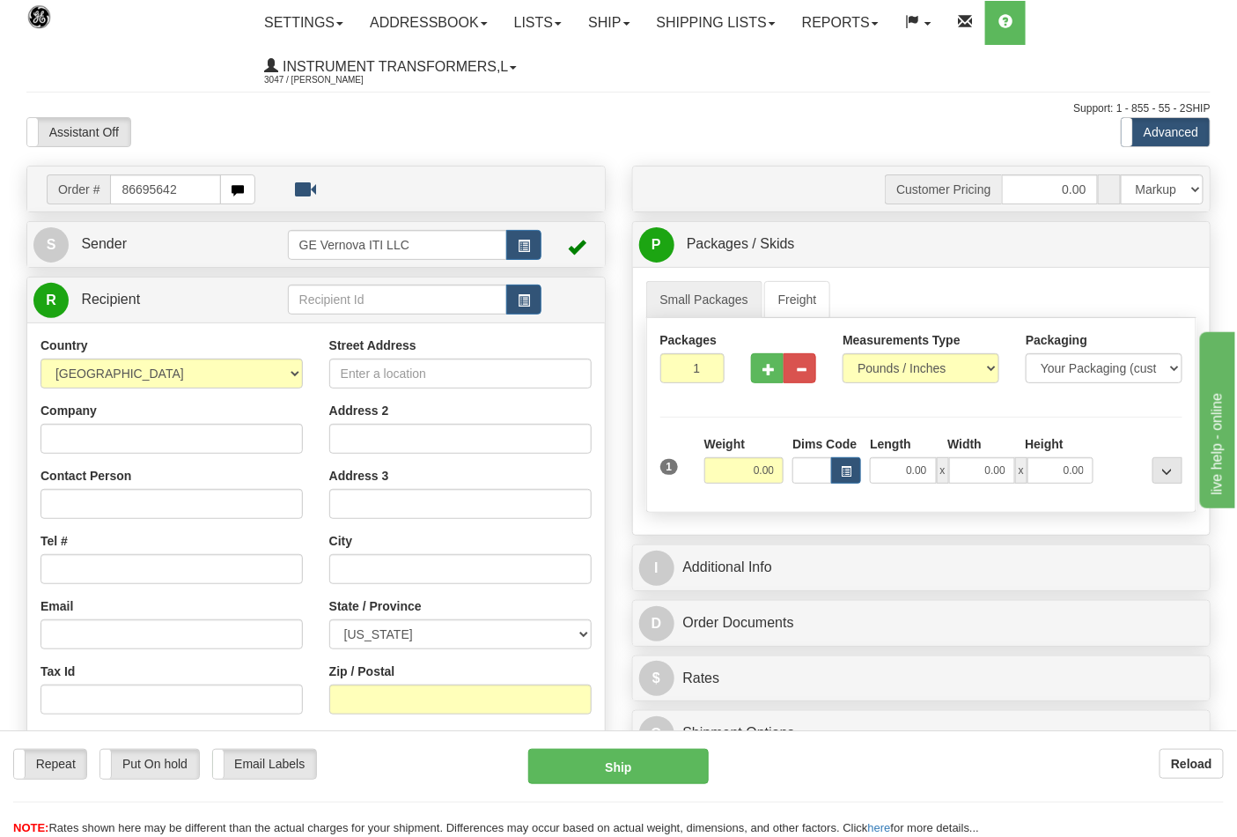
type input "86695642"
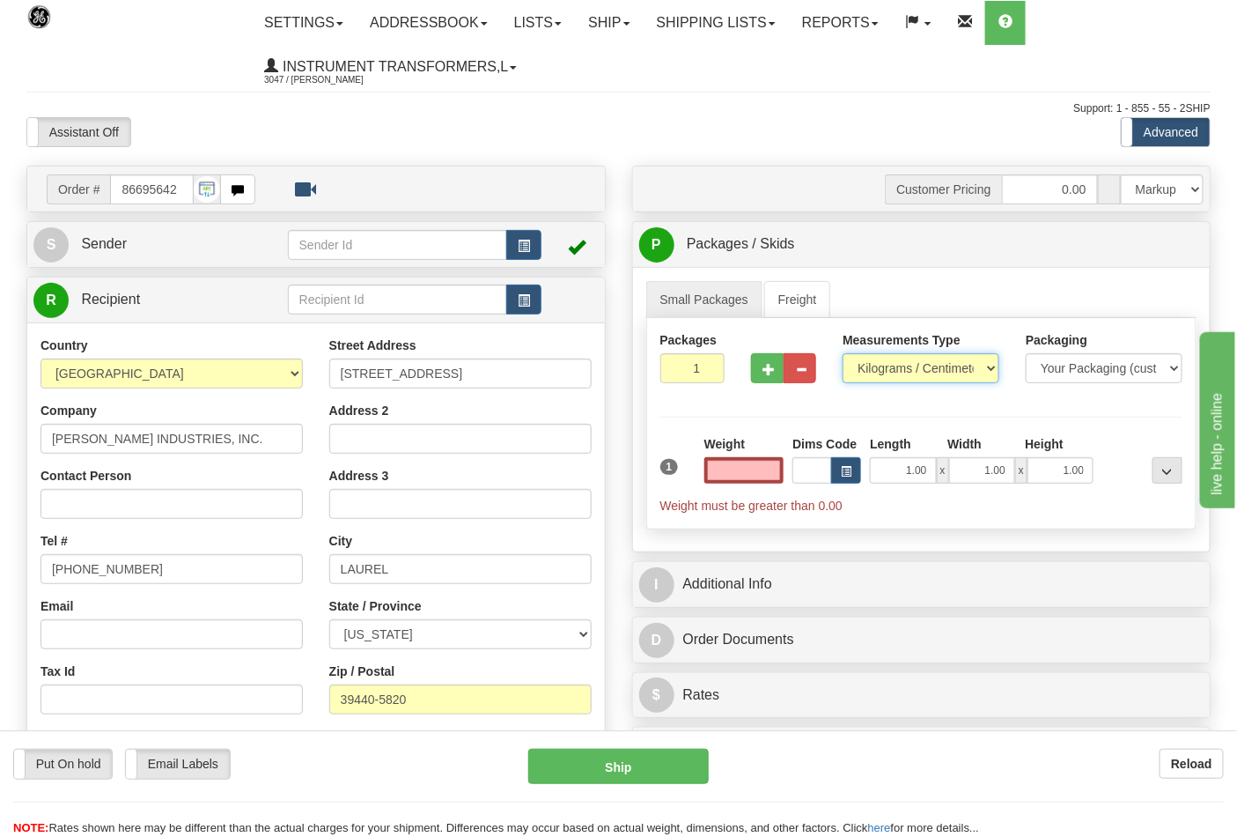
type input "0.00"
click at [885, 376] on select "Pounds / Inches Kilograms / Centimeters" at bounding box center [921, 368] width 157 height 30
select select "0"
click at [843, 354] on select "Pounds / Inches Kilograms / Centimeters" at bounding box center [921, 368] width 157 height 30
click at [769, 376] on button "button" at bounding box center [767, 368] width 33 height 30
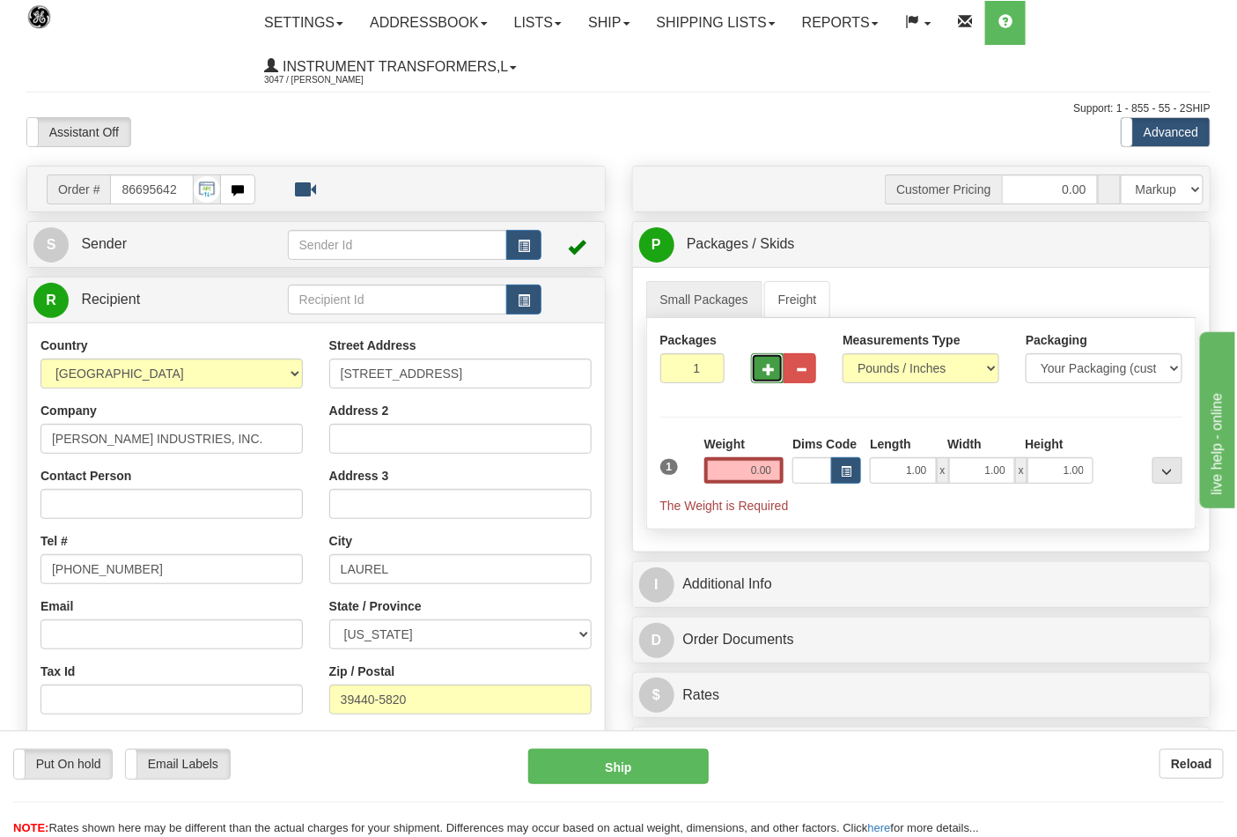
type input "2"
click at [779, 474] on input "0.00" at bounding box center [745, 470] width 80 height 26
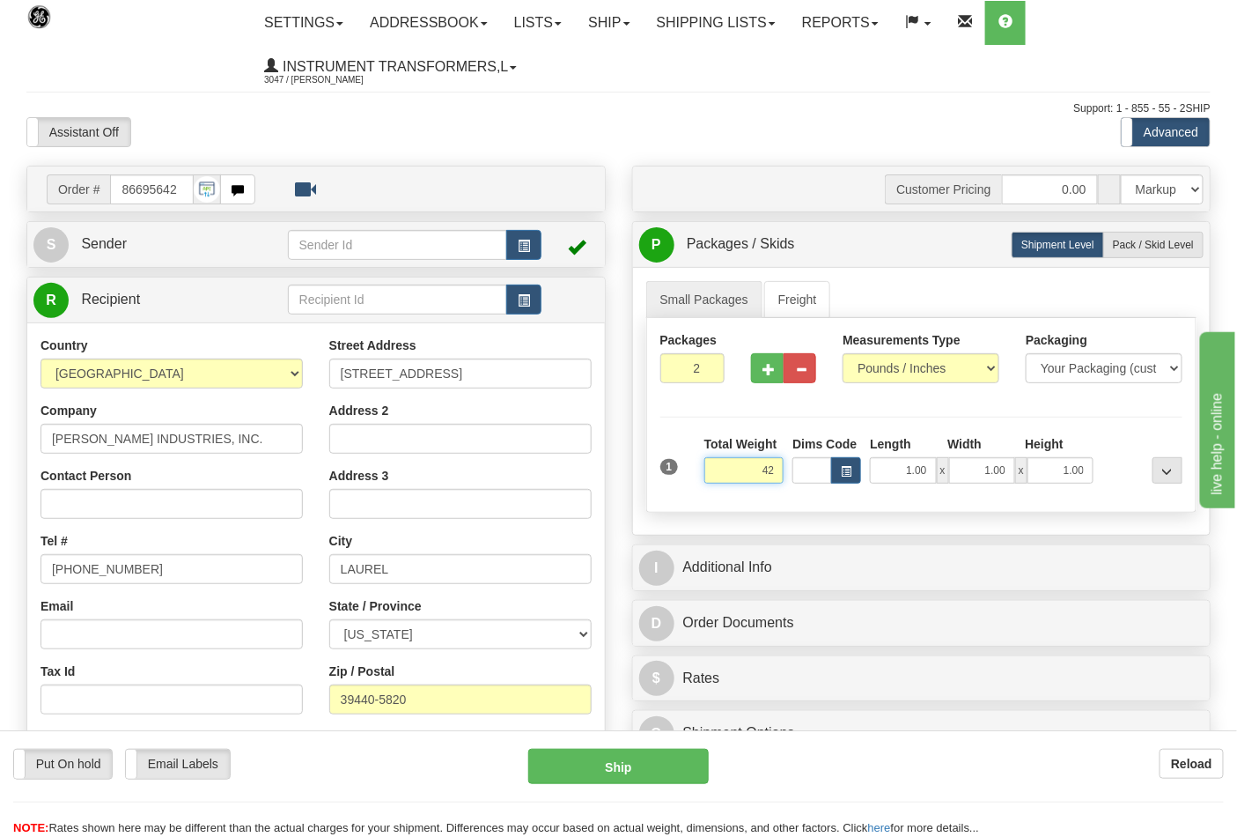
click button "Delete" at bounding box center [0, 0] width 0 height 0
type input "42.00"
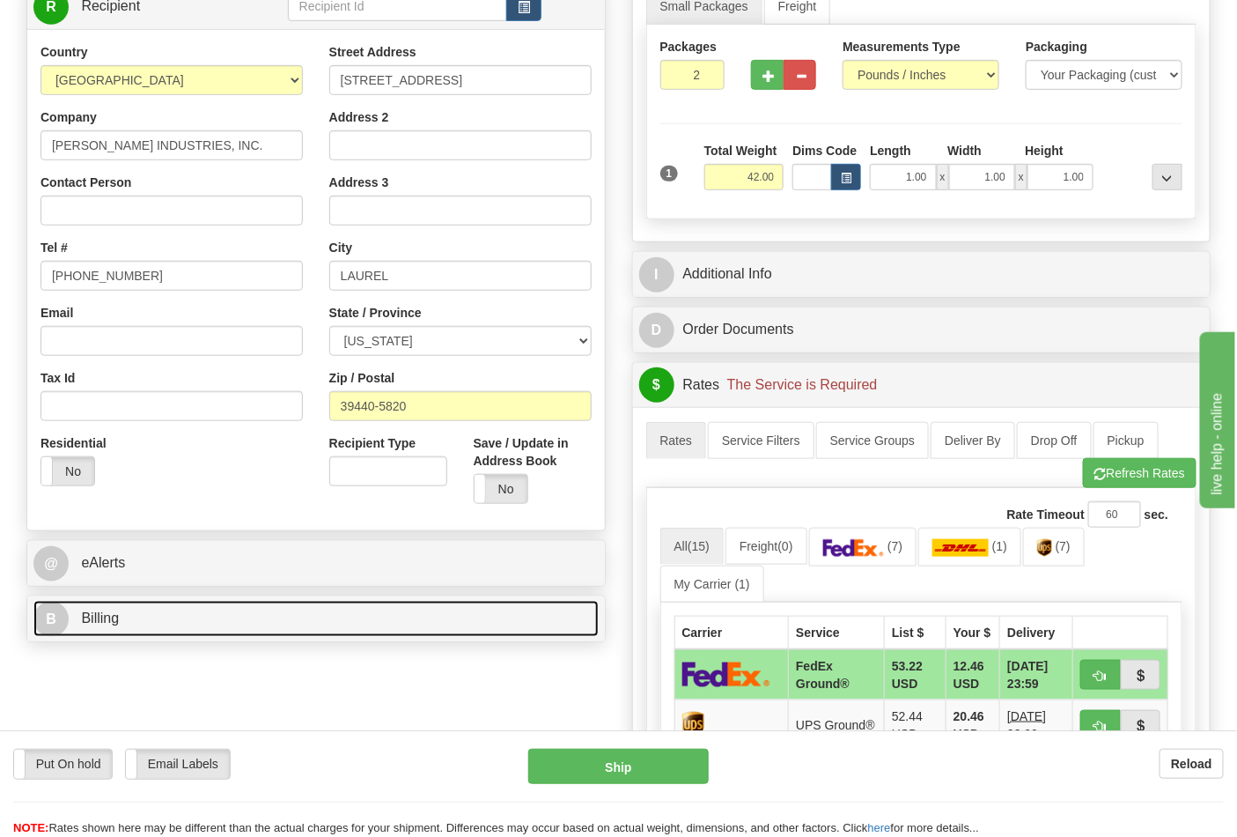
click at [249, 608] on link "B Billing" at bounding box center [315, 619] width 565 height 36
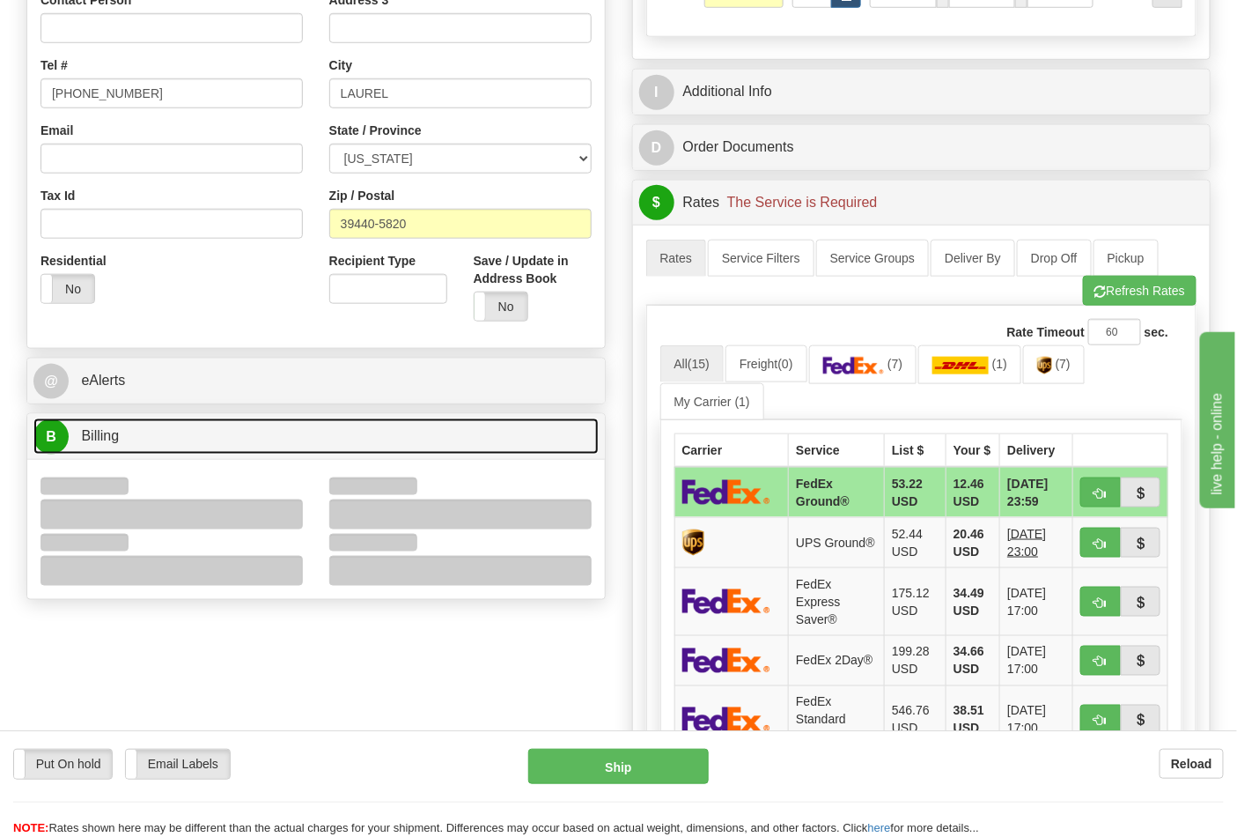
scroll to position [684, 0]
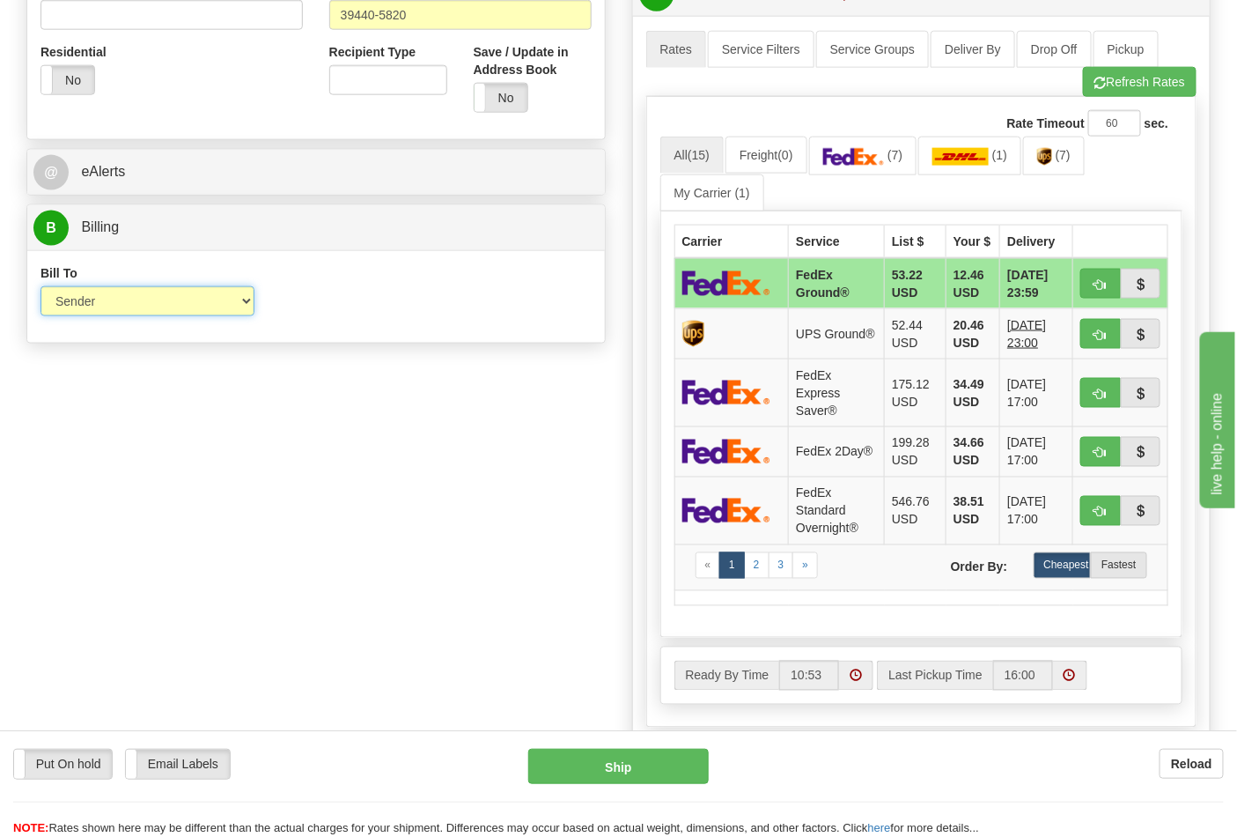
click at [142, 306] on select "Sender Recipient Third Party Collect" at bounding box center [148, 301] width 214 height 30
click at [429, 393] on div "Order # 86695642 S Sender" at bounding box center [618, 175] width 1211 height 1388
click at [1072, 170] on link "(7)" at bounding box center [1054, 156] width 62 height 38
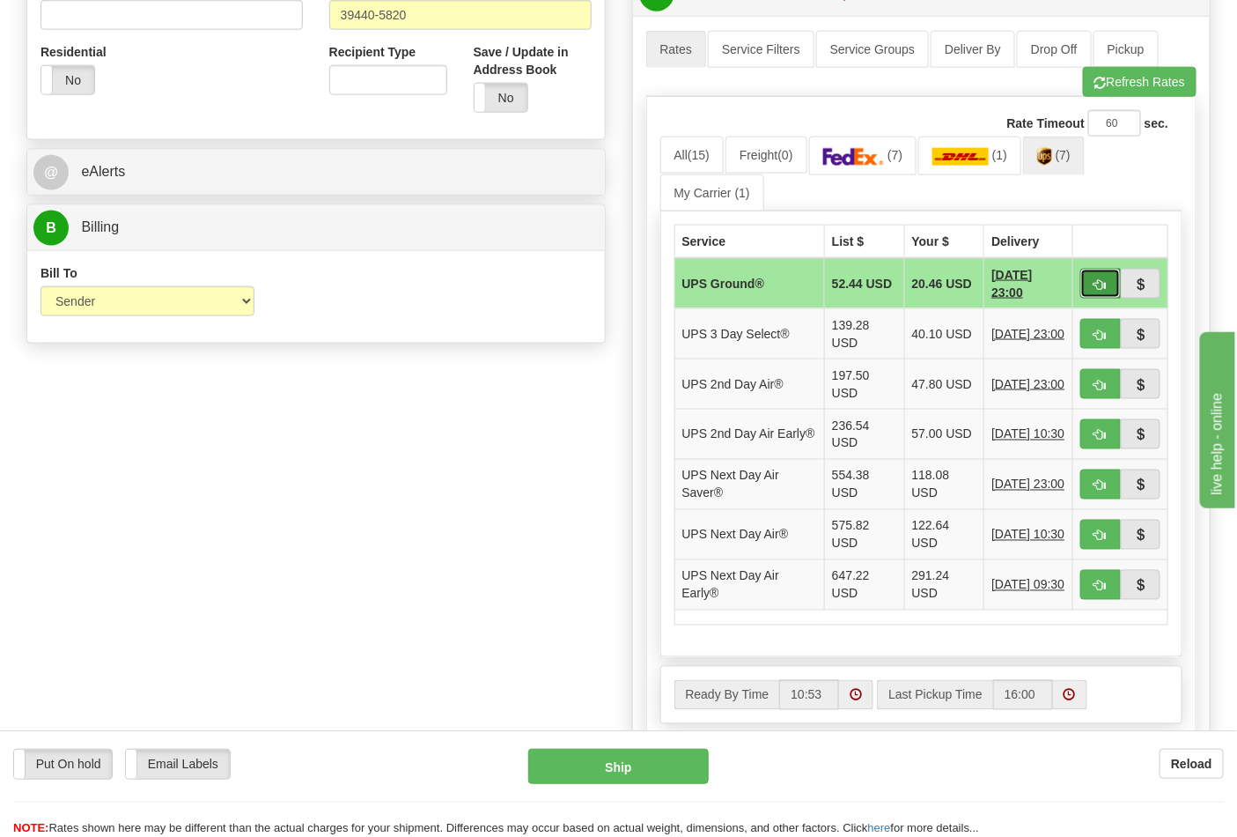
click at [1096, 297] on button "button" at bounding box center [1101, 284] width 41 height 30
type input "03"
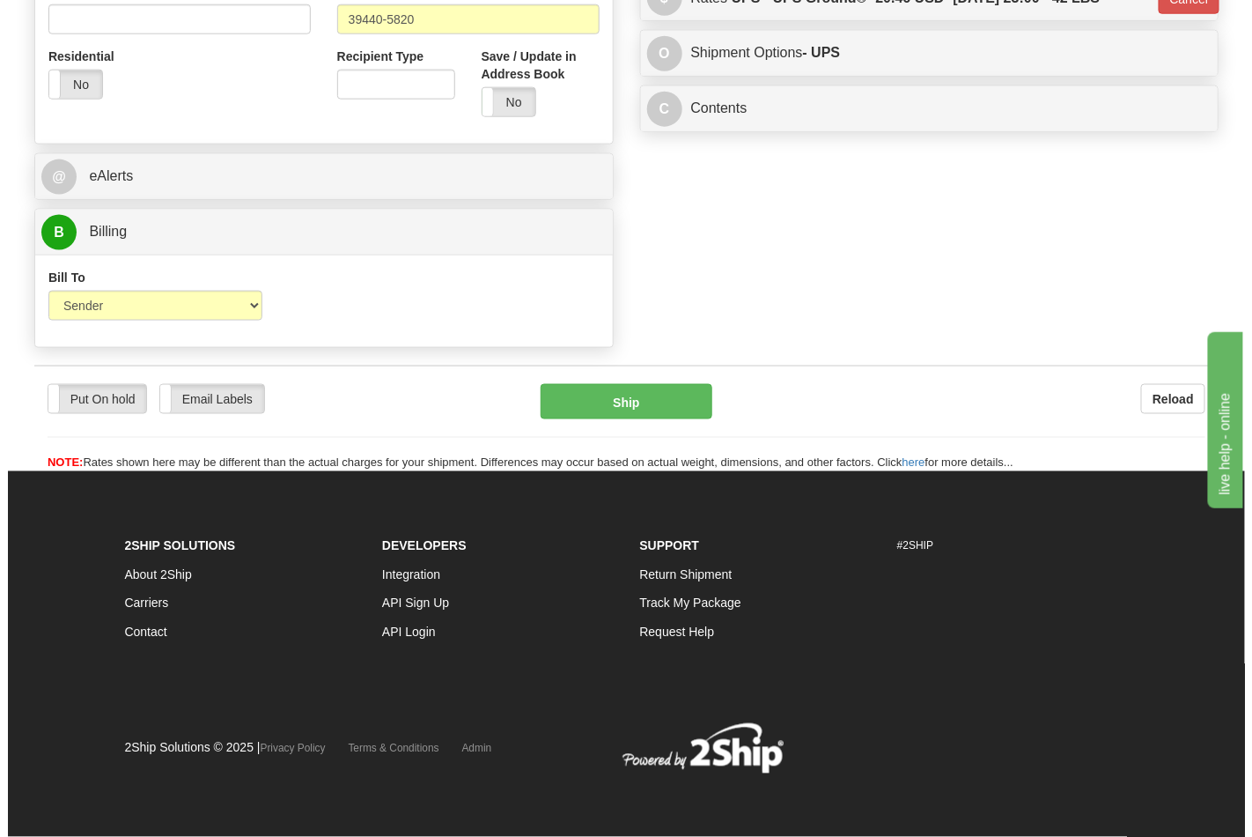
scroll to position [657, 0]
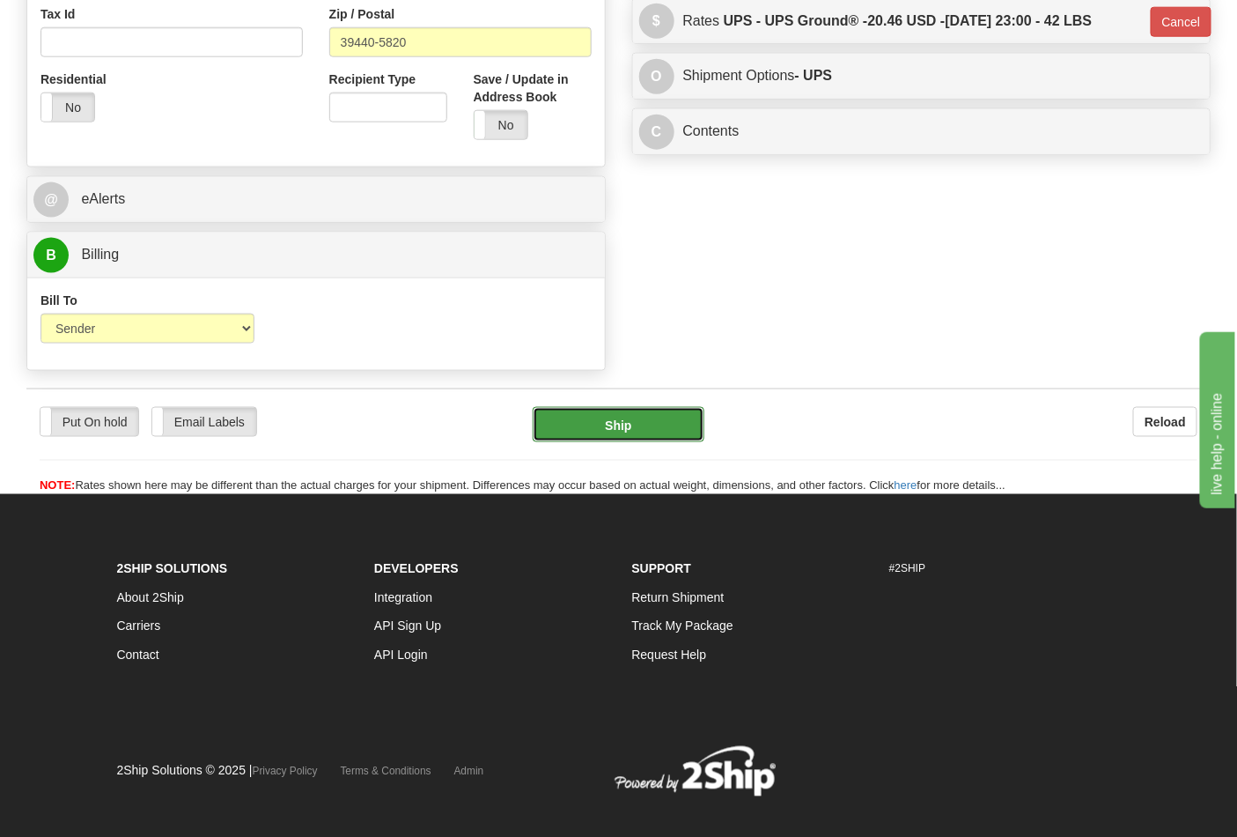
click at [620, 419] on button "Ship" at bounding box center [618, 424] width 171 height 35
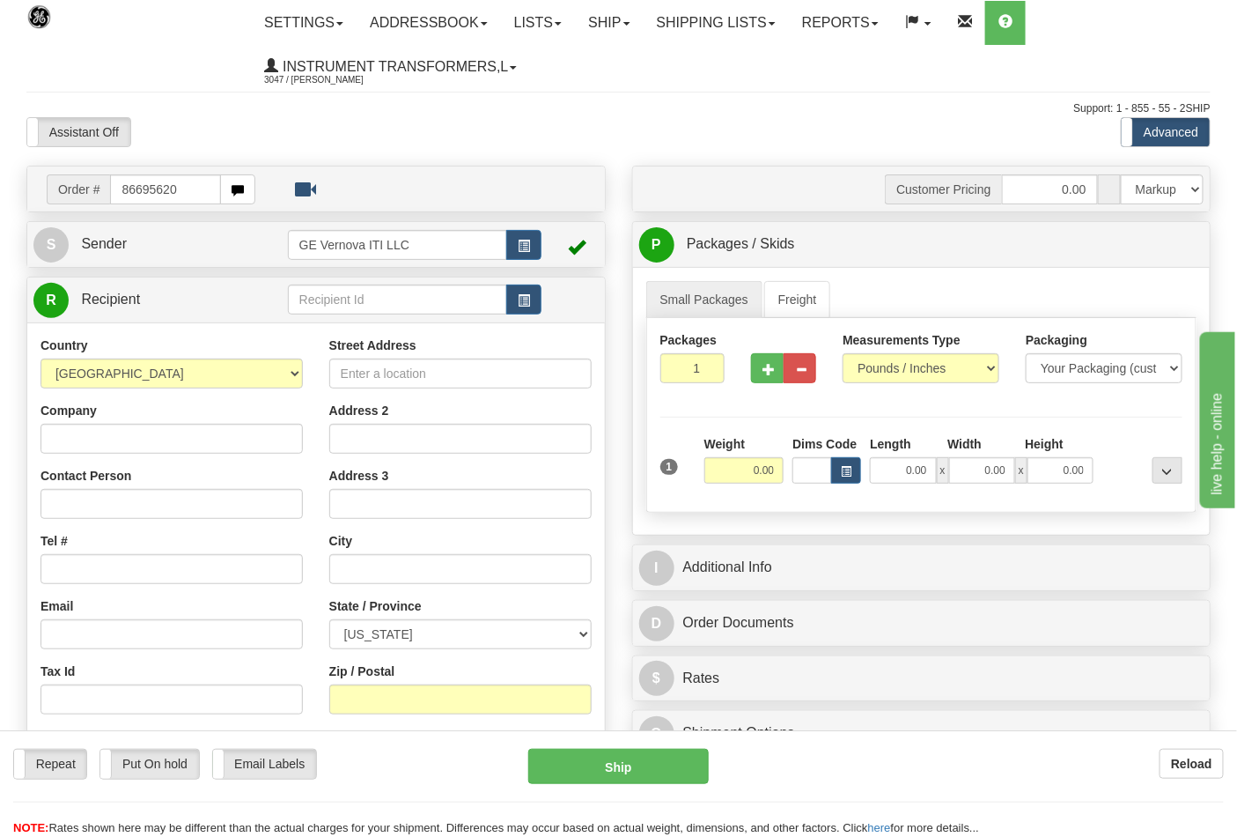
type input "86695620"
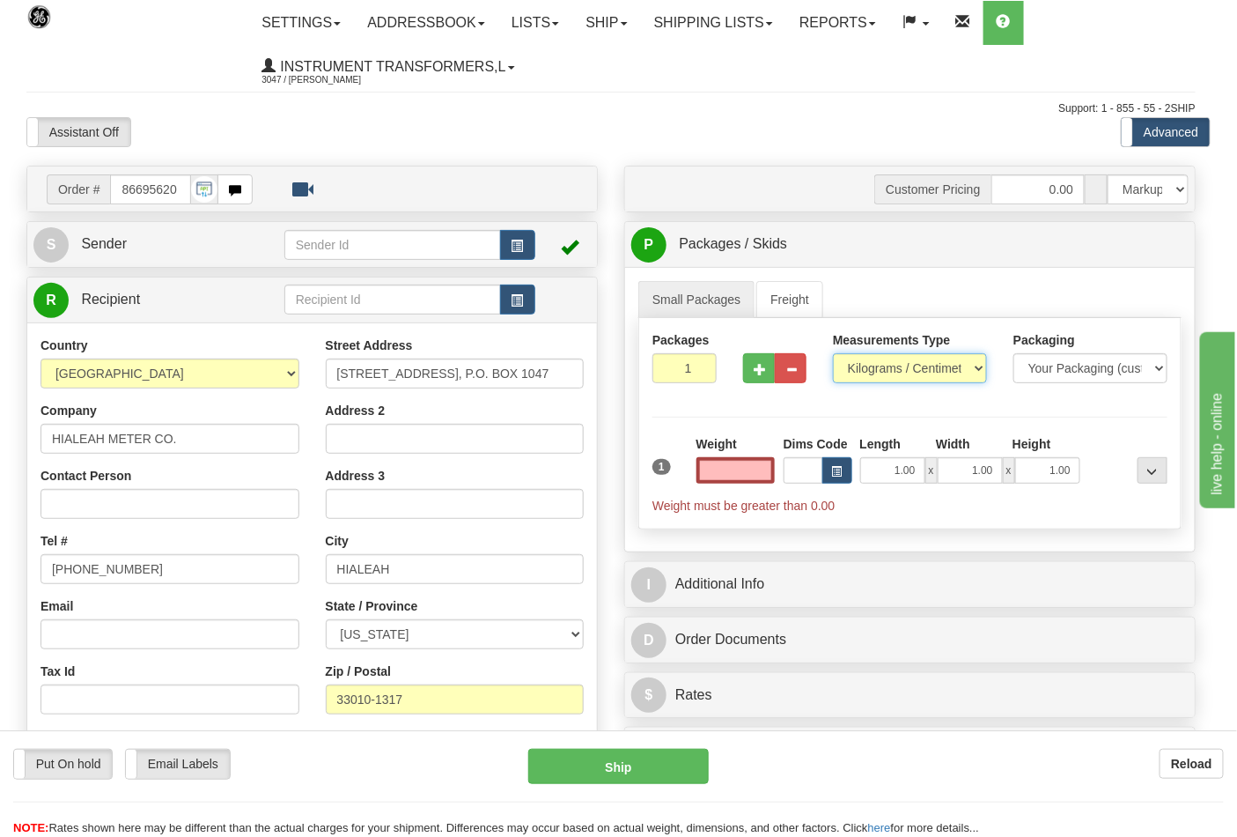
type input "0.00"
click at [888, 372] on select "Pounds / Inches Kilograms / Centimeters" at bounding box center [910, 368] width 154 height 30
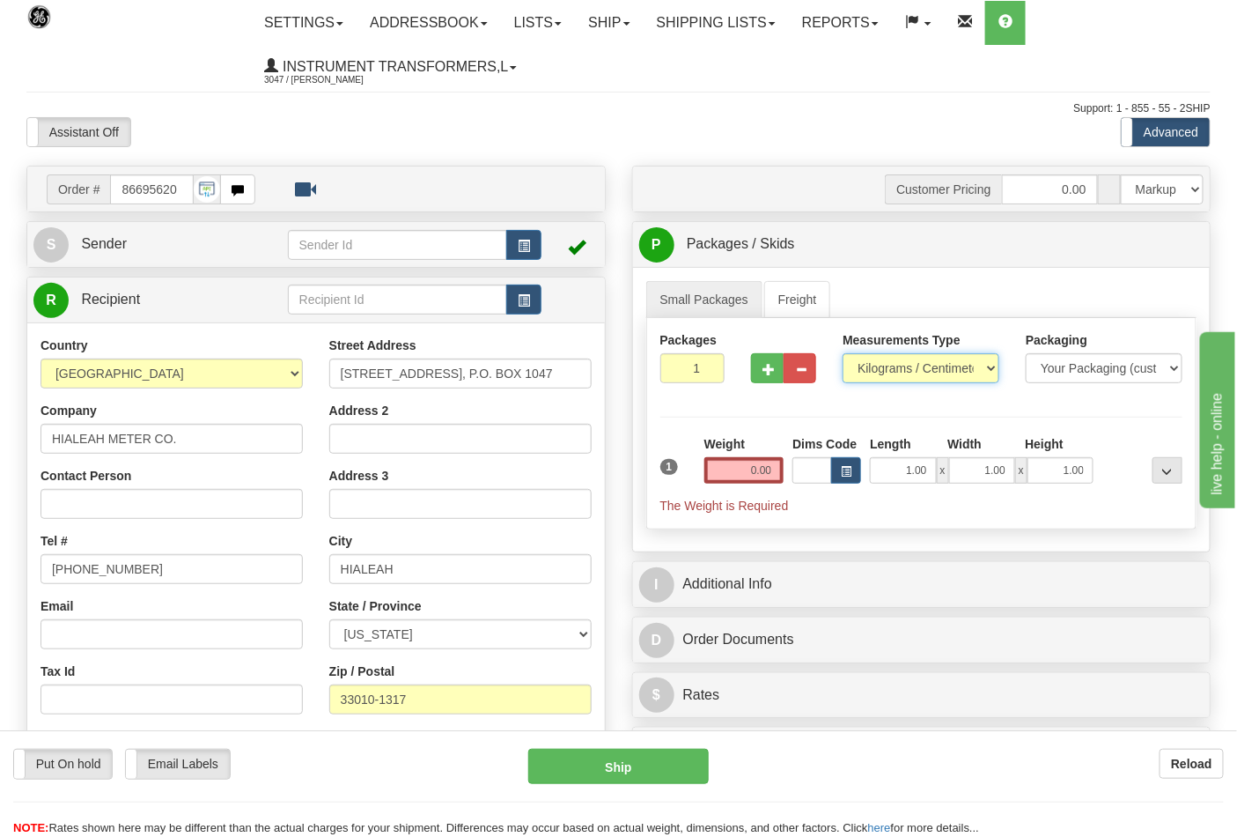
select select "0"
click at [843, 354] on select "Pounds / Inches Kilograms / Centimeters" at bounding box center [921, 368] width 157 height 30
click at [767, 476] on input "0.00" at bounding box center [745, 470] width 80 height 26
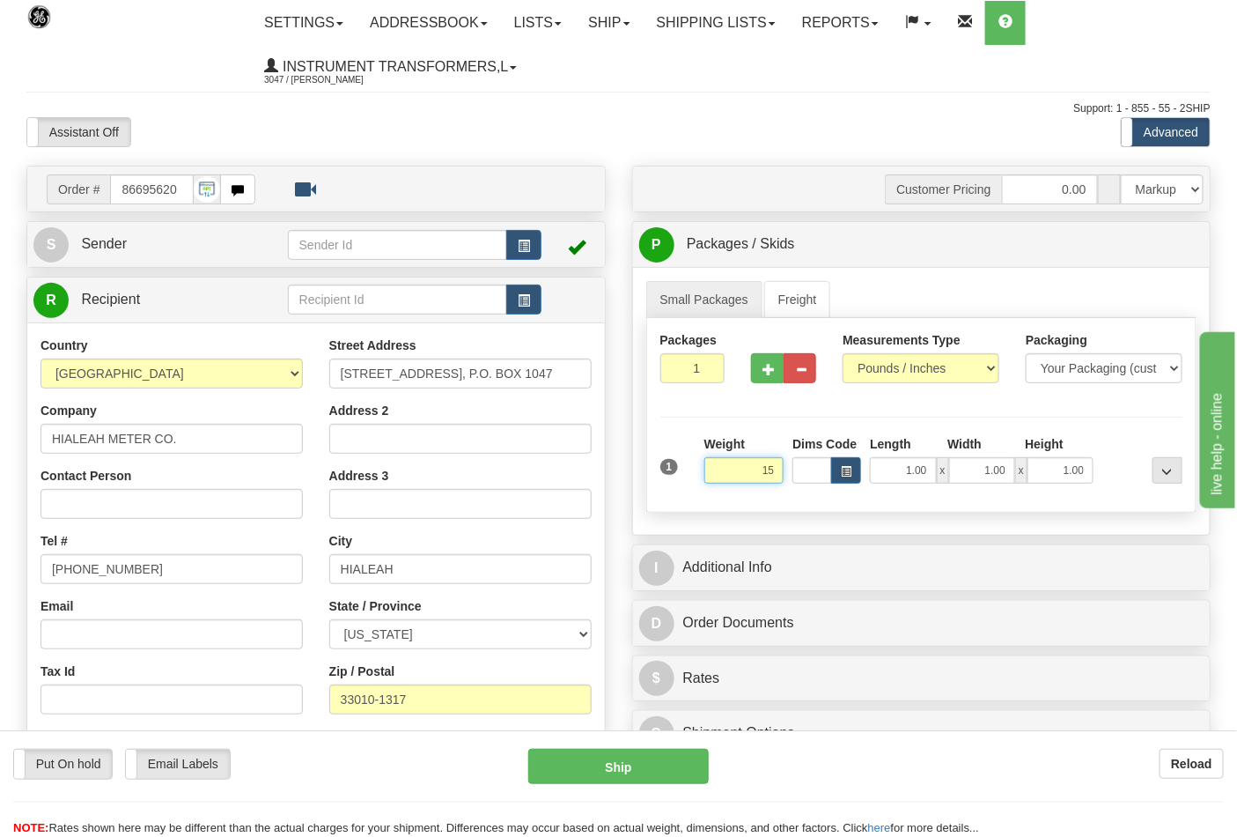
click button "Delete" at bounding box center [0, 0] width 0 height 0
type input "15.00"
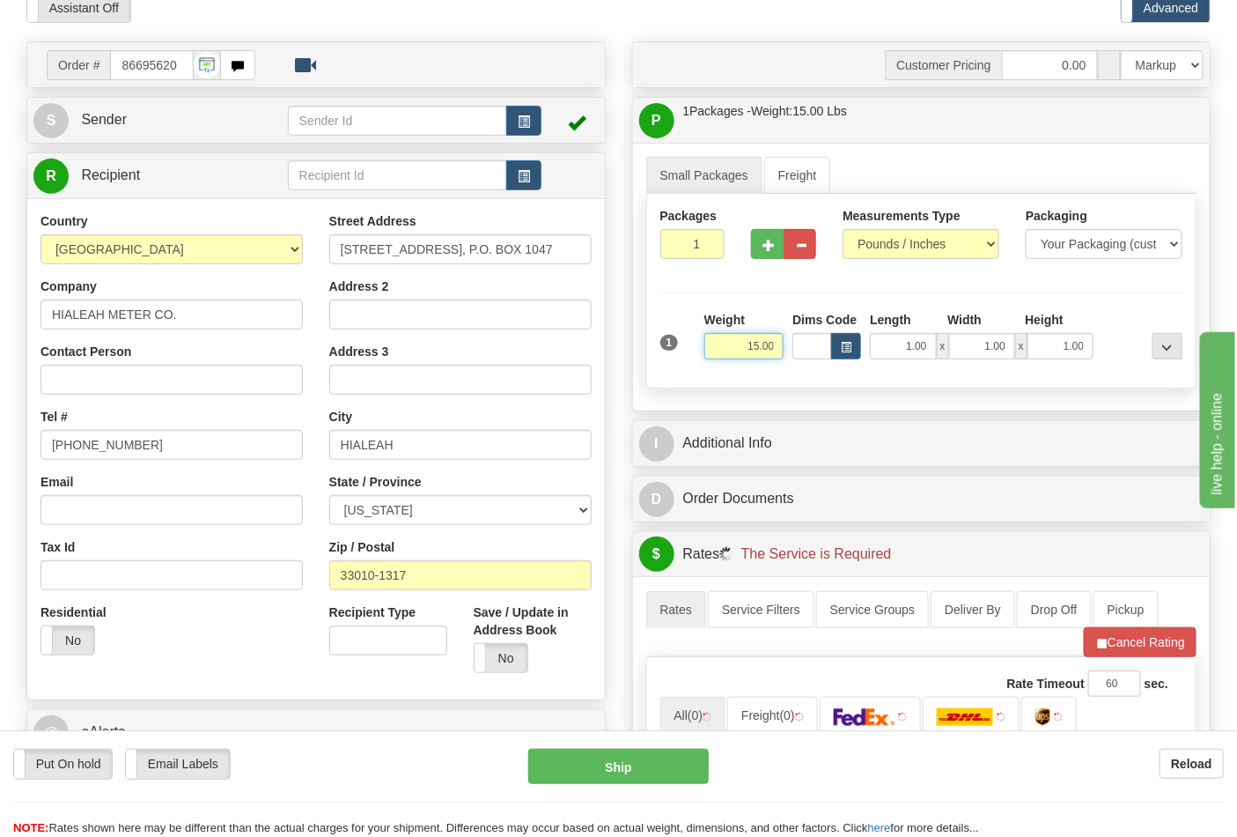
scroll to position [293, 0]
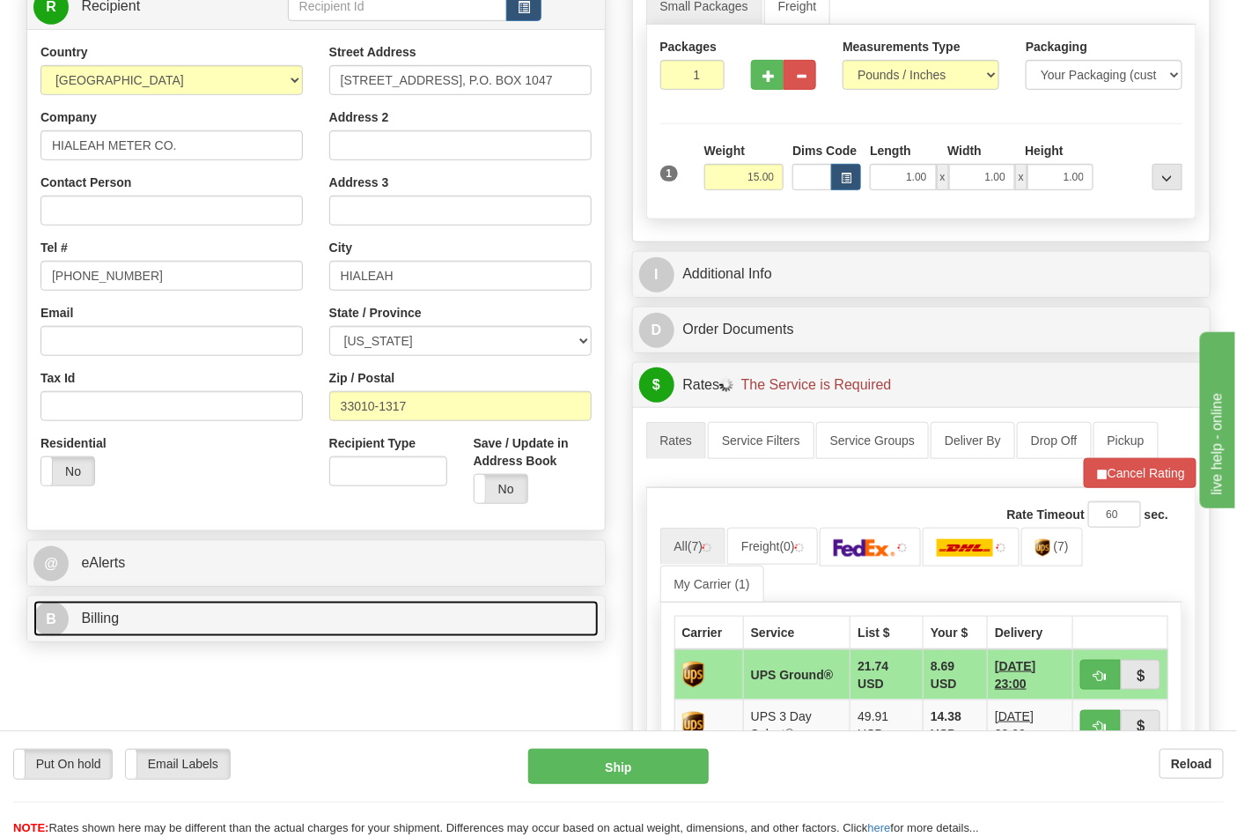
click at [224, 620] on link "B Billing" at bounding box center [315, 619] width 565 height 36
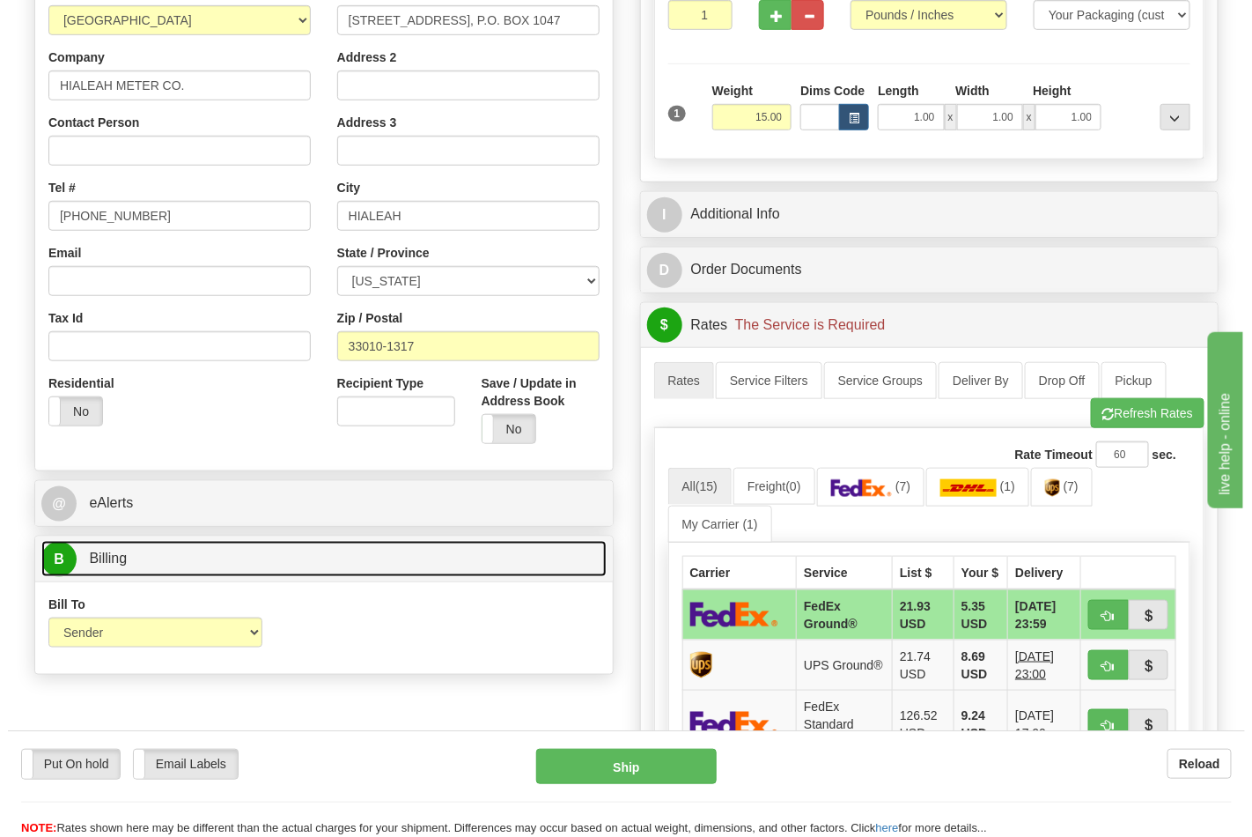
scroll to position [489, 0]
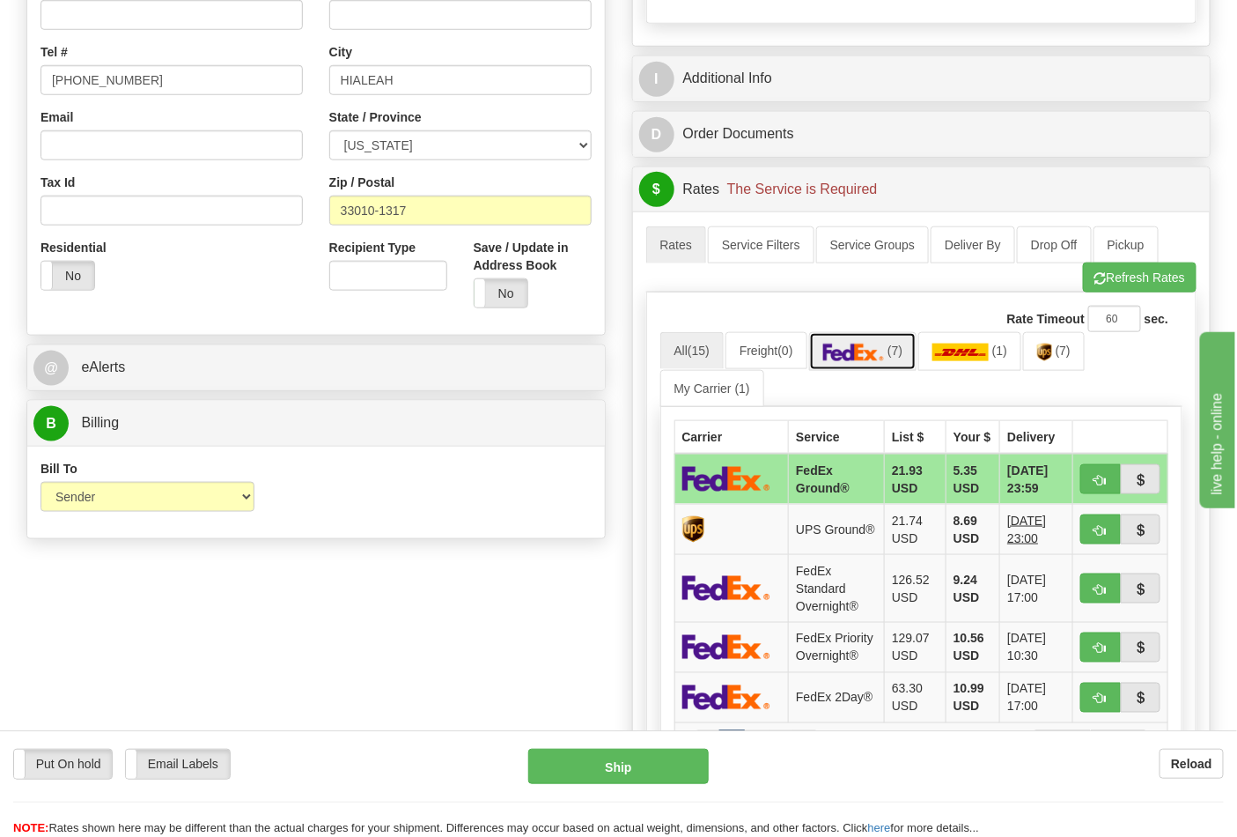
click at [867, 361] on img at bounding box center [854, 352] width 62 height 18
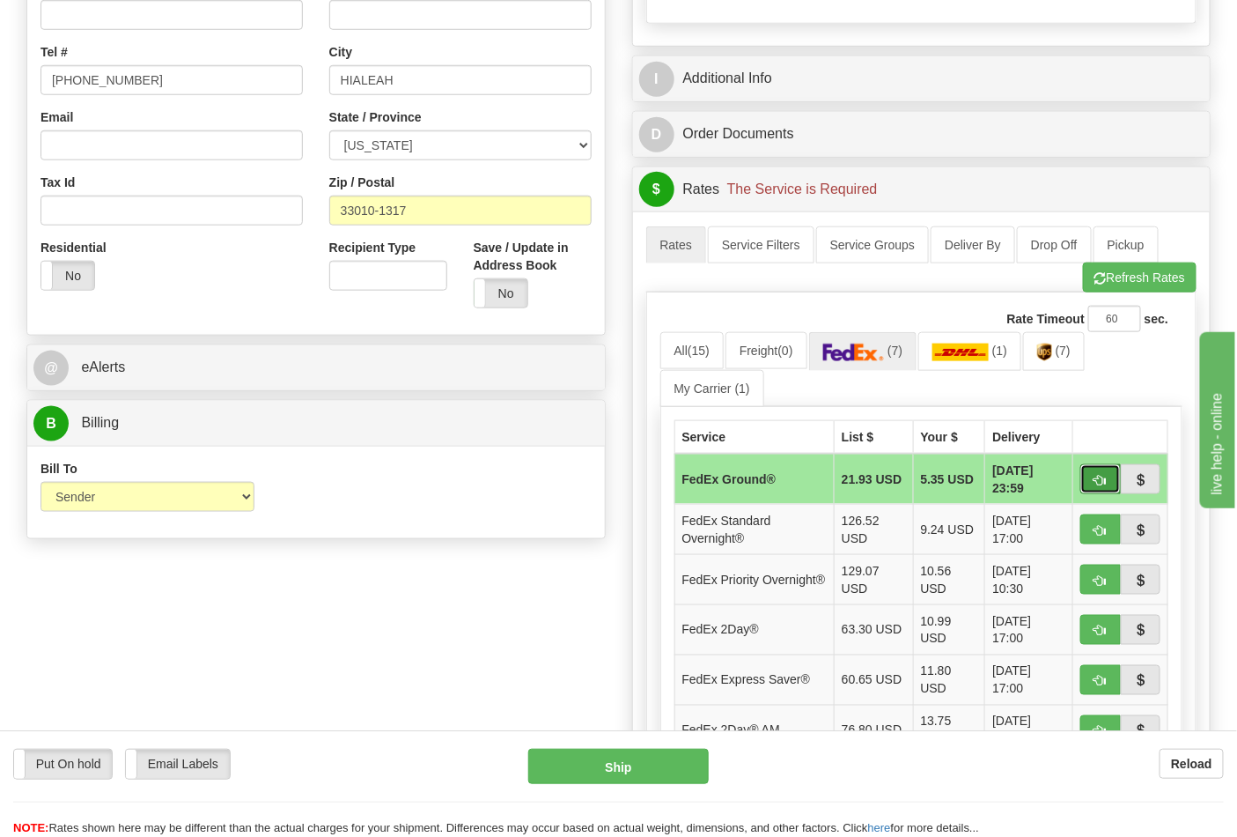
click at [1111, 486] on button "button" at bounding box center [1101, 479] width 41 height 30
type input "92"
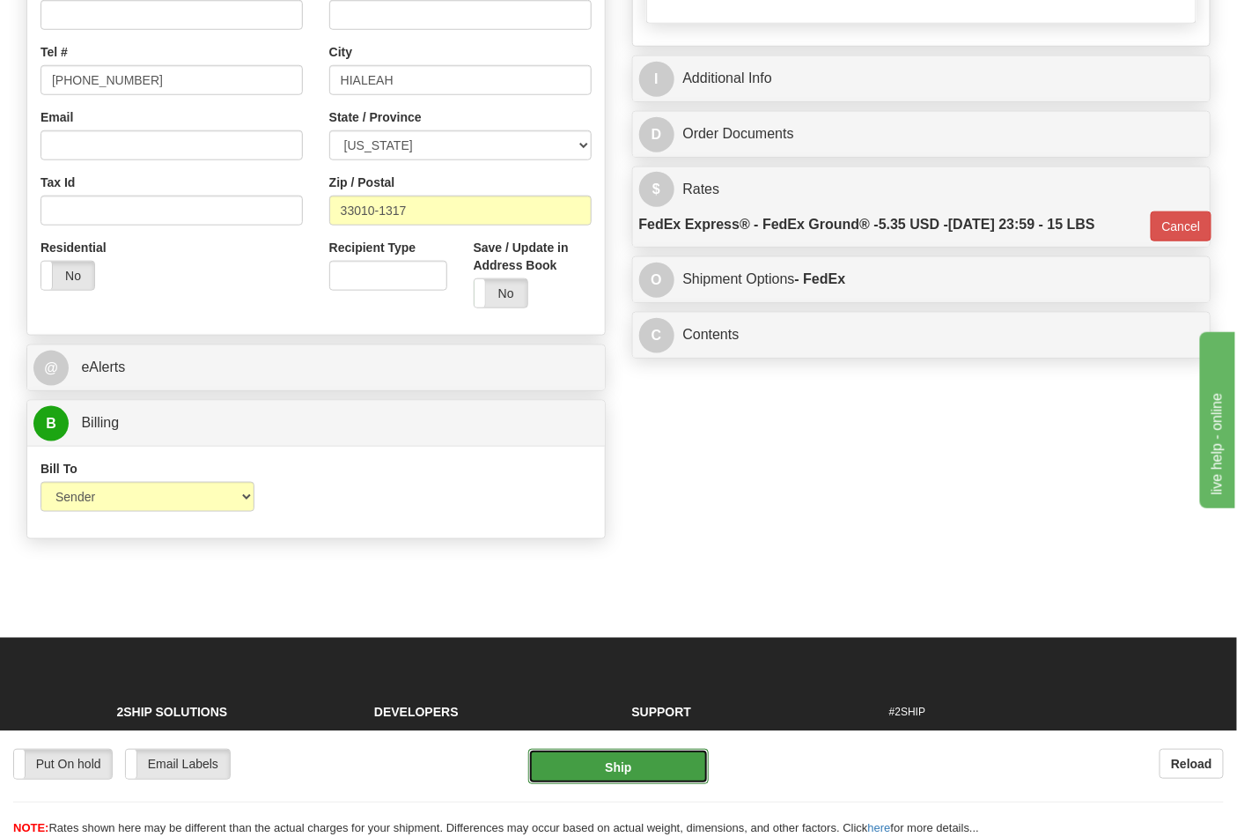
click at [631, 779] on button "Ship" at bounding box center [618, 766] width 180 height 35
